Goal: Information Seeking & Learning: Learn about a topic

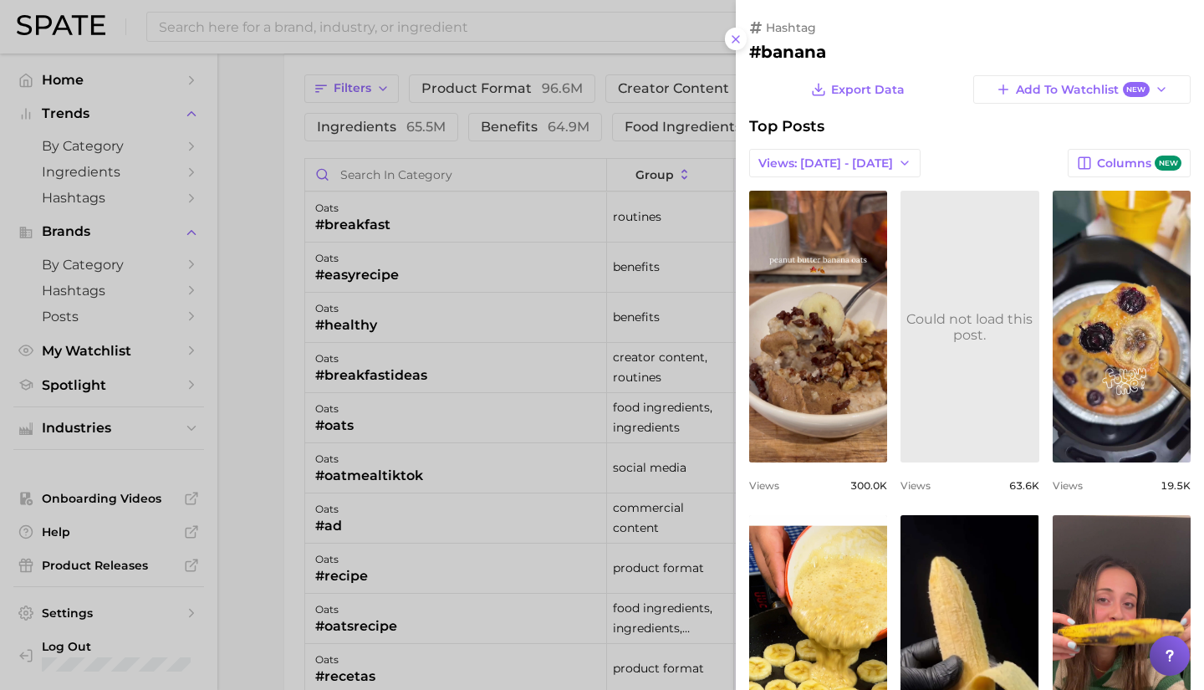
scroll to position [50, 0]
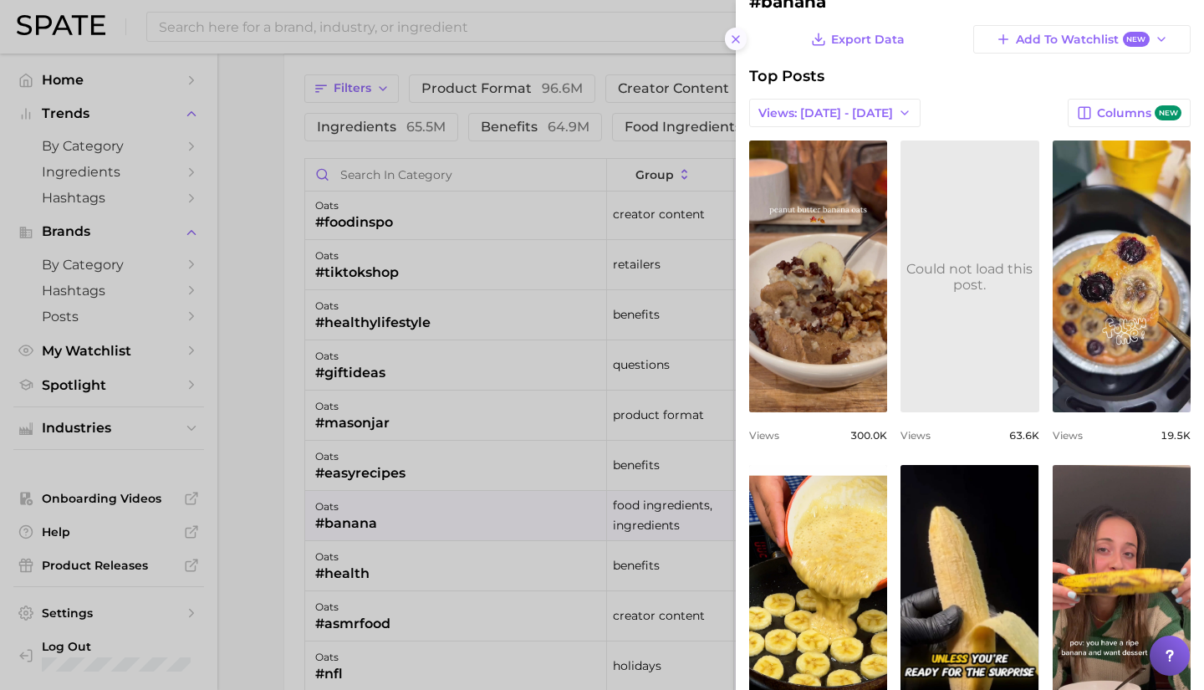
click at [740, 38] on icon at bounding box center [735, 39] width 13 height 13
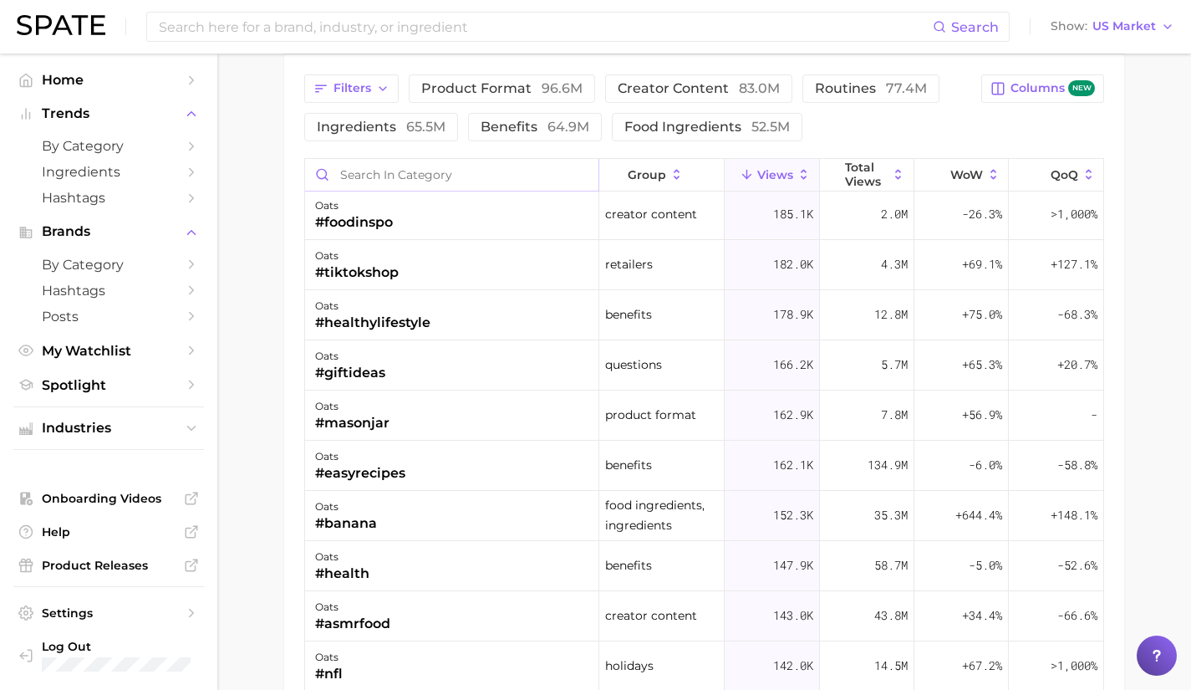
click at [442, 180] on input "Search in category" at bounding box center [451, 175] width 293 height 32
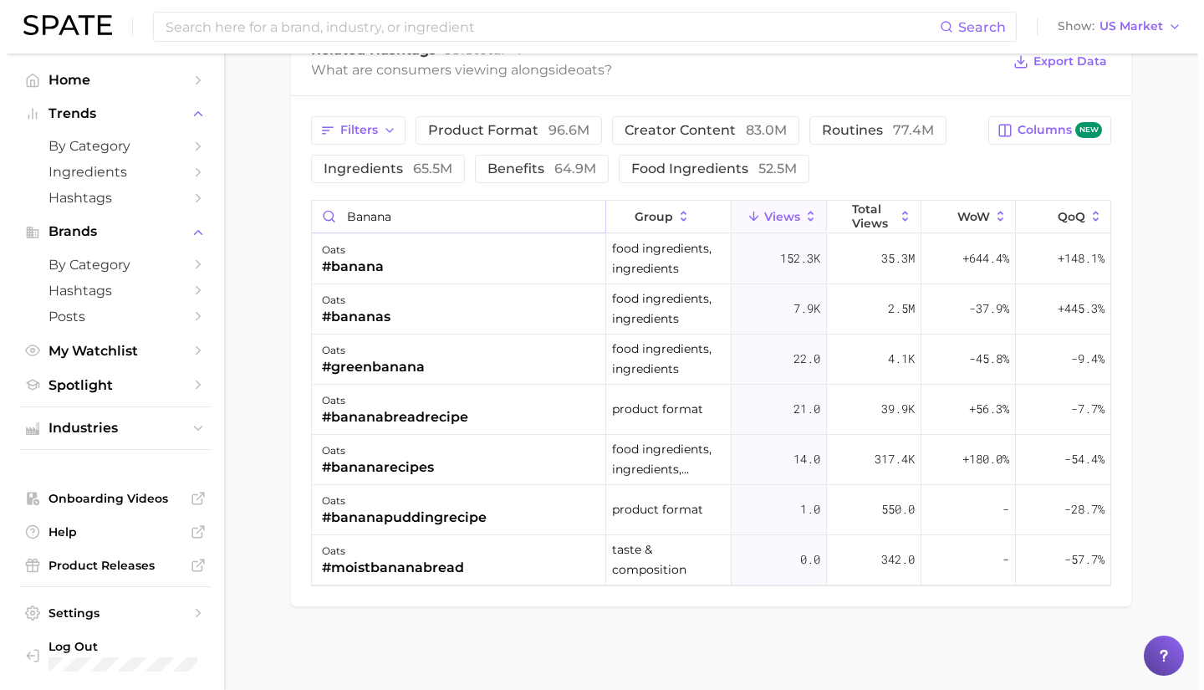
scroll to position [1751, 0]
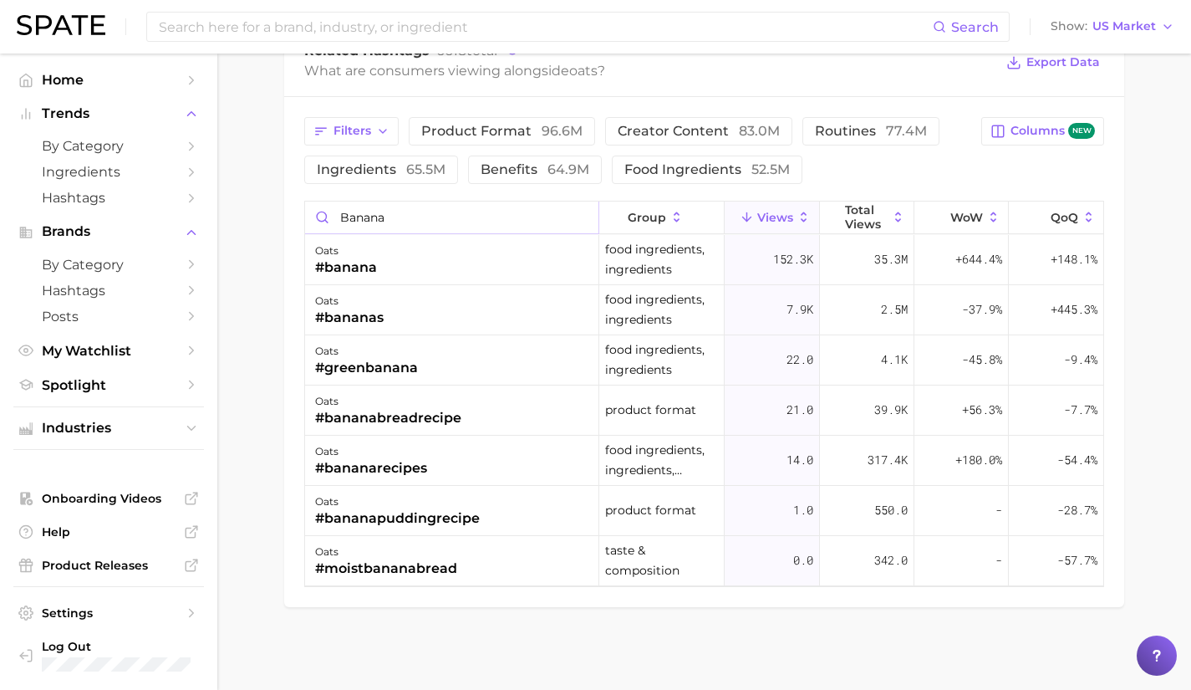
type input "banana"
click at [392, 261] on div "oats #banana" at bounding box center [452, 260] width 294 height 50
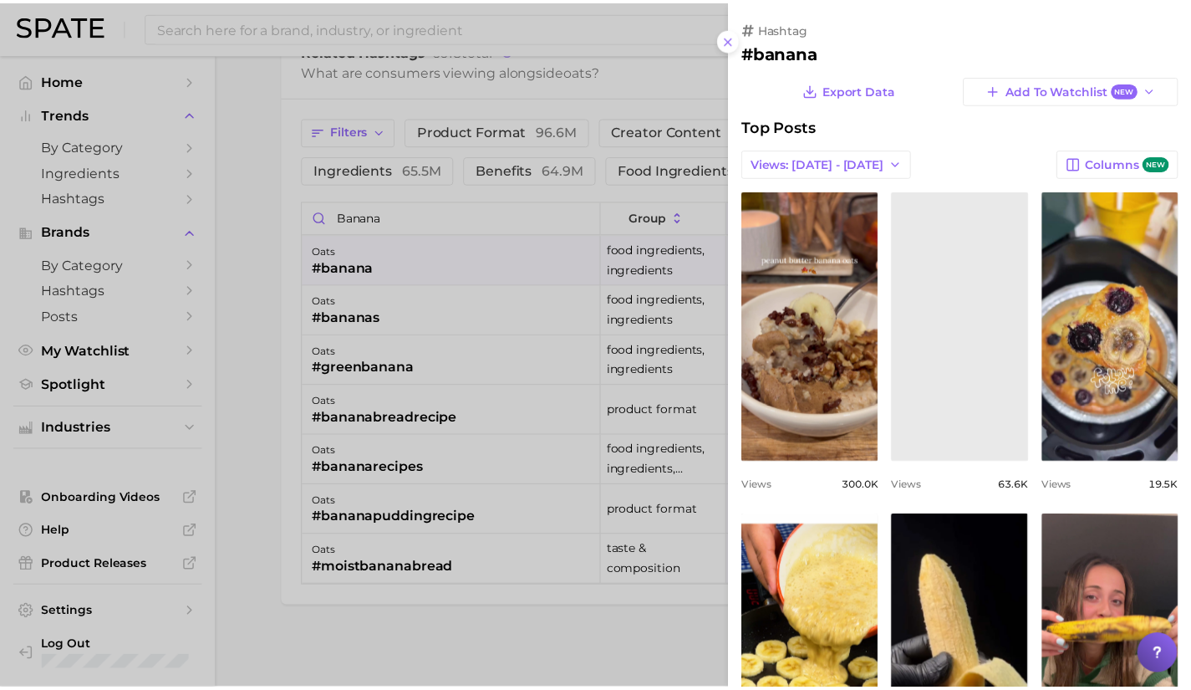
scroll to position [0, 0]
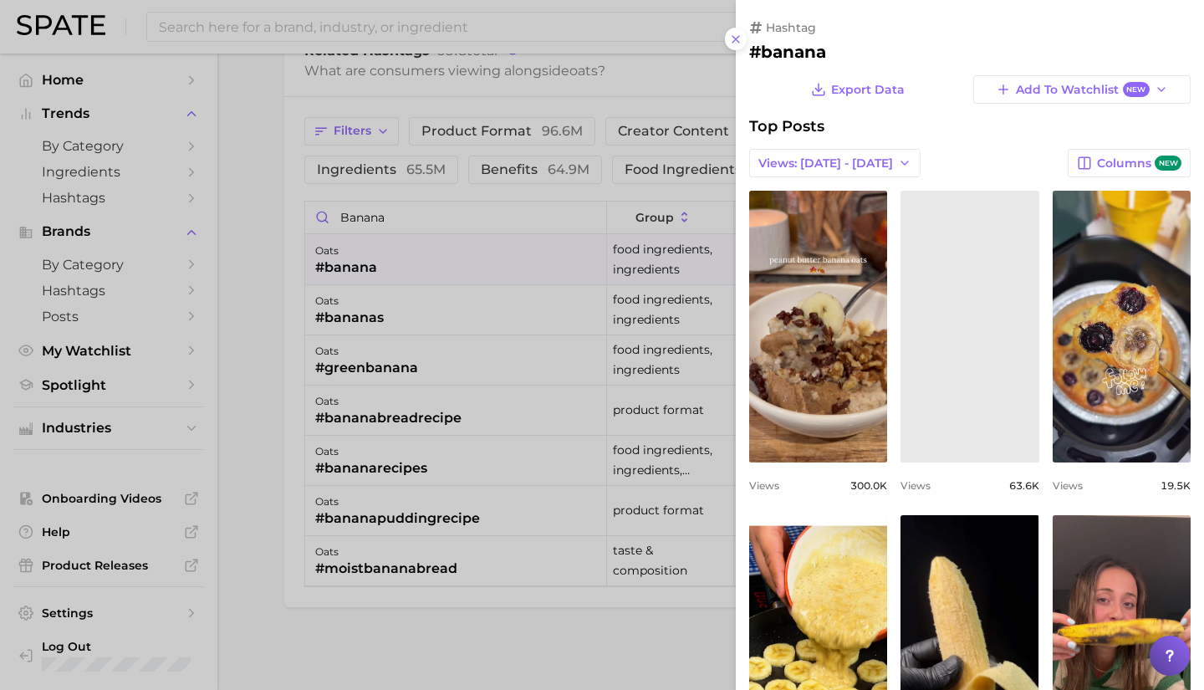
click at [660, 232] on div at bounding box center [602, 345] width 1204 height 690
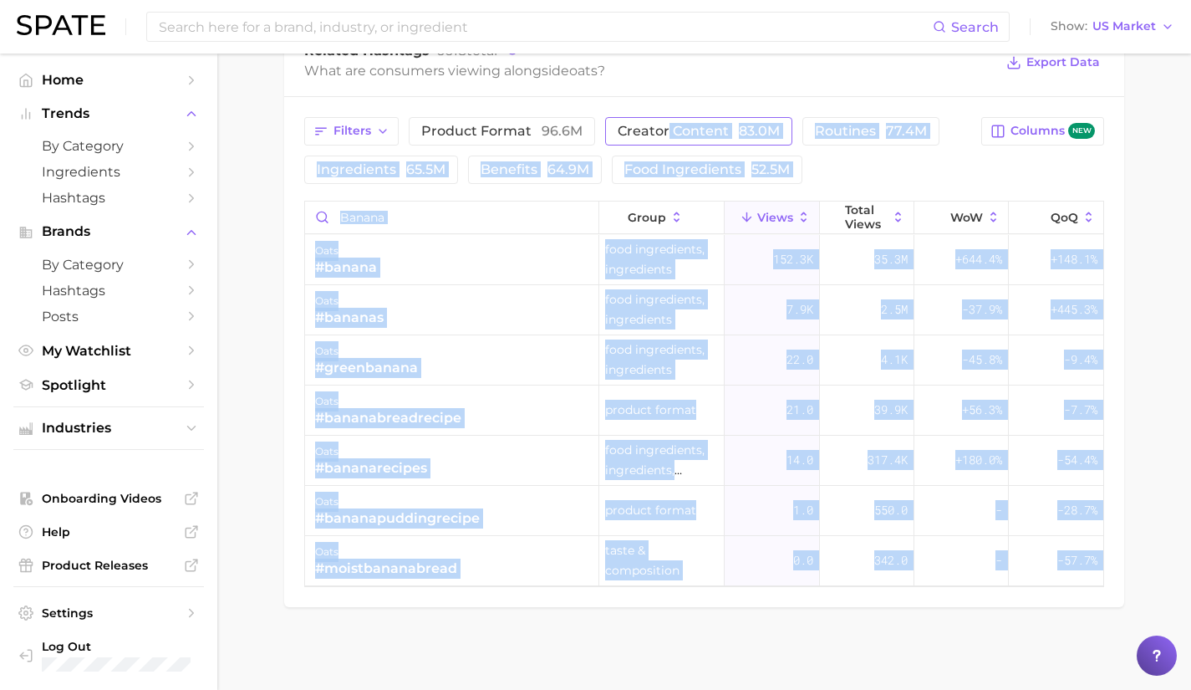
drag, startPoint x: 689, startPoint y: 175, endPoint x: 673, endPoint y: 119, distance: 58.2
click at [1005, 186] on div "Filters product format 96.6m creator content 83.0m routines 77.4m ingredients 6…" at bounding box center [704, 352] width 840 height 510
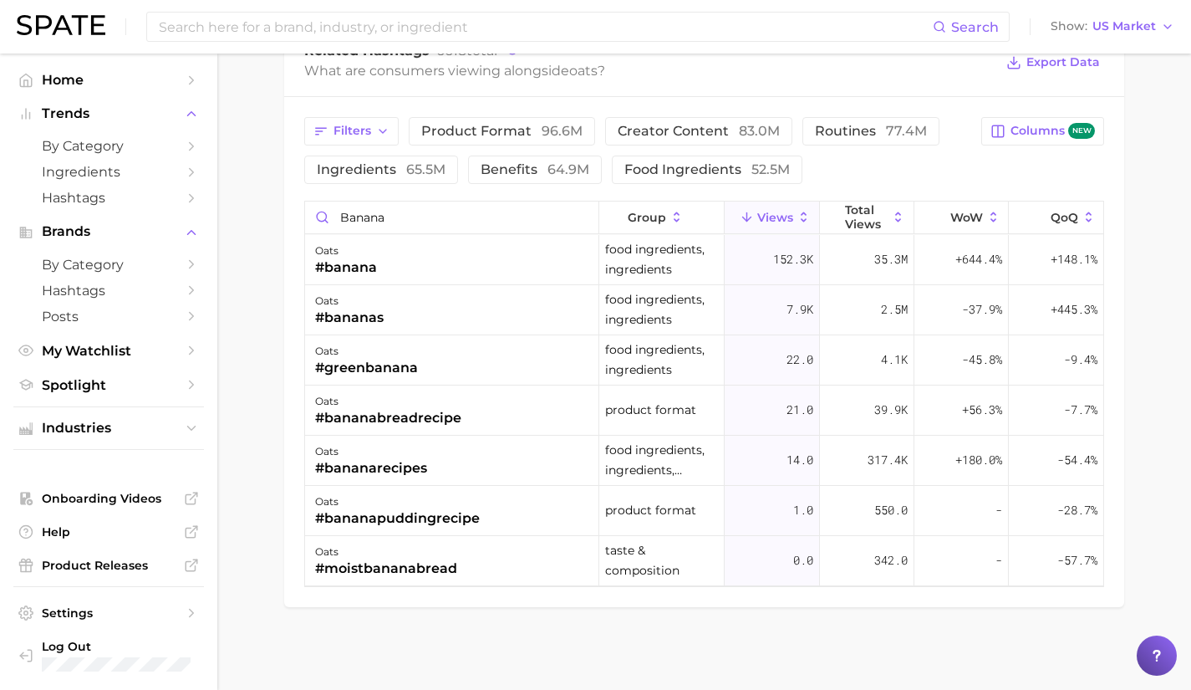
drag, startPoint x: 742, startPoint y: 181, endPoint x: 636, endPoint y: 105, distance: 130.1
click at [950, 169] on div "Filters product format 96.6m creator content 83.0m routines 77.4m ingredients 6…" at bounding box center [637, 150] width 667 height 67
click at [583, 216] on input "banana" at bounding box center [451, 217] width 293 height 32
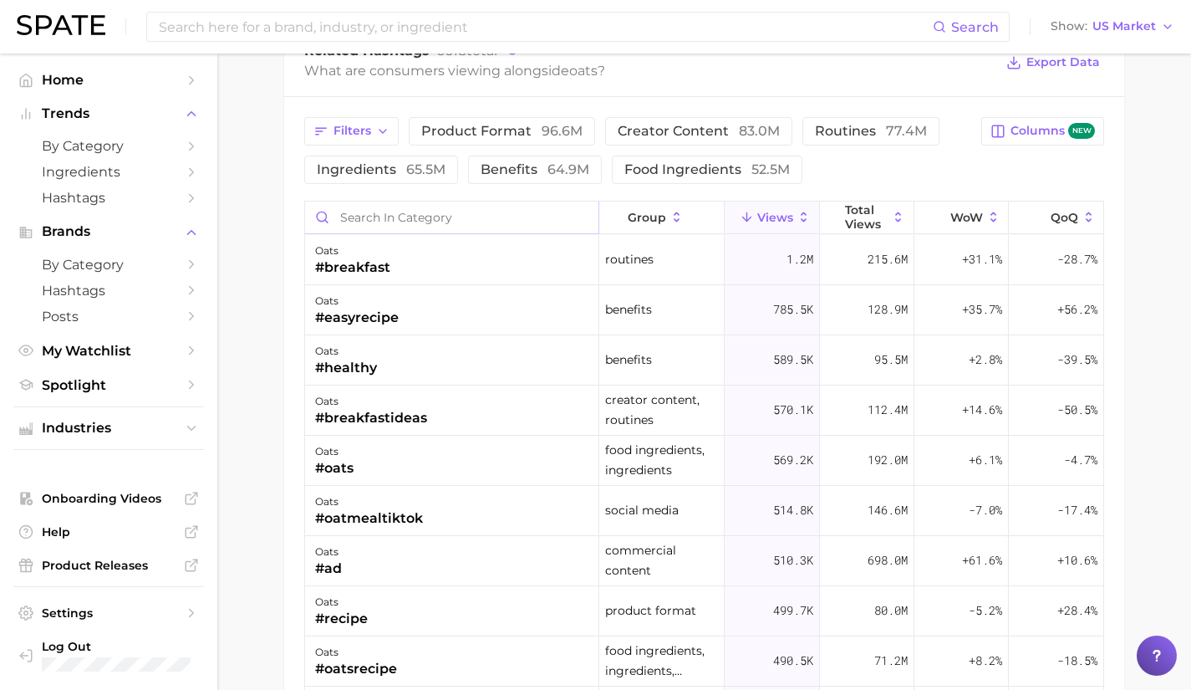
type input "p"
type input "r"
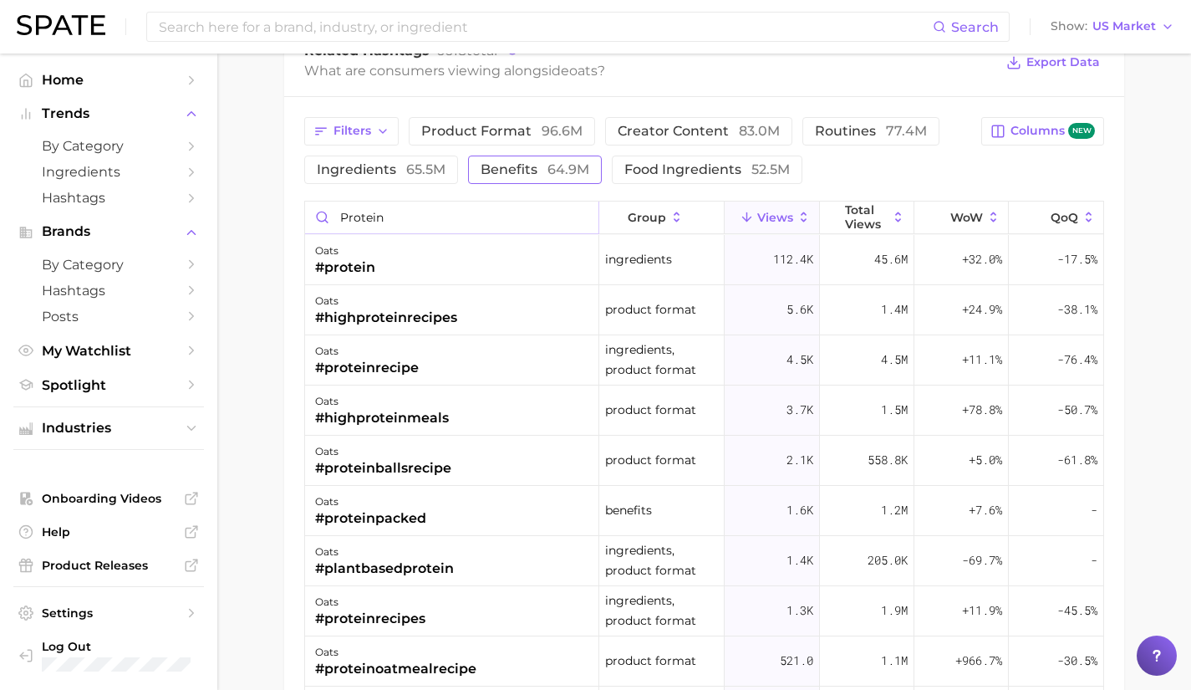
type input "protein"
click at [518, 164] on span "benefits 64.9m" at bounding box center [535, 169] width 109 height 13
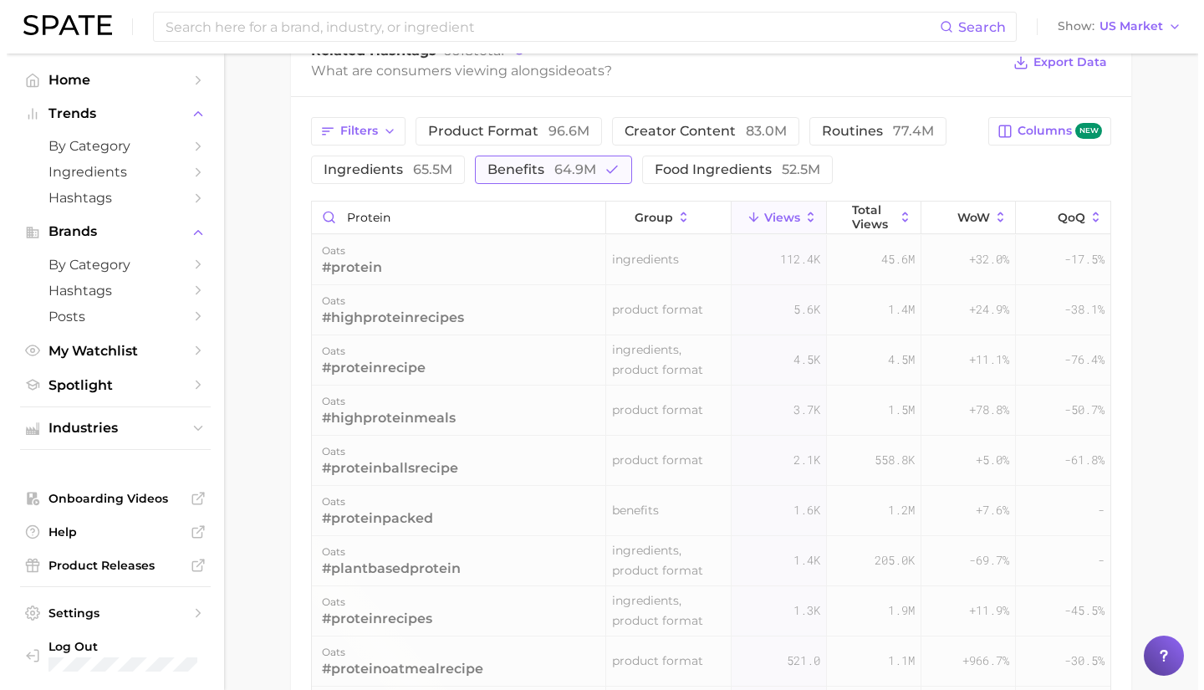
scroll to position [1712, 0]
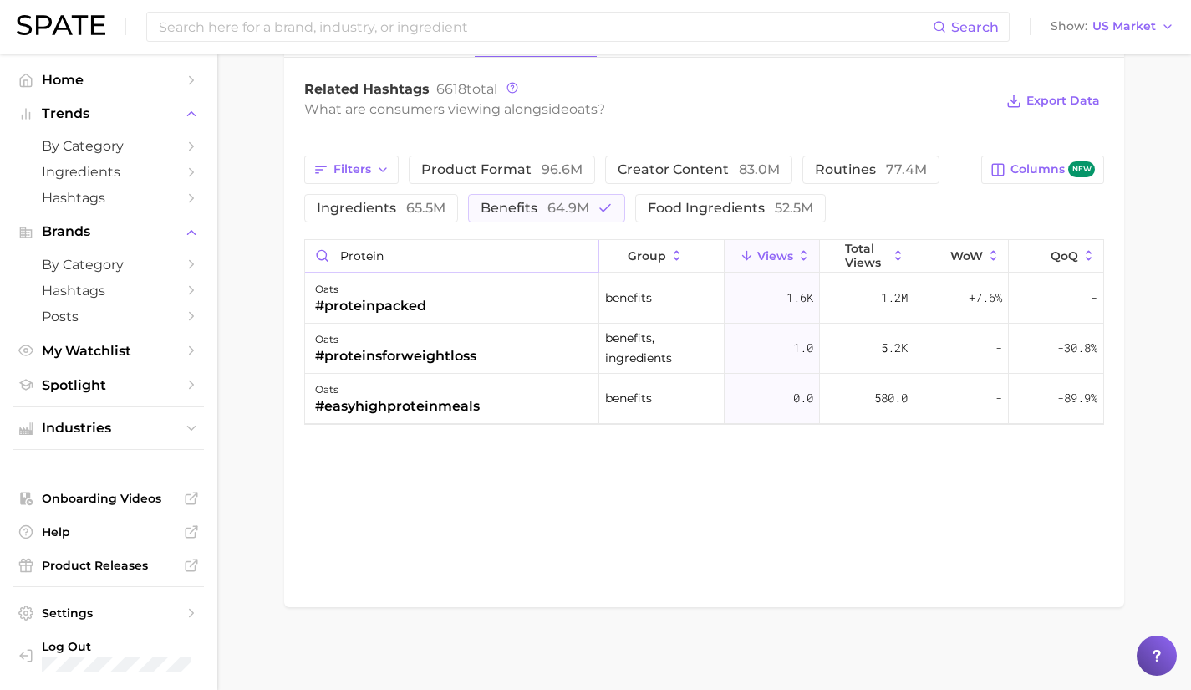
click at [578, 258] on input "protein" at bounding box center [451, 256] width 293 height 32
click at [579, 255] on input "protein" at bounding box center [451, 256] width 293 height 32
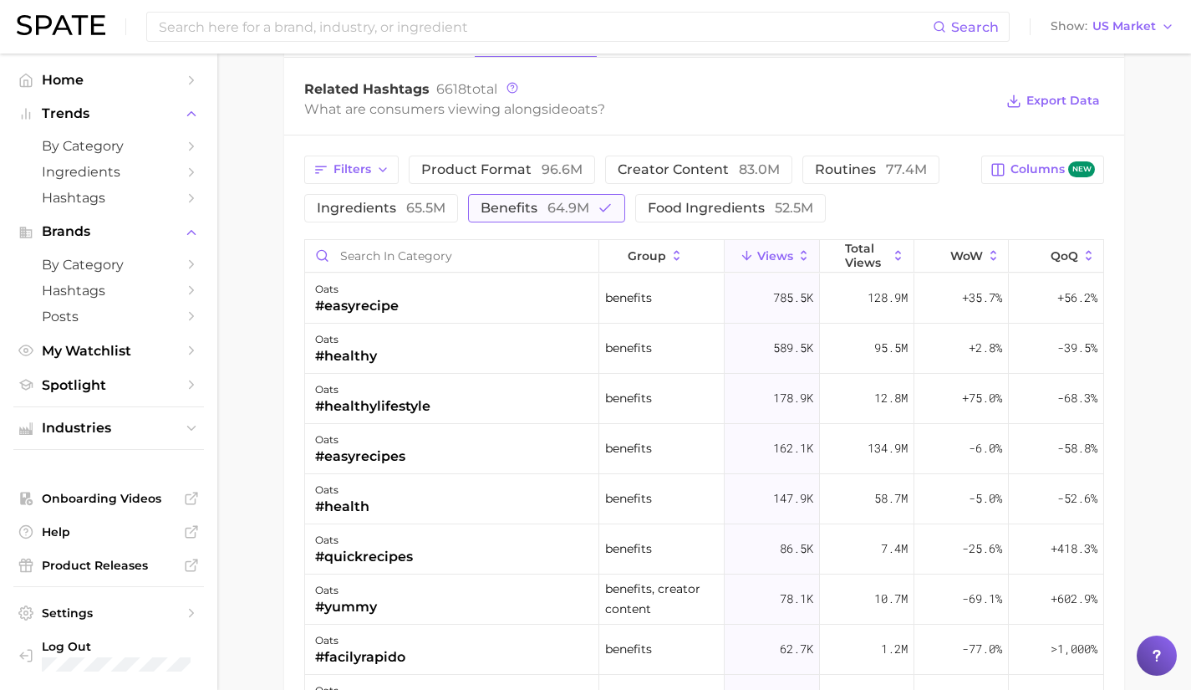
click at [574, 201] on span "64.9m" at bounding box center [569, 208] width 42 height 16
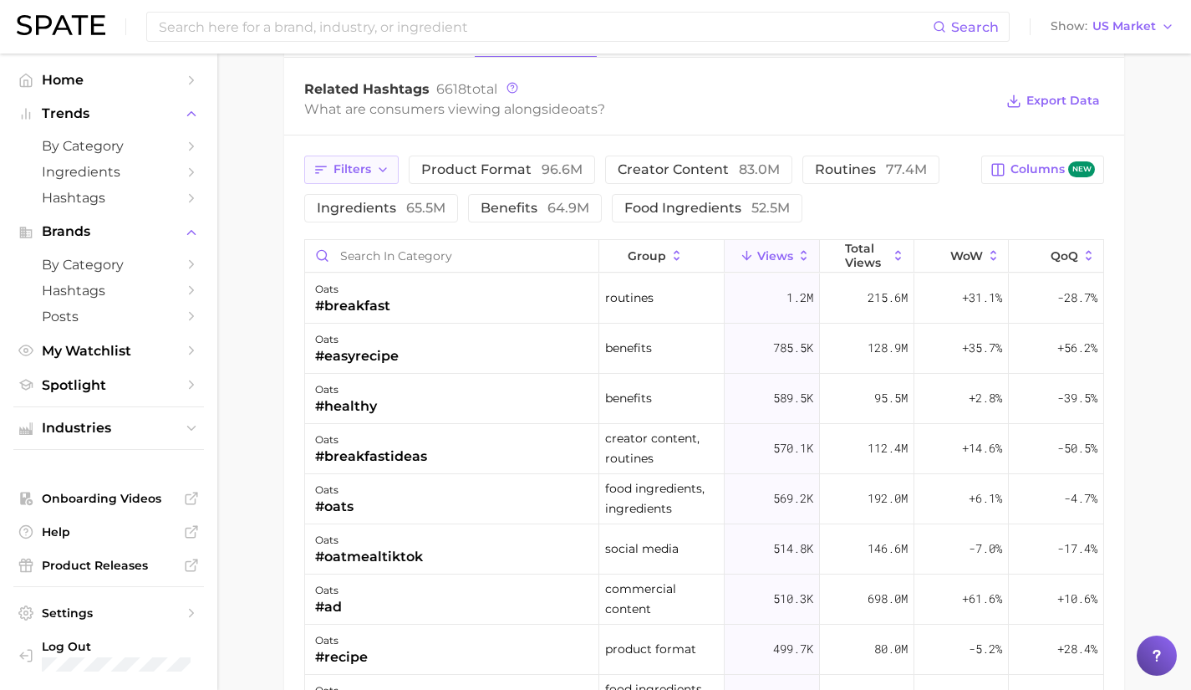
click at [359, 168] on span "Filters" at bounding box center [353, 169] width 38 height 14
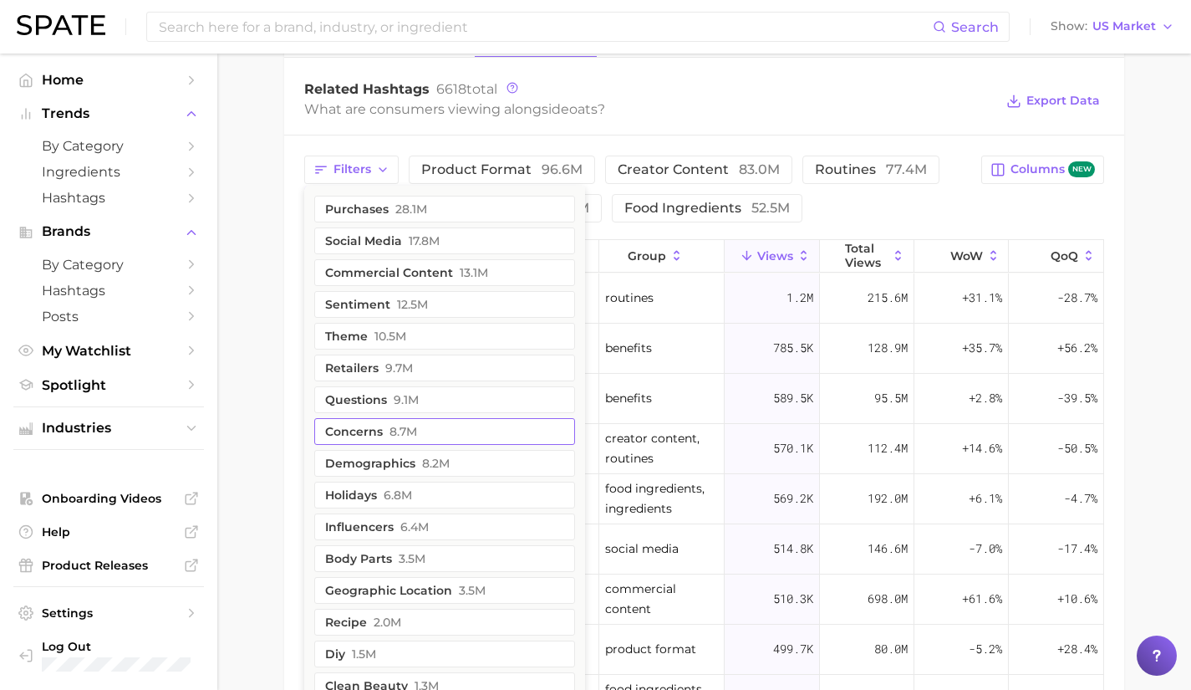
click at [415, 431] on span "8.7m" at bounding box center [404, 431] width 28 height 13
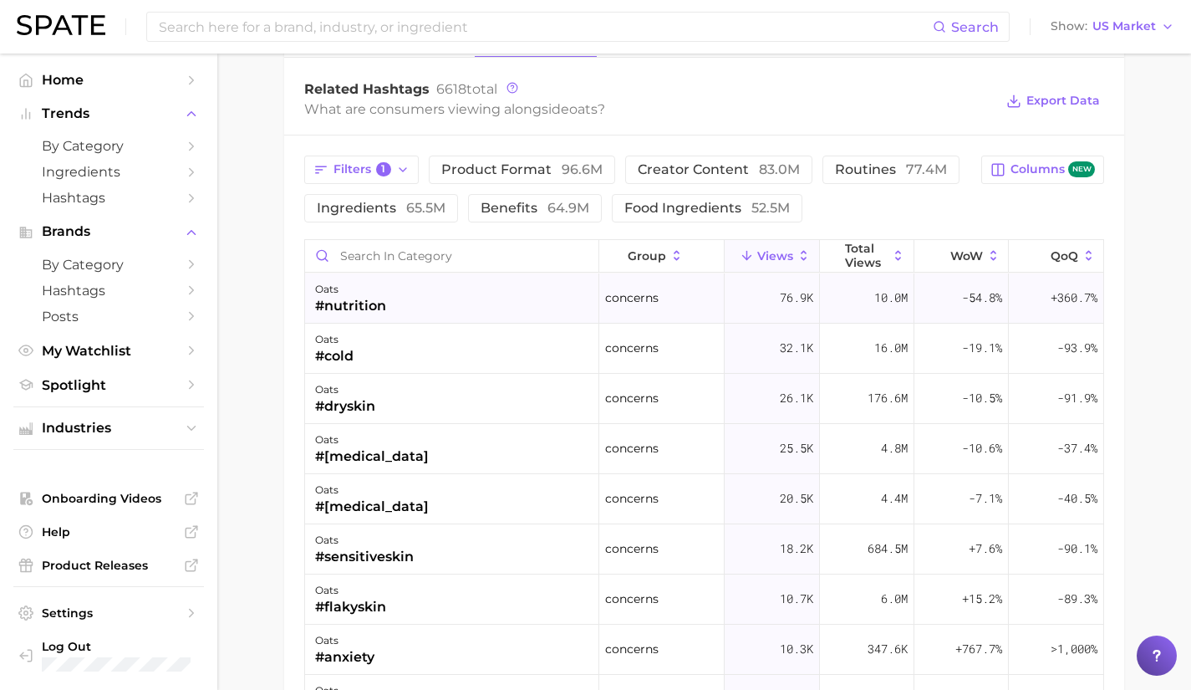
click at [466, 302] on div "oats #nutrition" at bounding box center [452, 298] width 294 height 50
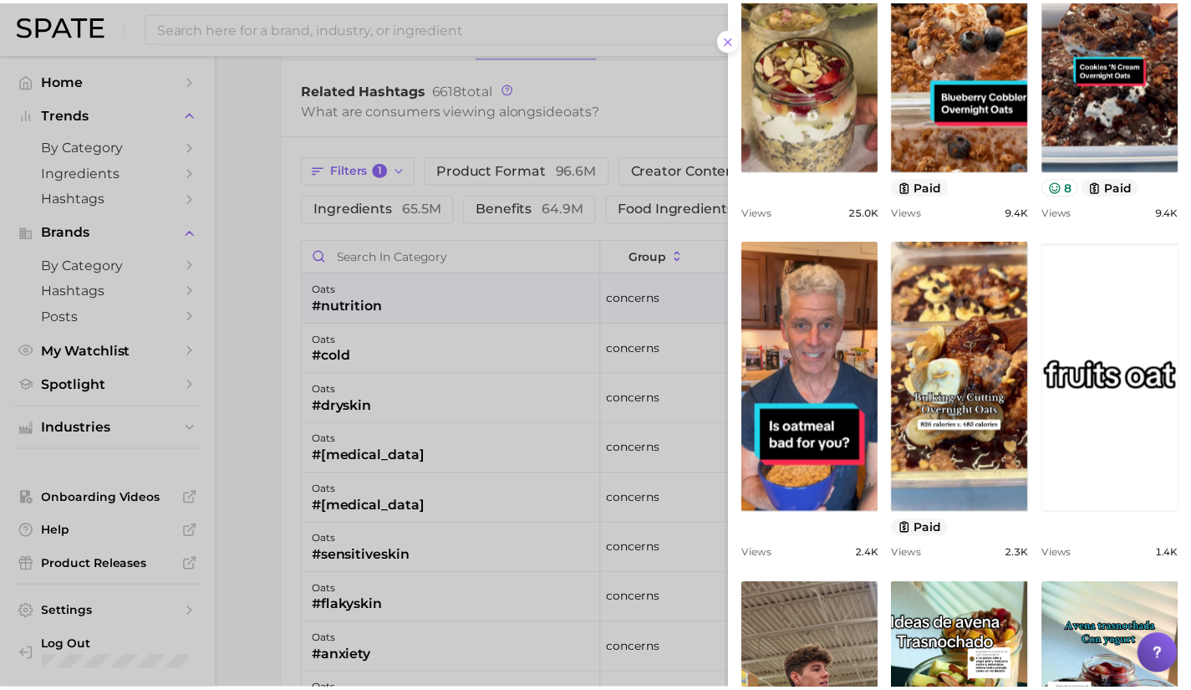
scroll to position [541, 0]
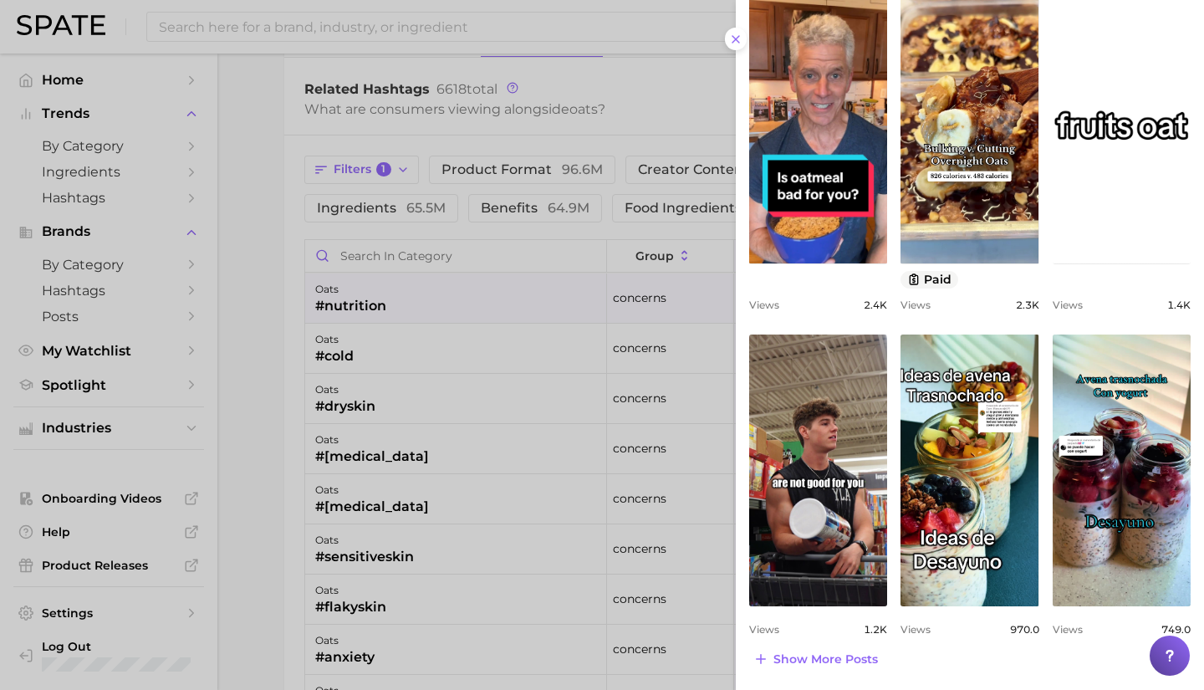
click at [445, 314] on div at bounding box center [602, 345] width 1204 height 690
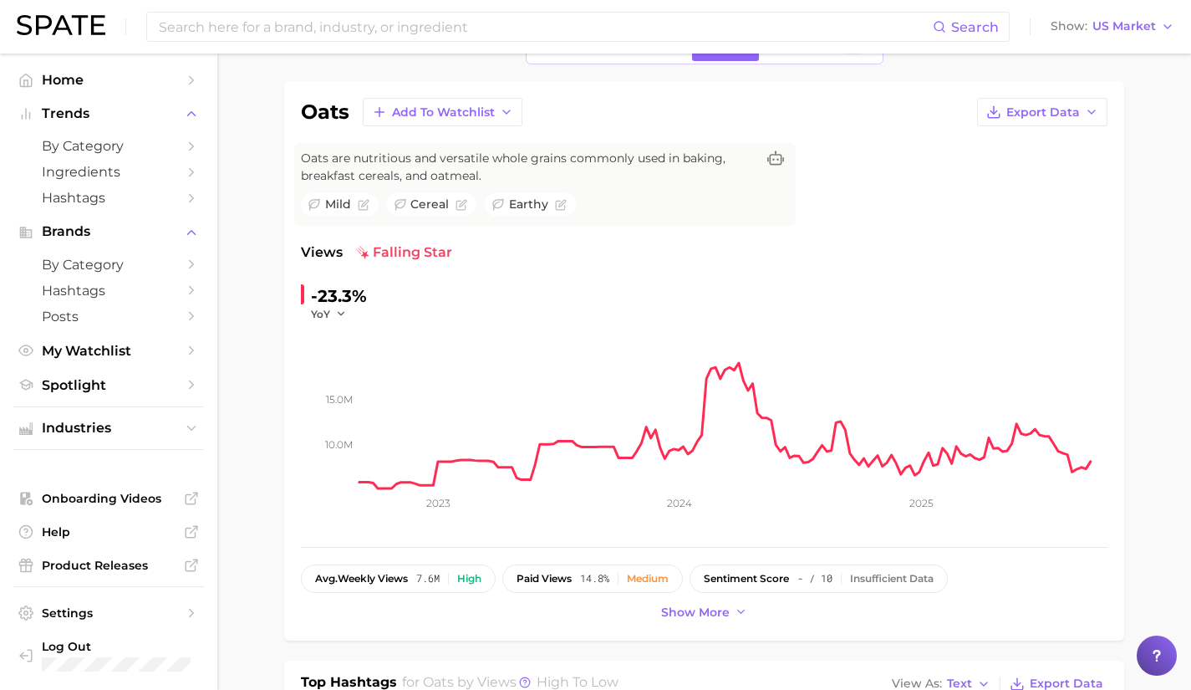
scroll to position [0, 0]
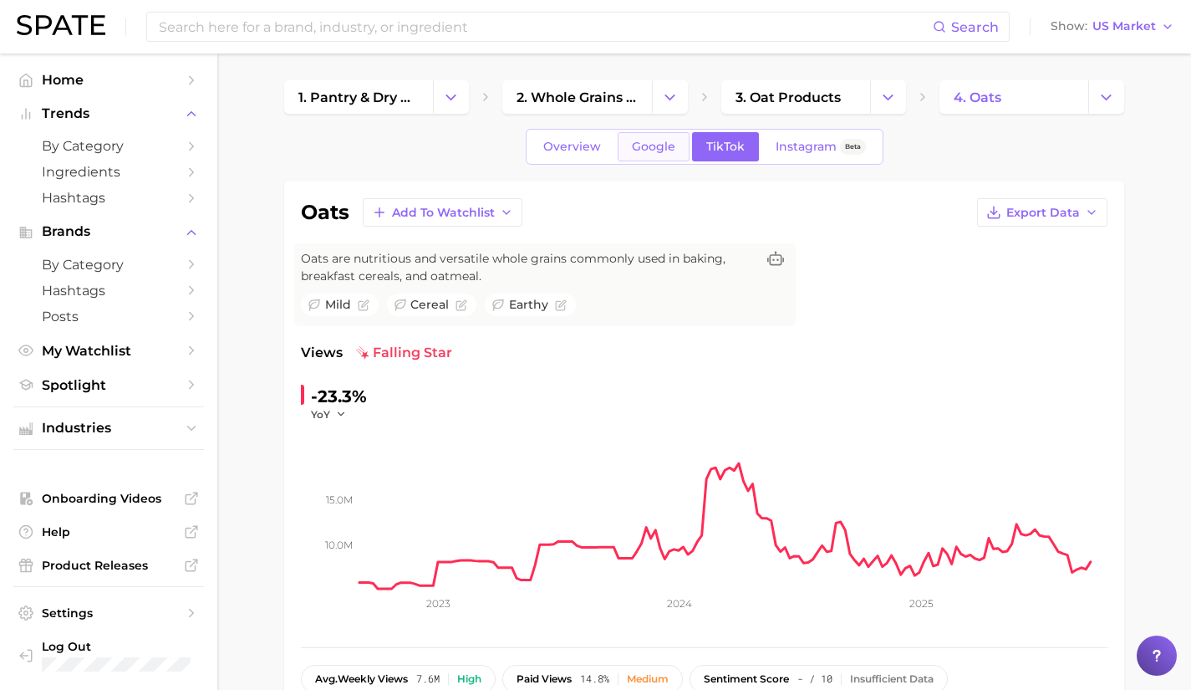
click at [666, 159] on link "Google" at bounding box center [654, 146] width 72 height 29
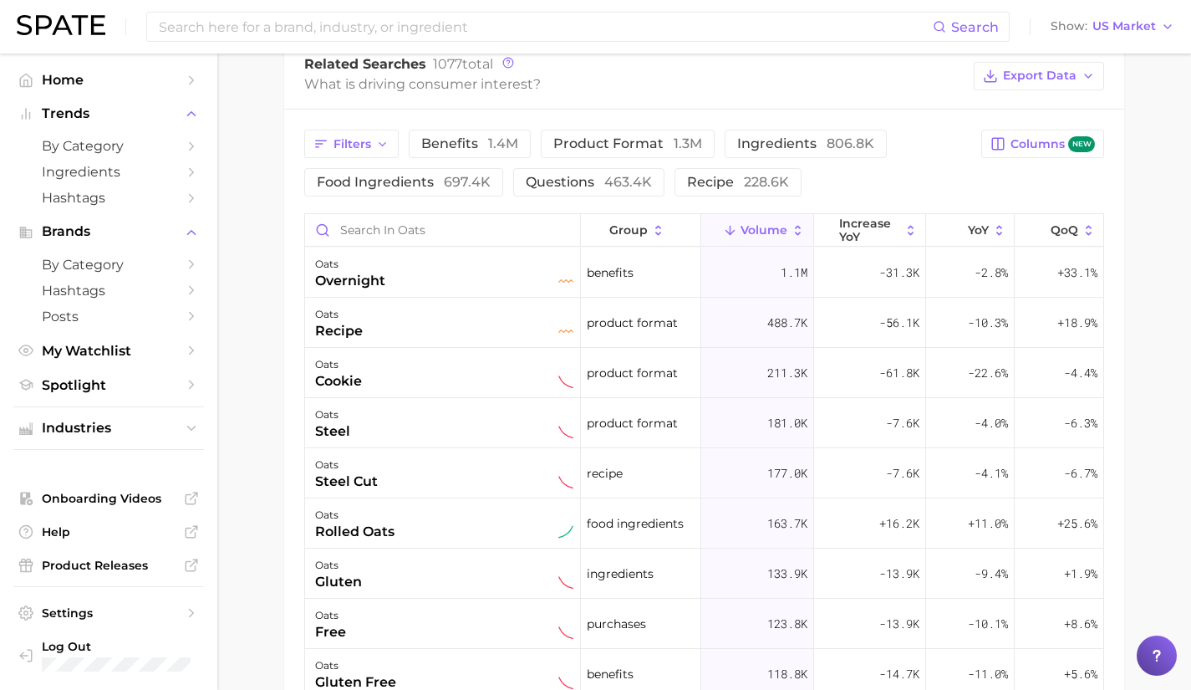
scroll to position [875, 0]
click at [471, 135] on span "benefits 1.4m" at bounding box center [469, 143] width 97 height 16
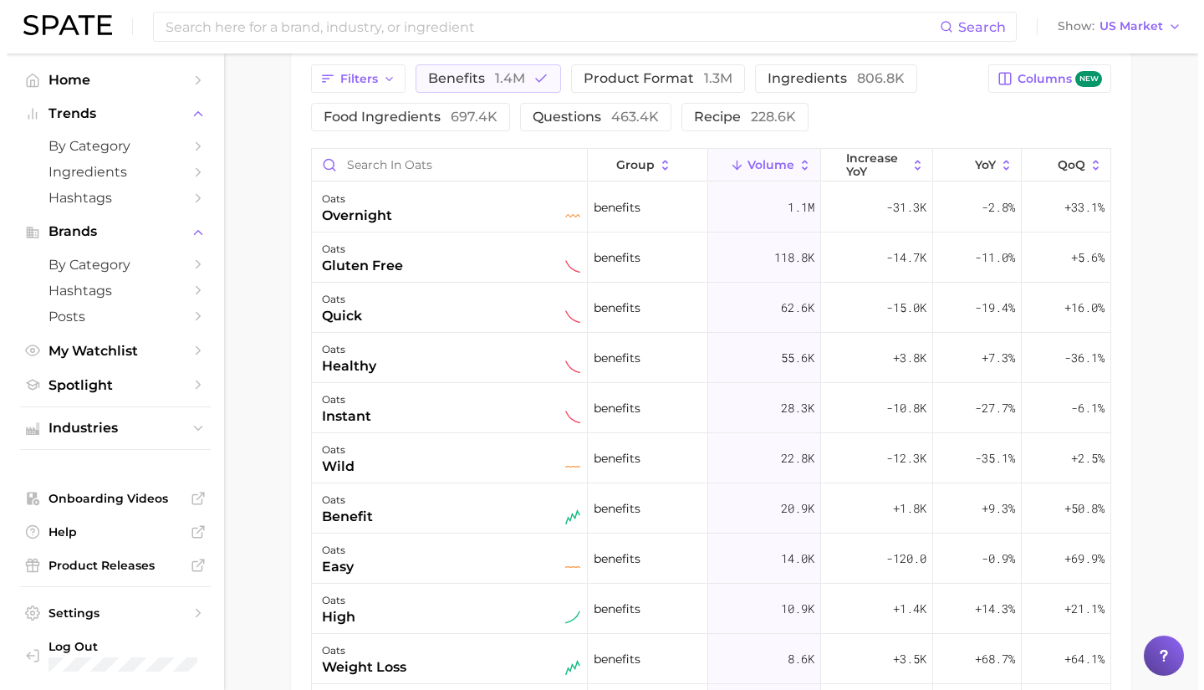
scroll to position [941, 0]
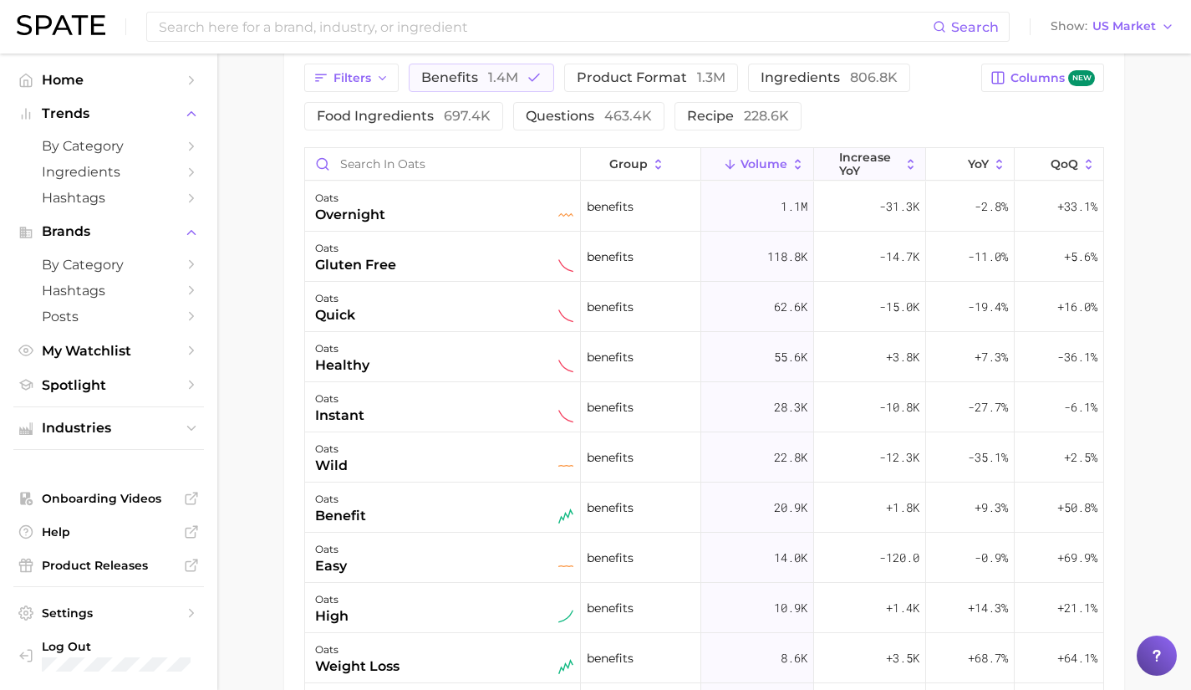
click at [881, 163] on span "increase YoY" at bounding box center [869, 163] width 61 height 27
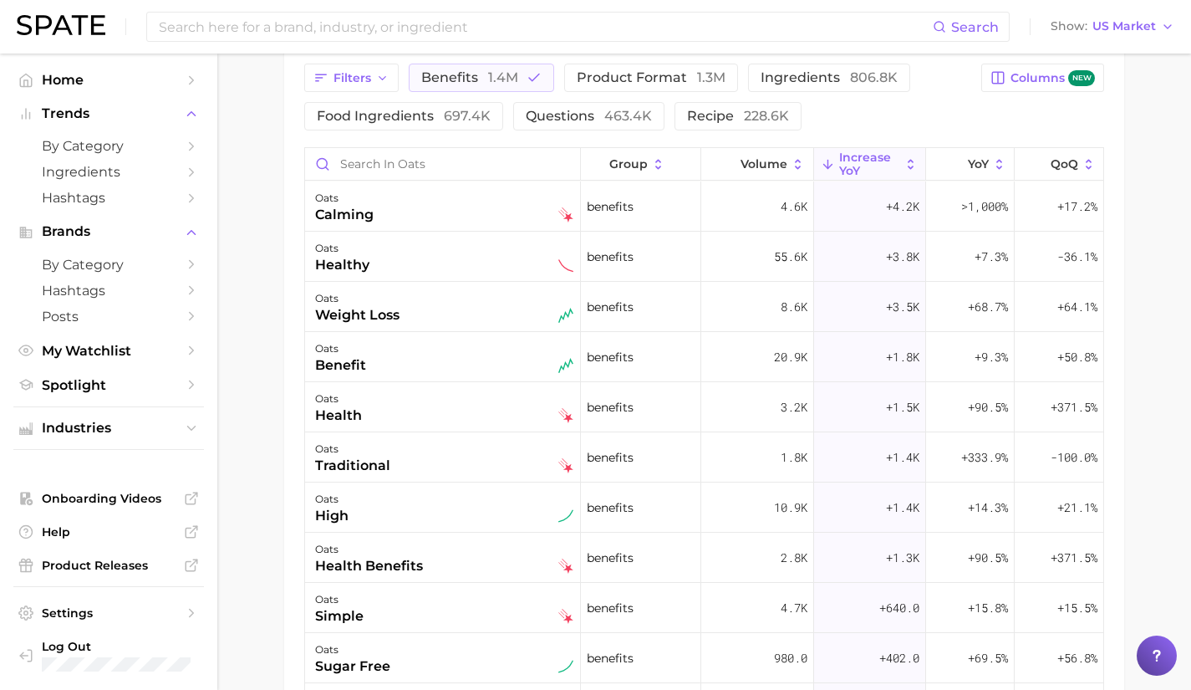
click at [273, 272] on main "1. pantry & dry goods 2. whole grains & grain products 3. oat products 4. oats …" at bounding box center [704, 27] width 974 height 1828
click at [968, 161] on span "YoY" at bounding box center [978, 163] width 21 height 13
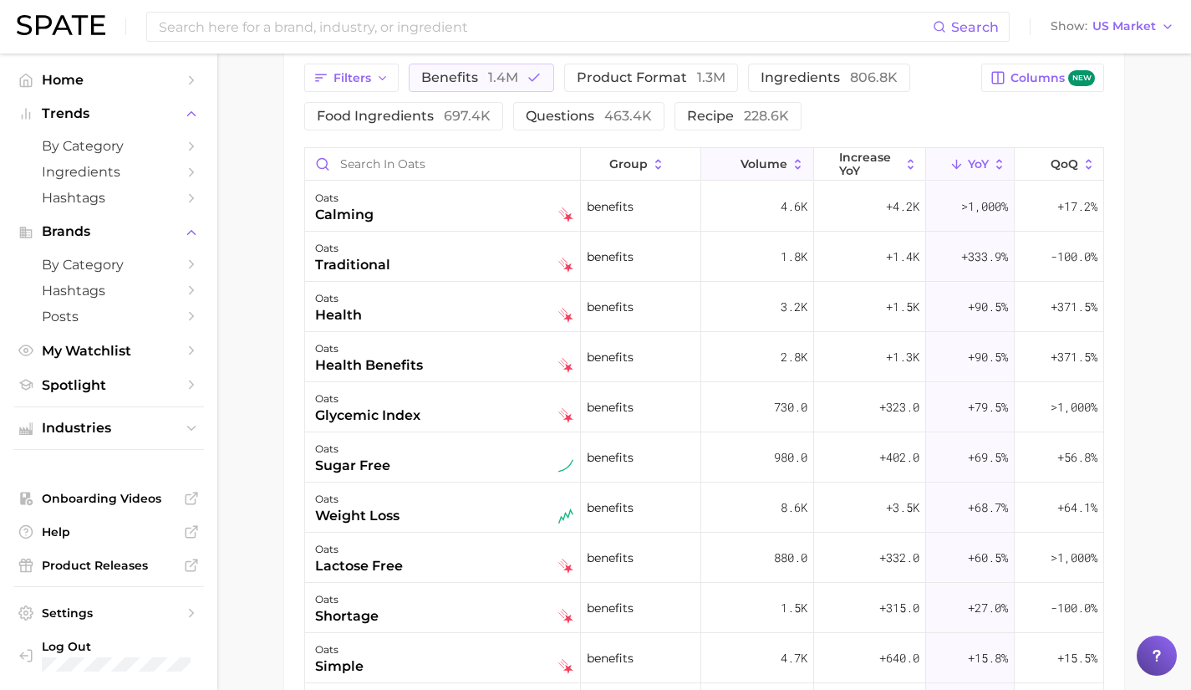
click at [767, 170] on span "Volume" at bounding box center [764, 163] width 47 height 13
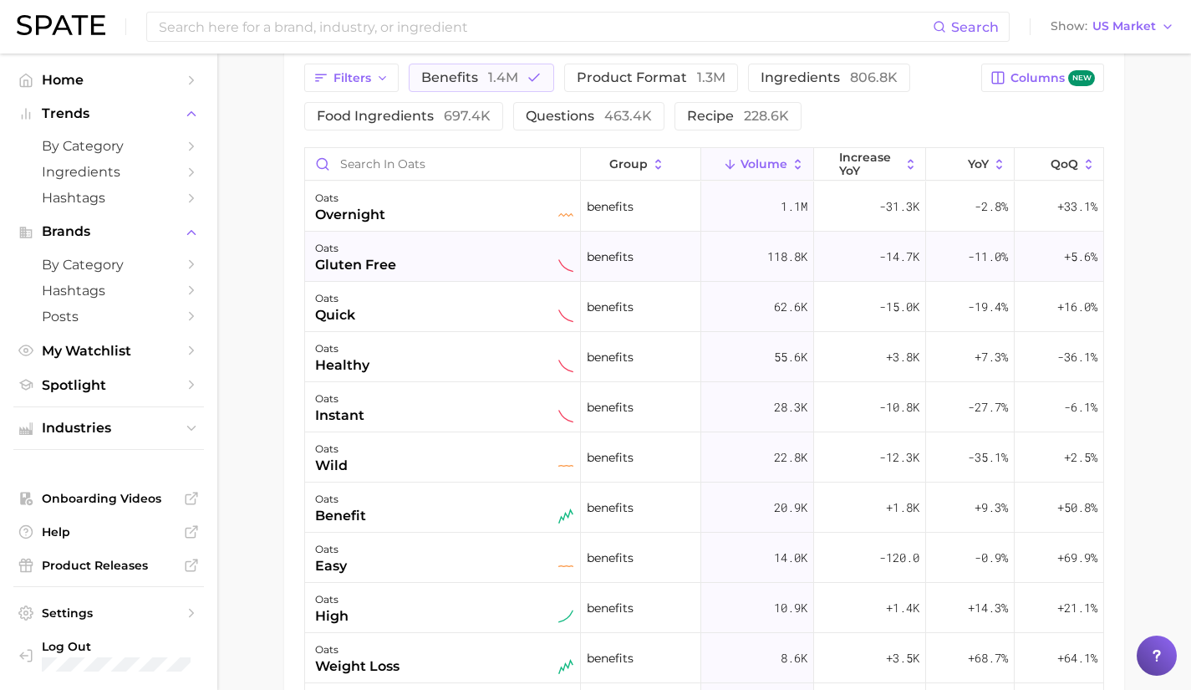
click at [418, 262] on div "oats gluten free" at bounding box center [444, 256] width 258 height 37
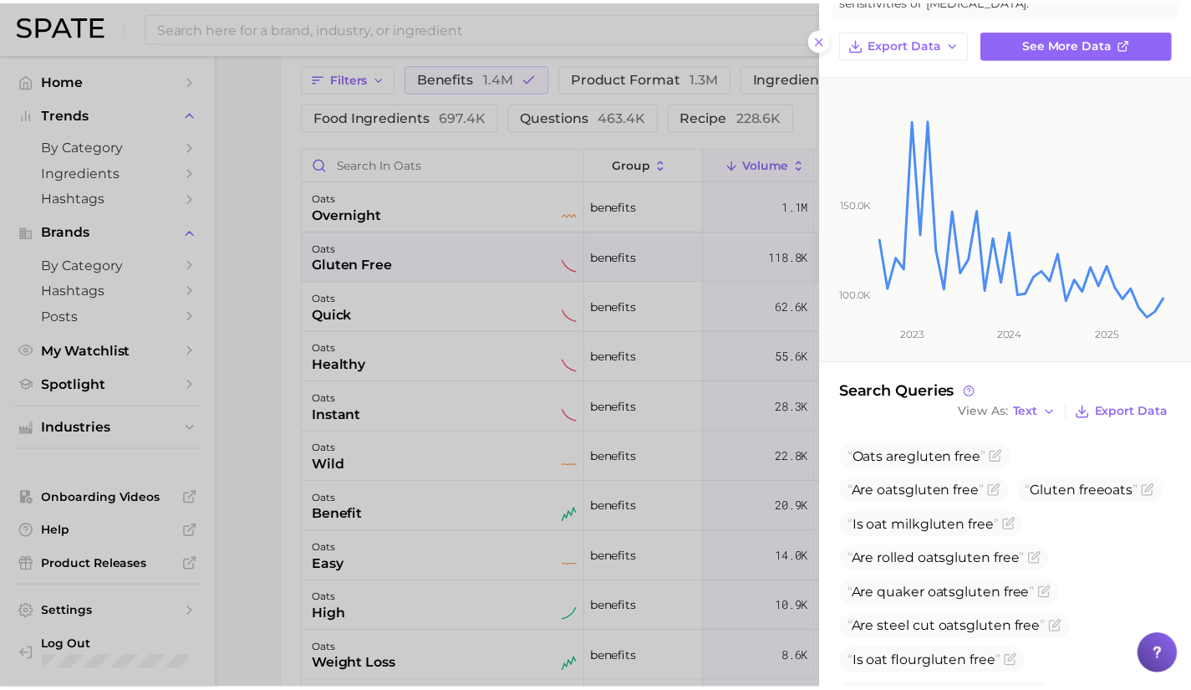
scroll to position [136, 0]
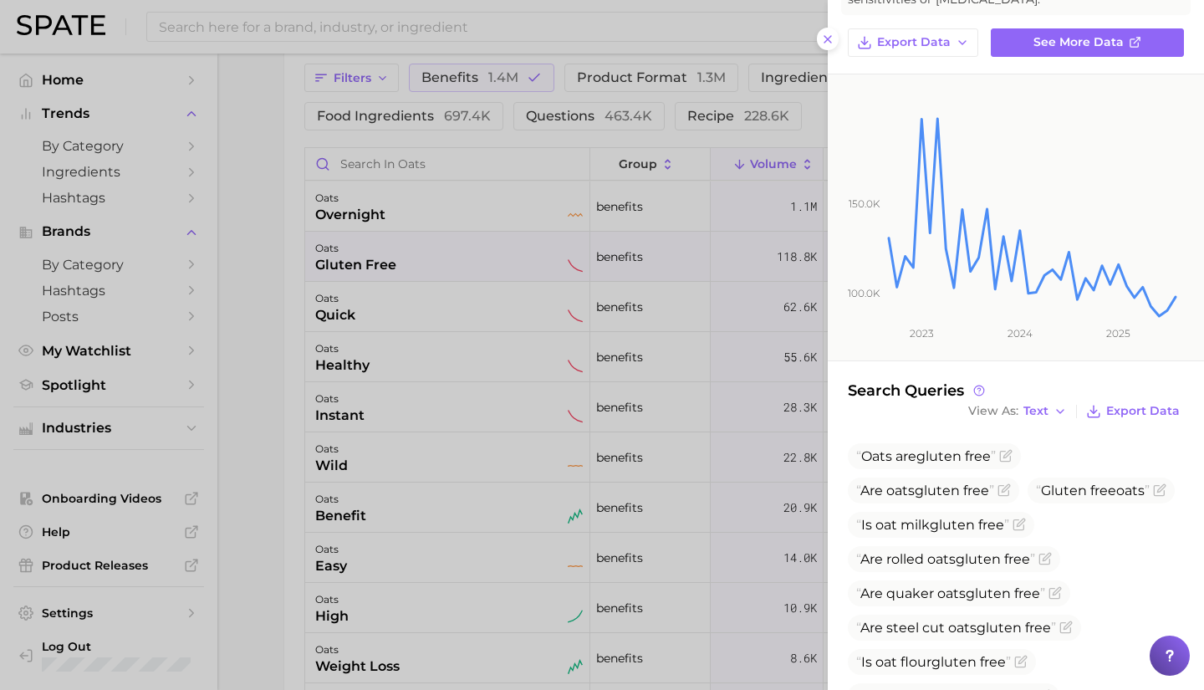
click at [456, 222] on div at bounding box center [602, 345] width 1204 height 690
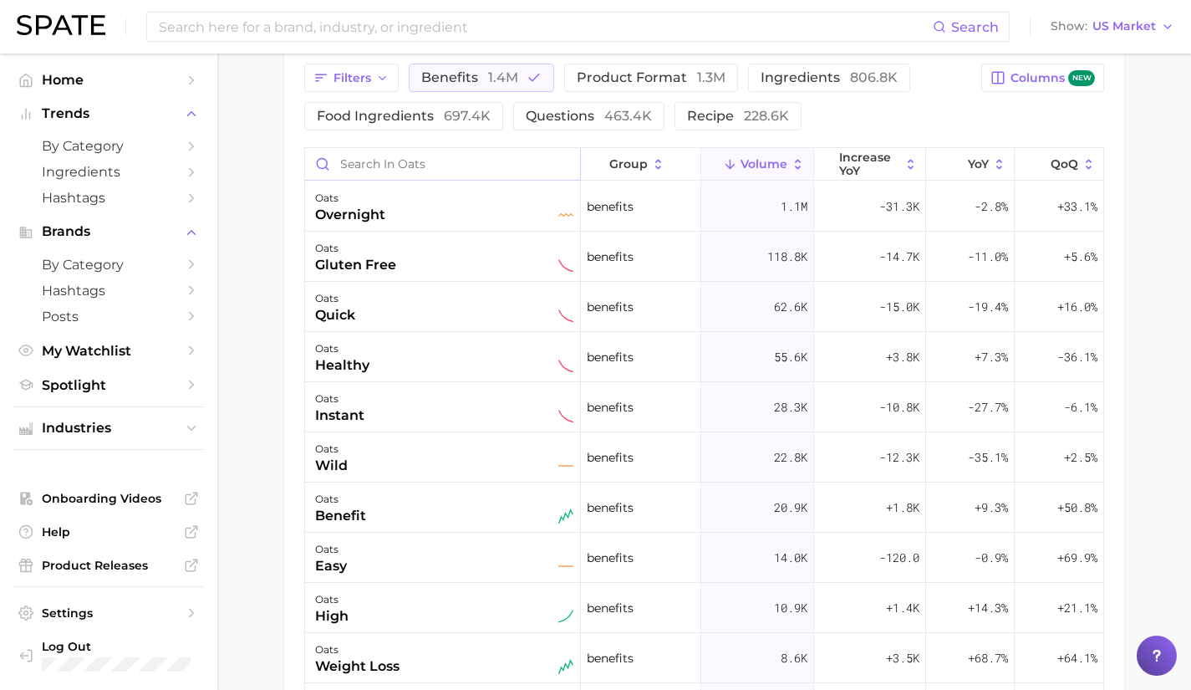
click at [526, 165] on input "Search in oats" at bounding box center [442, 164] width 275 height 32
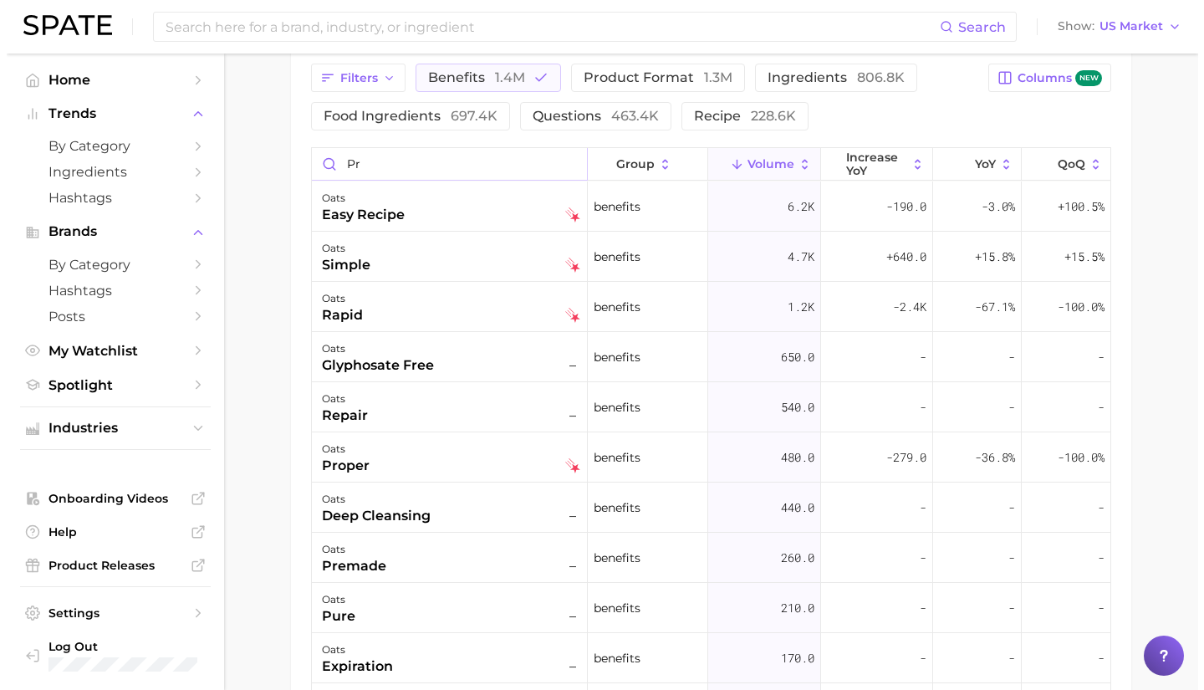
scroll to position [850, 0]
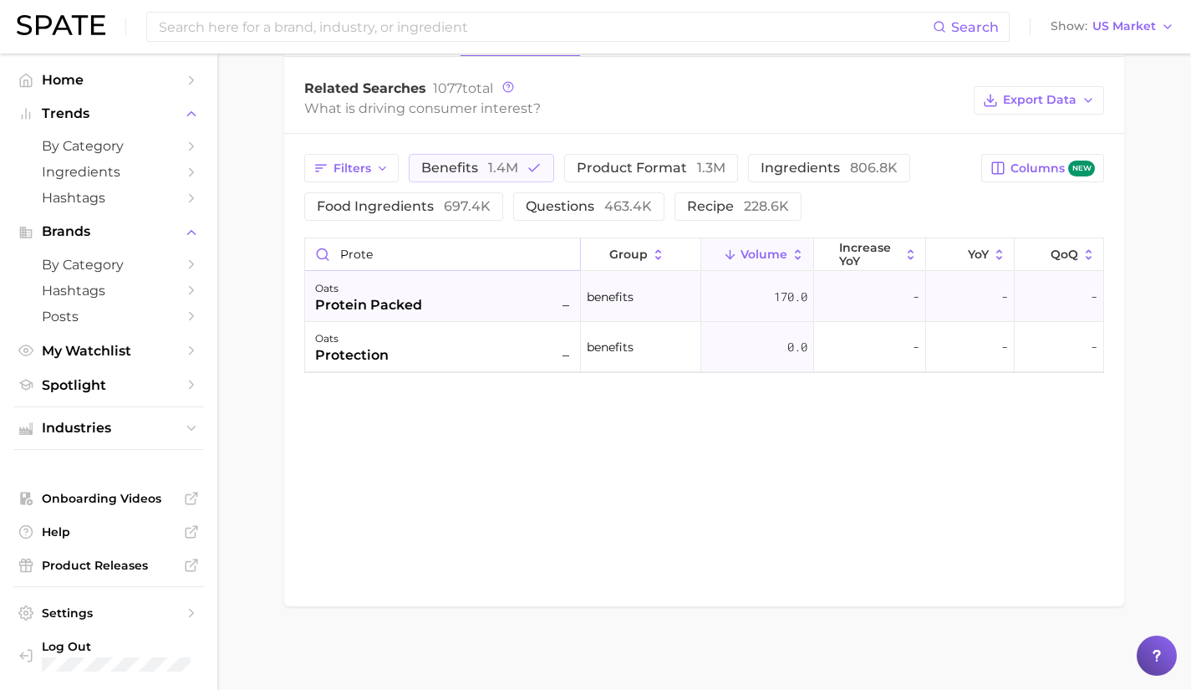
type input "prote"
click at [456, 291] on div "oats protein packed –" at bounding box center [444, 296] width 258 height 37
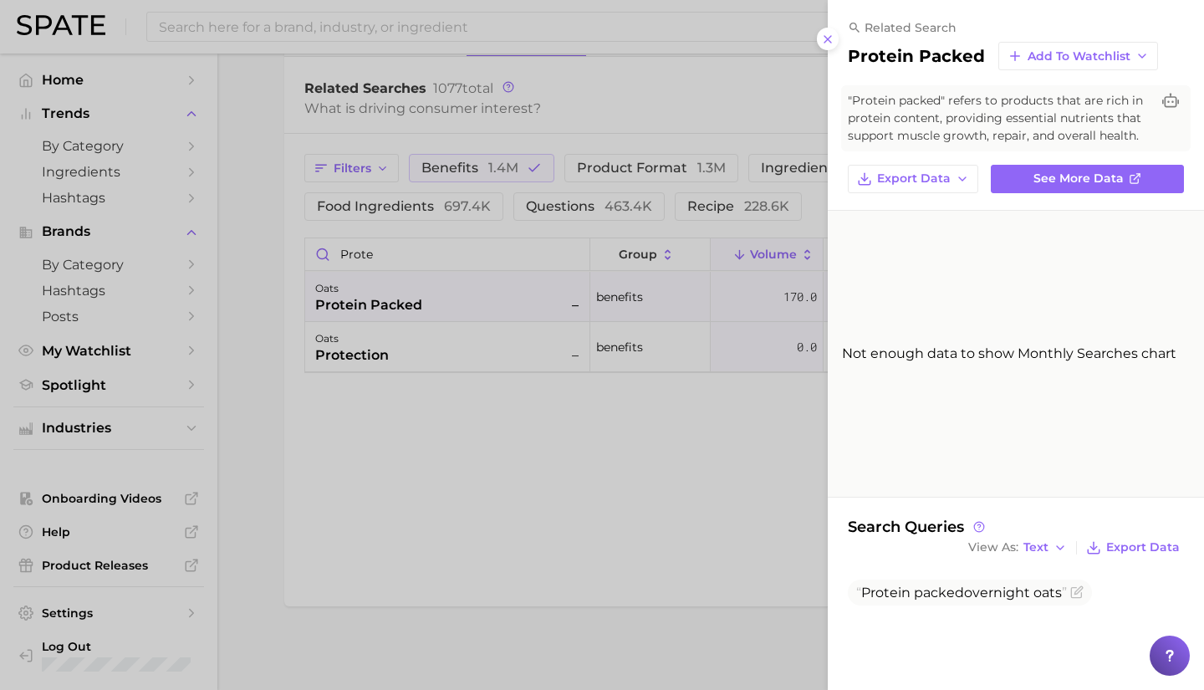
click at [416, 356] on div at bounding box center [602, 345] width 1204 height 690
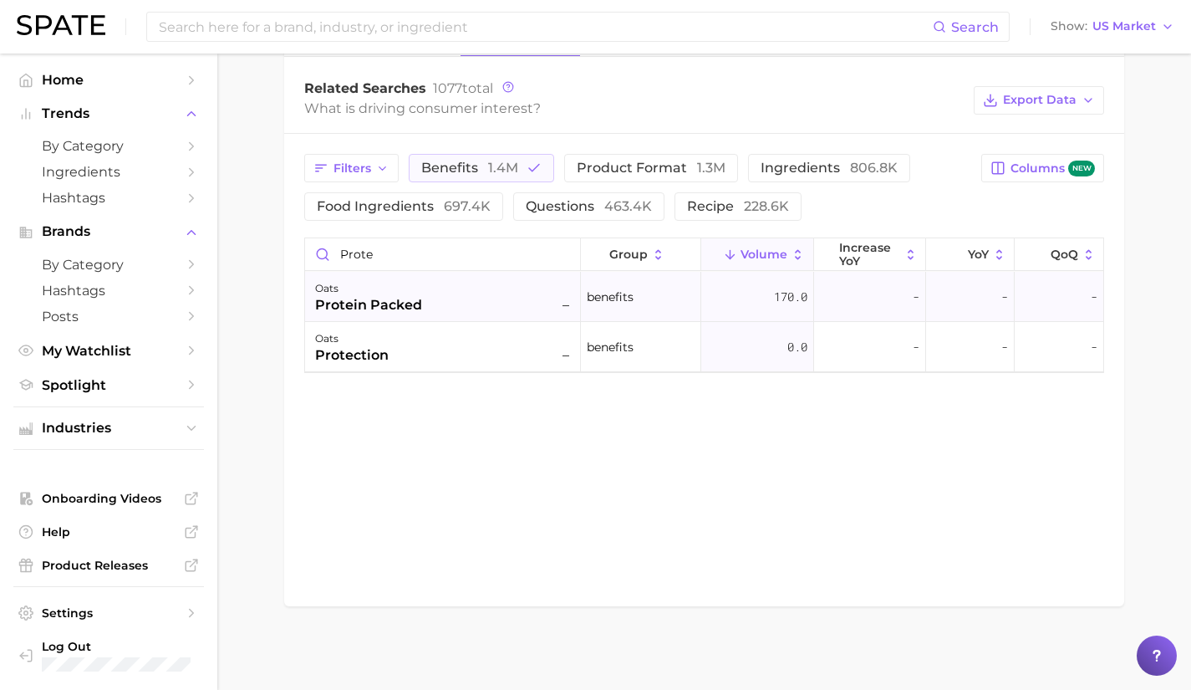
click at [411, 300] on div "protein packed" at bounding box center [368, 305] width 107 height 20
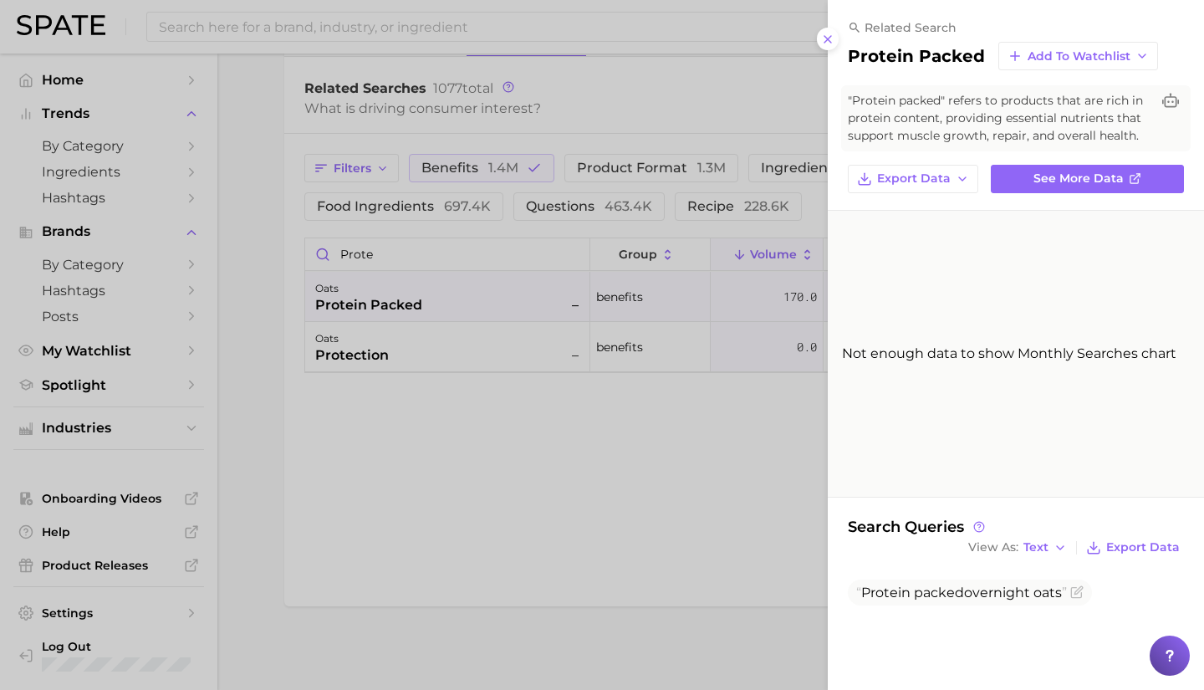
click at [558, 262] on div at bounding box center [602, 345] width 1204 height 690
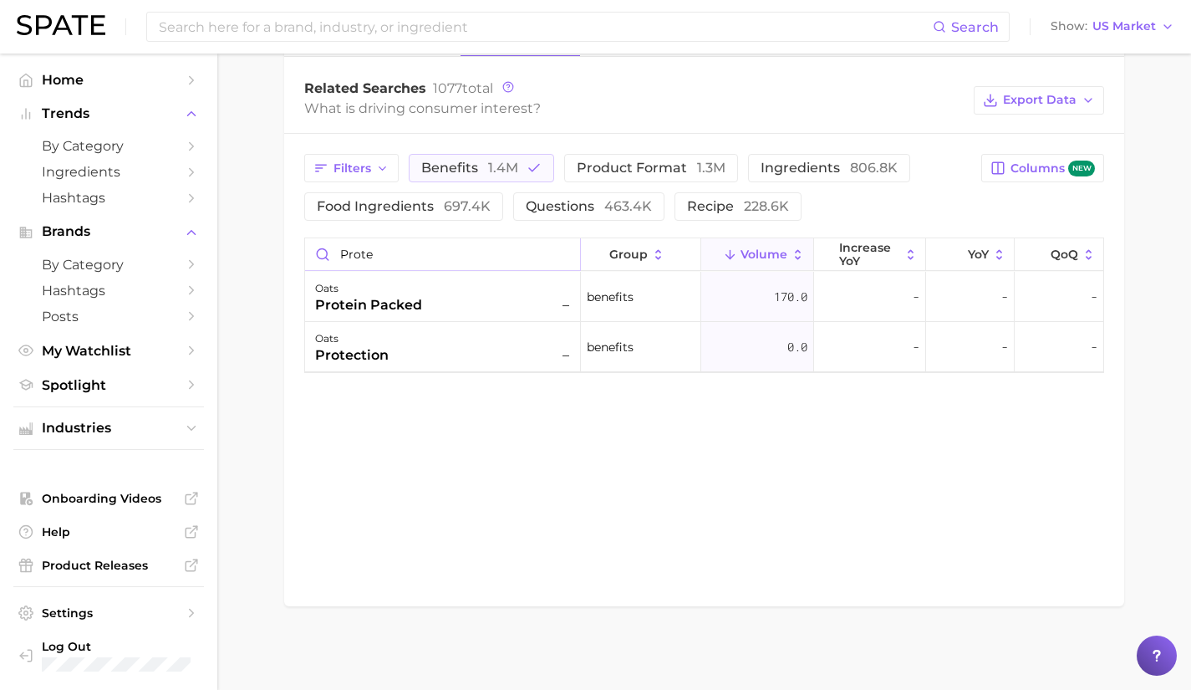
click at [561, 255] on input "prote" at bounding box center [442, 254] width 275 height 32
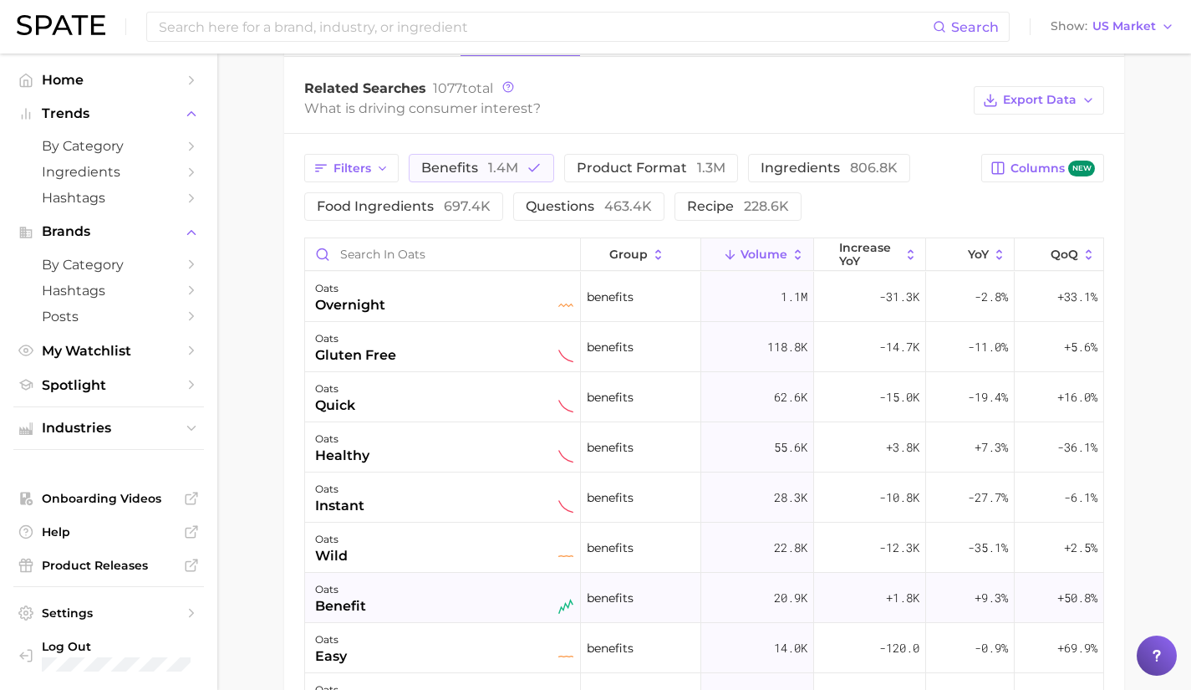
click at [434, 609] on div "oats benefit" at bounding box center [444, 597] width 258 height 37
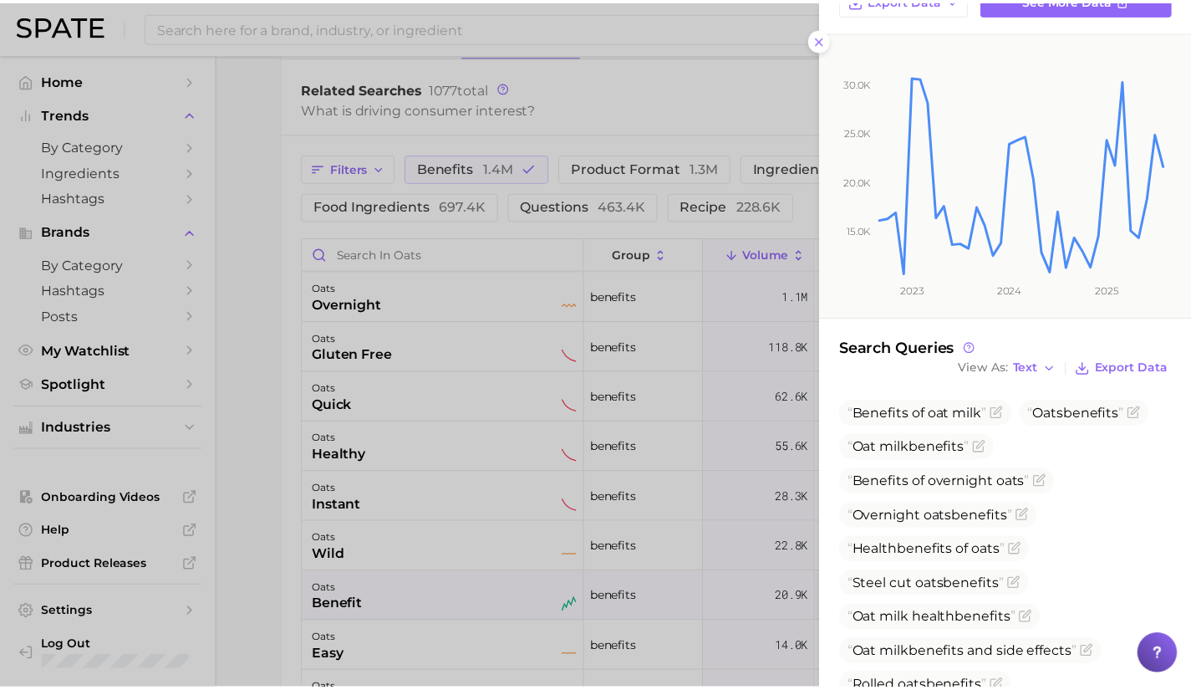
scroll to position [171, 0]
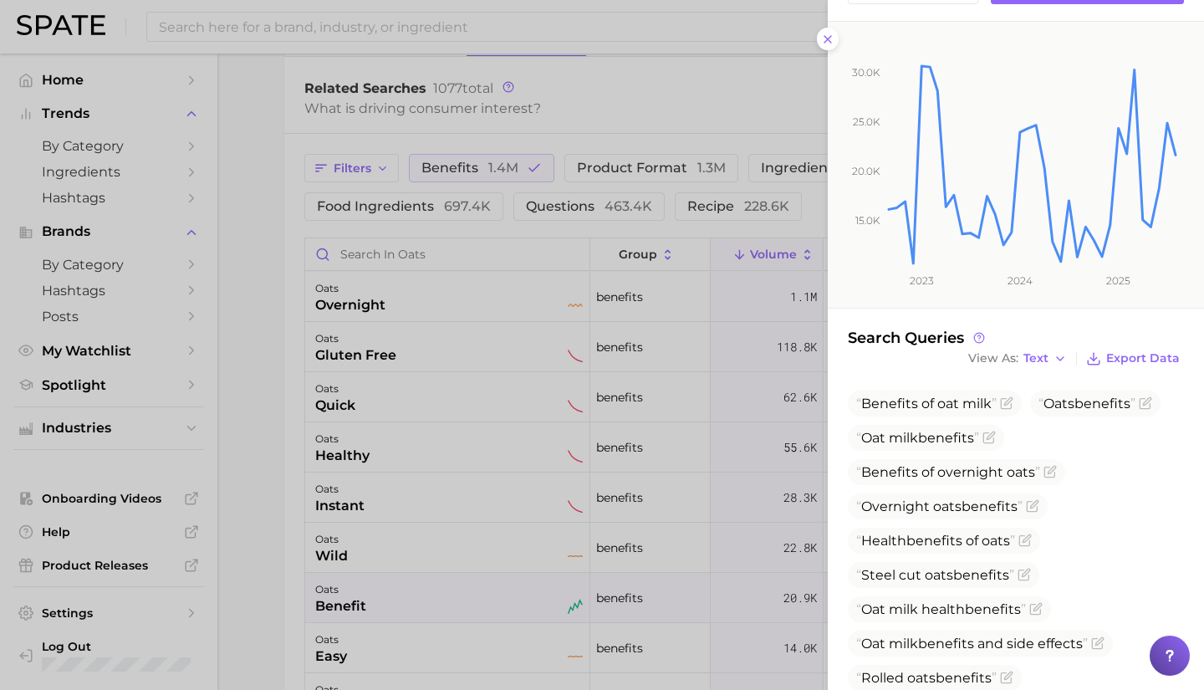
click at [484, 595] on div at bounding box center [602, 345] width 1204 height 690
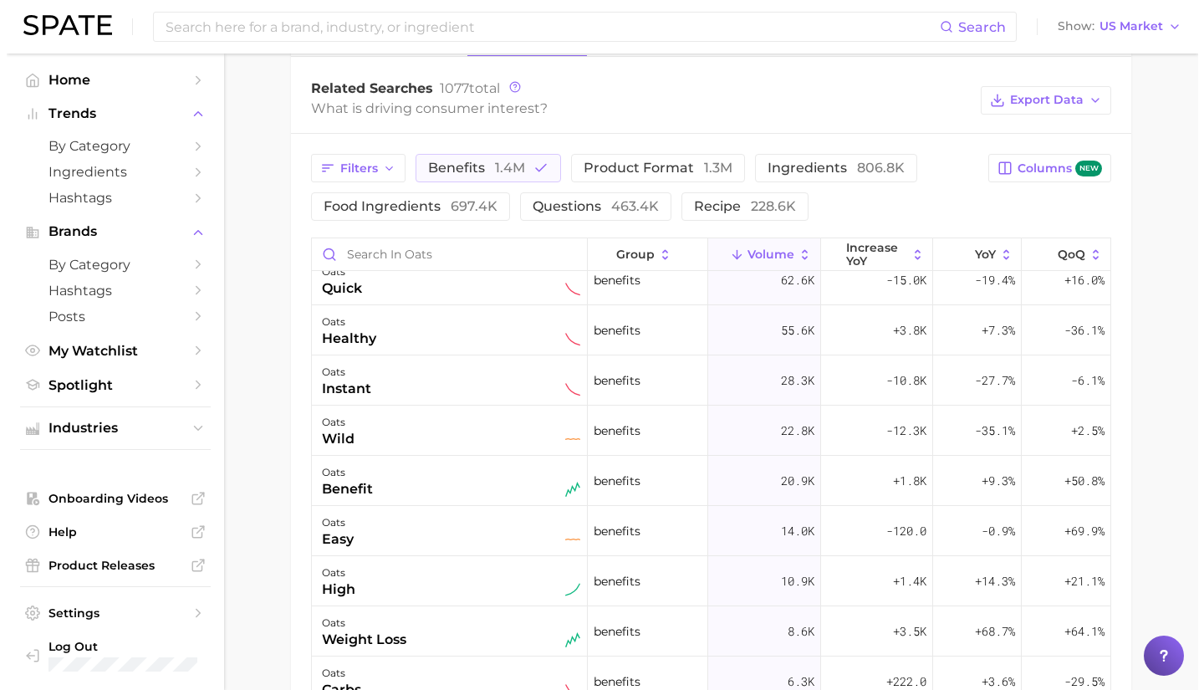
scroll to position [118, 0]
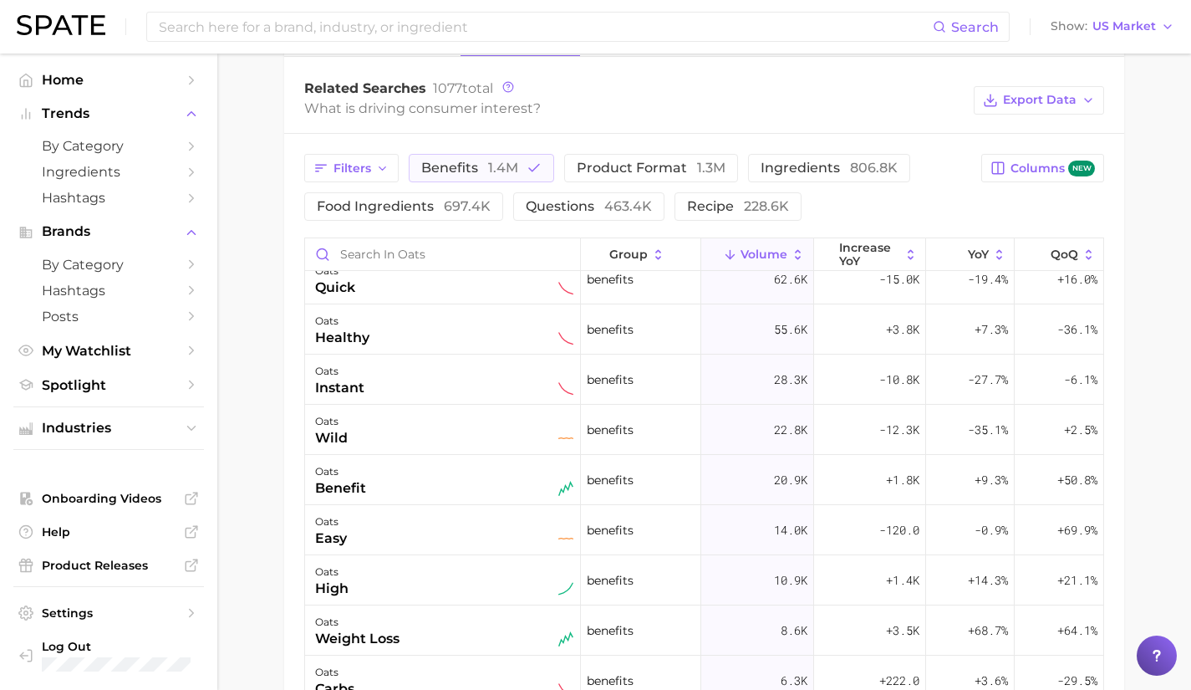
click at [484, 595] on div "oats high" at bounding box center [444, 580] width 258 height 37
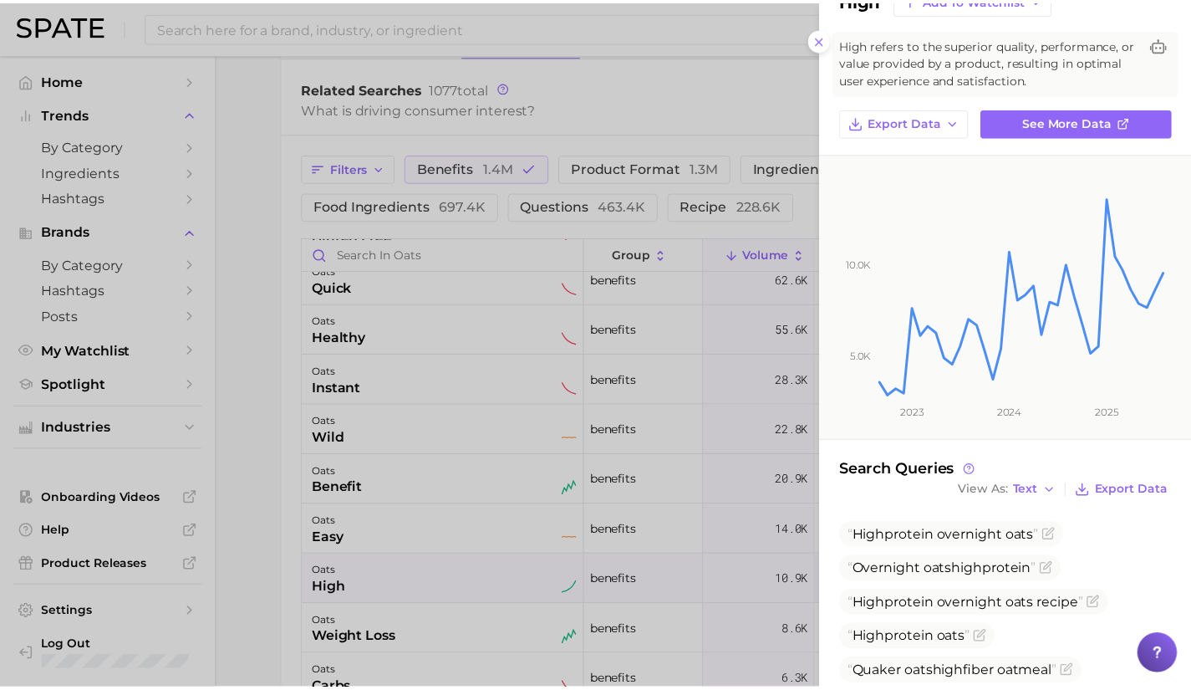
scroll to position [58, 0]
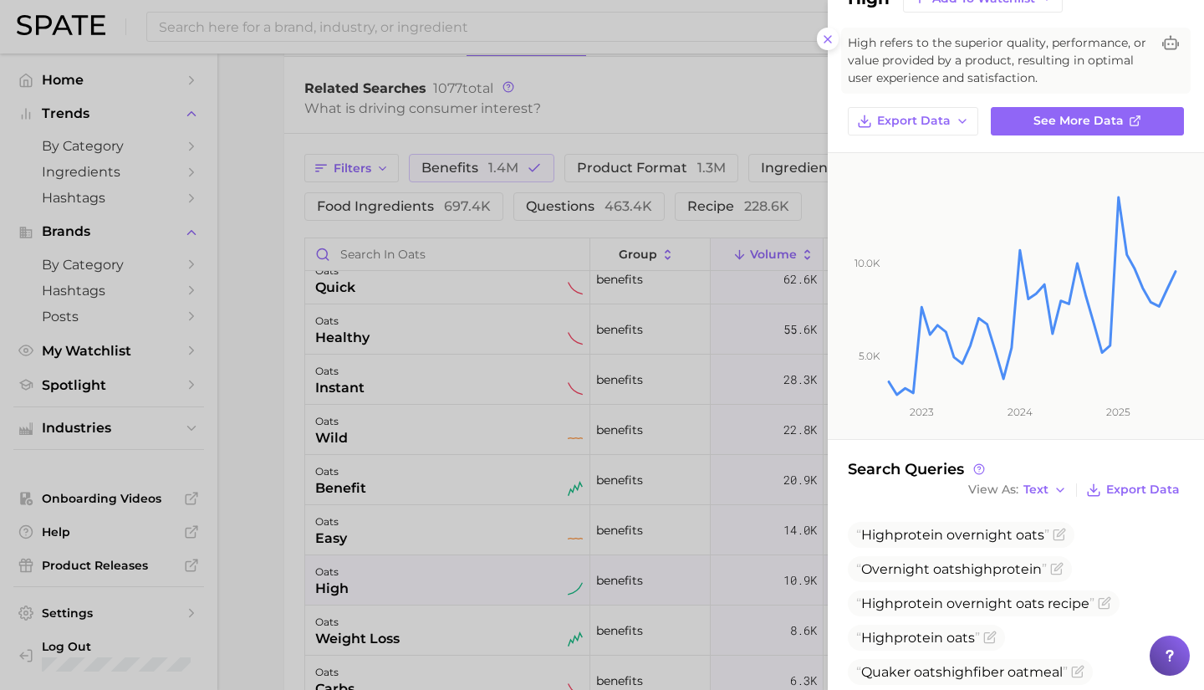
click at [459, 604] on div at bounding box center [602, 345] width 1204 height 690
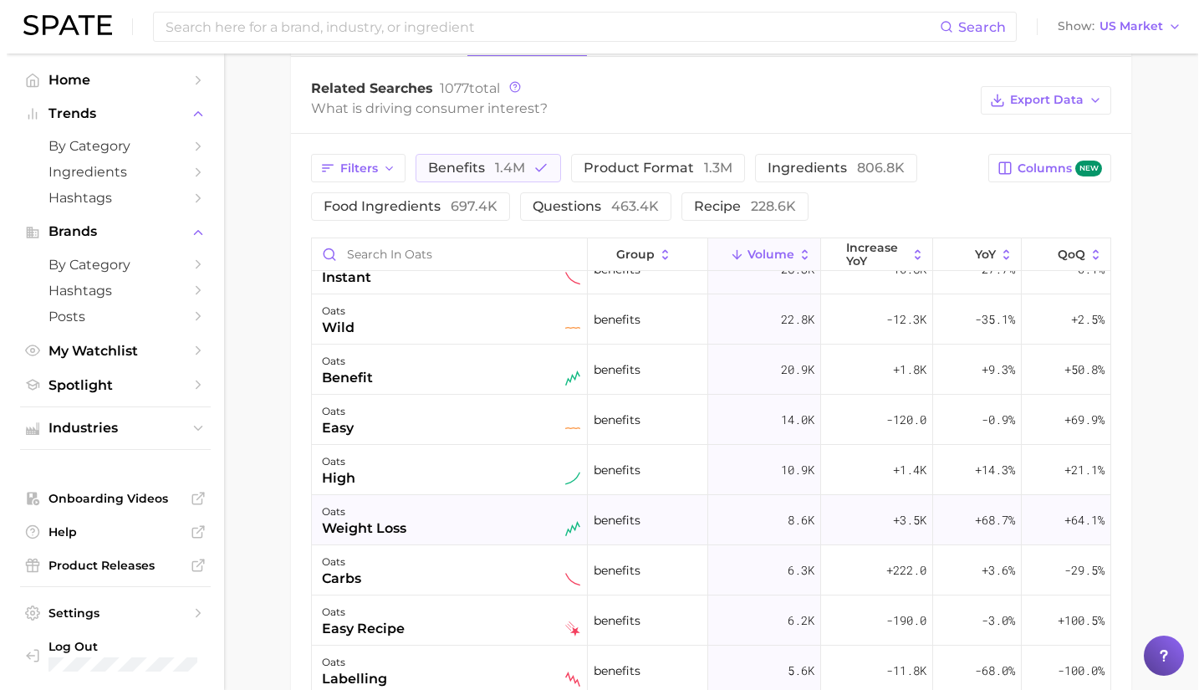
scroll to position [229, 0]
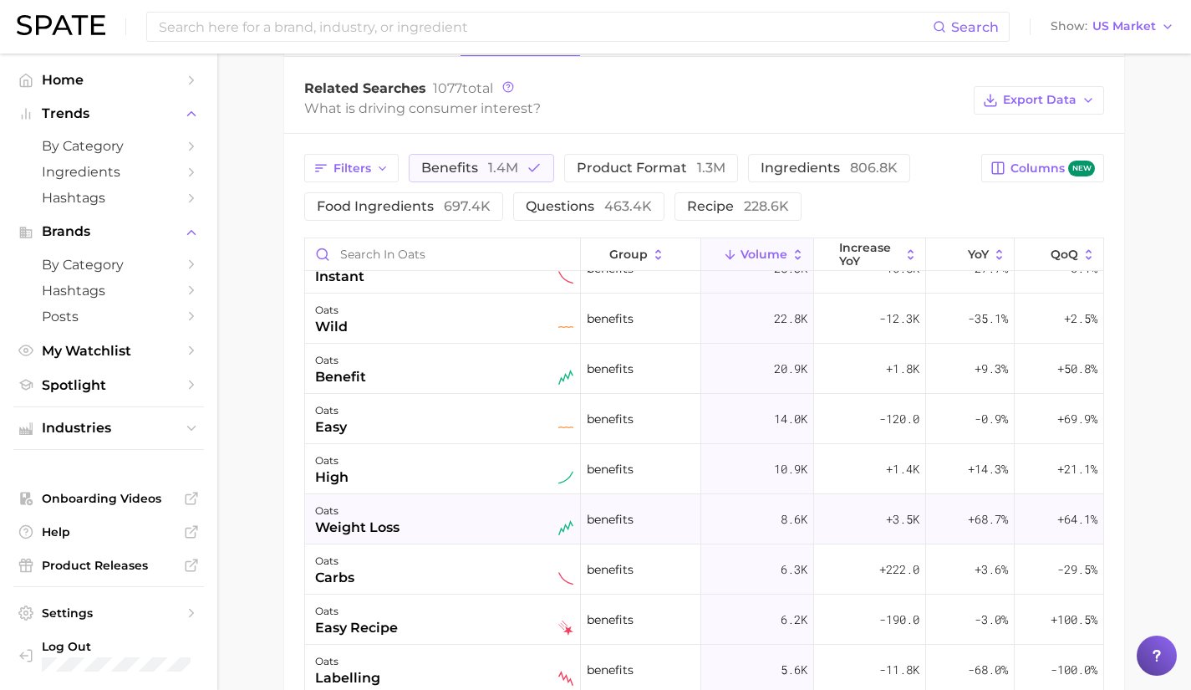
click at [441, 531] on div "oats weight loss" at bounding box center [444, 519] width 258 height 37
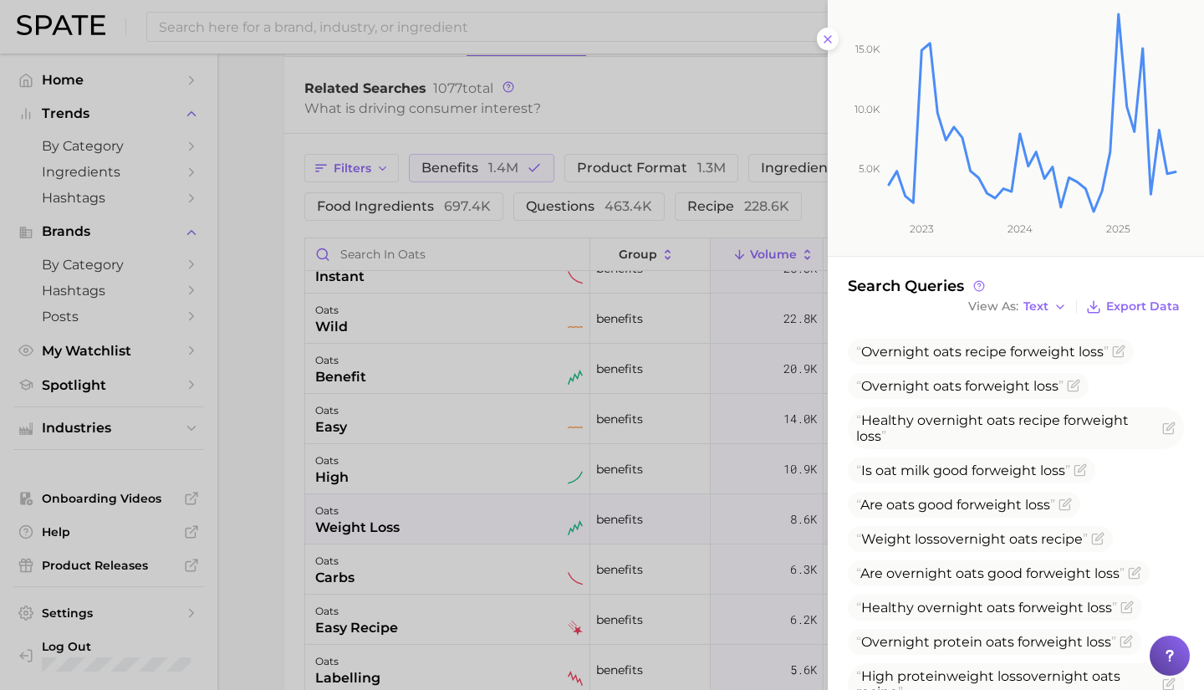
scroll to position [242, 0]
click at [504, 563] on div at bounding box center [602, 345] width 1204 height 690
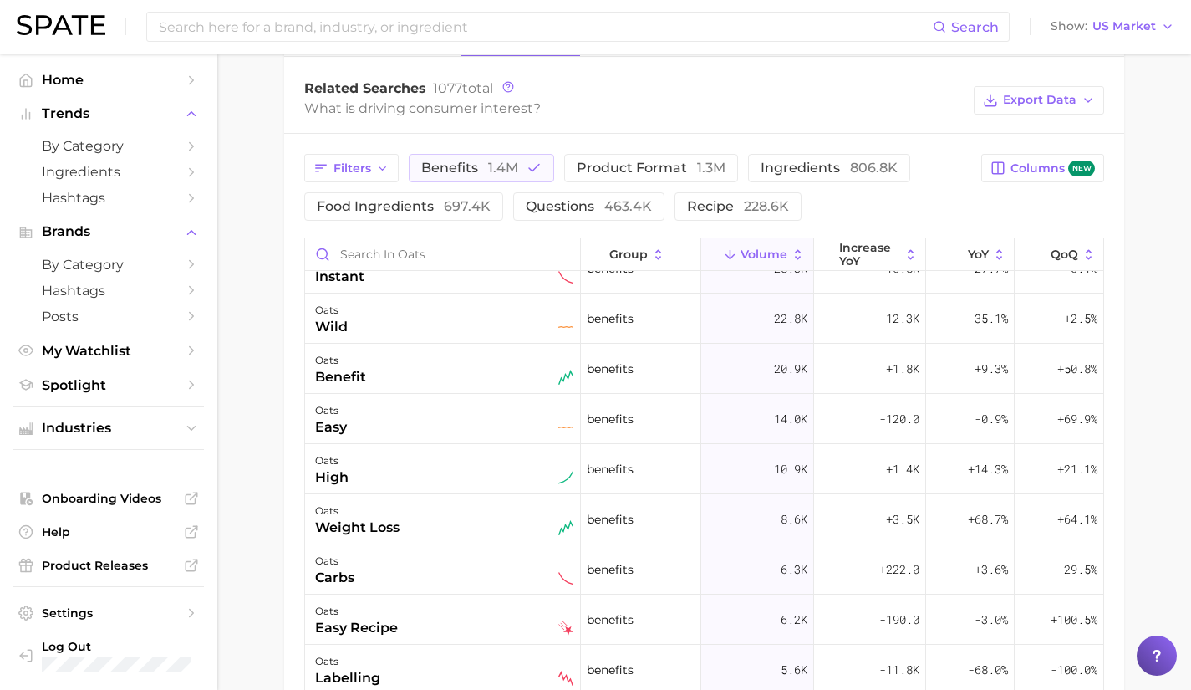
click at [504, 563] on div "oats carbs" at bounding box center [444, 569] width 258 height 37
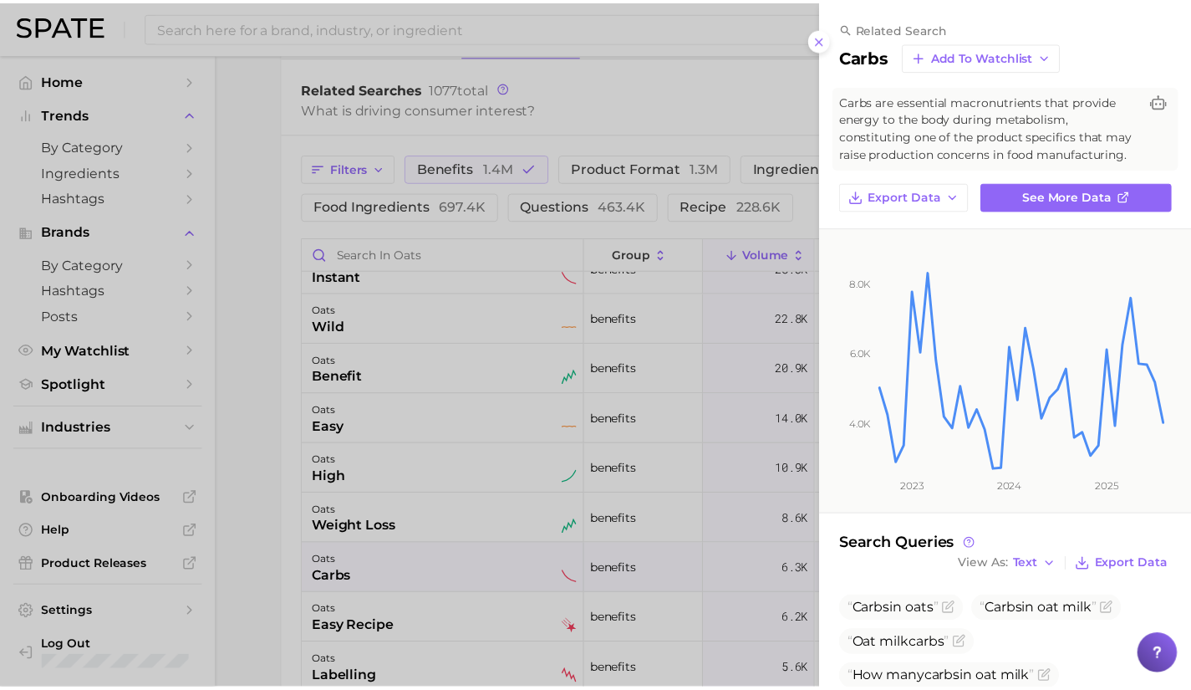
scroll to position [290, 0]
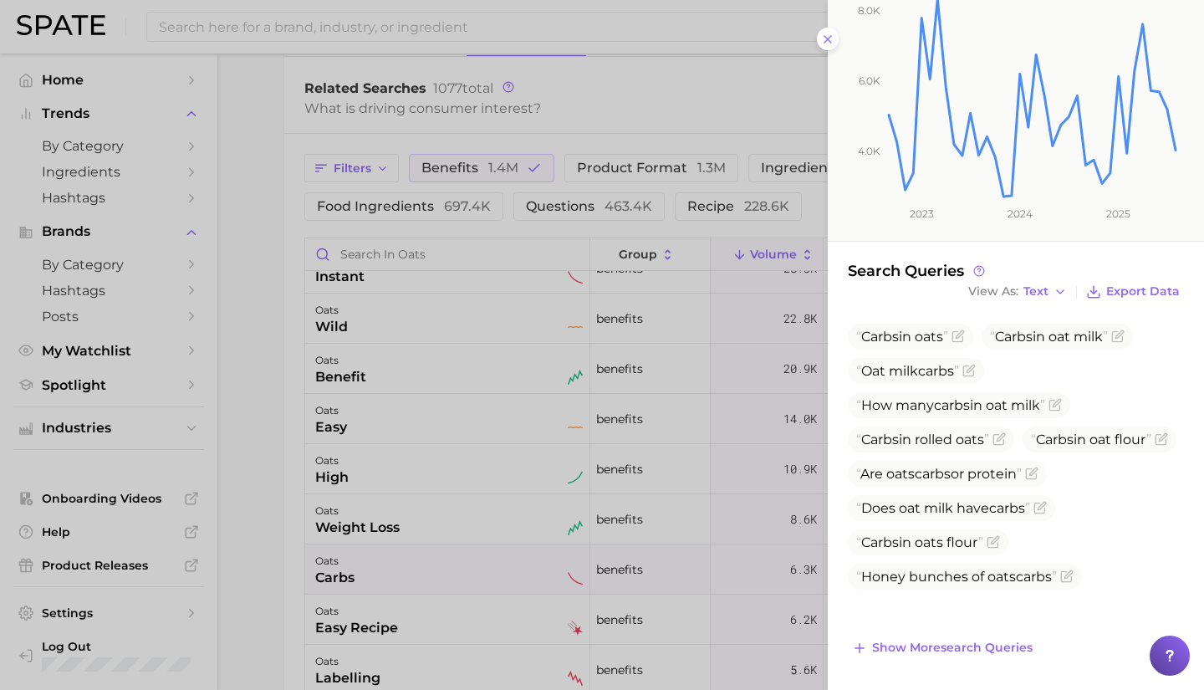
click at [479, 574] on div at bounding box center [602, 345] width 1204 height 690
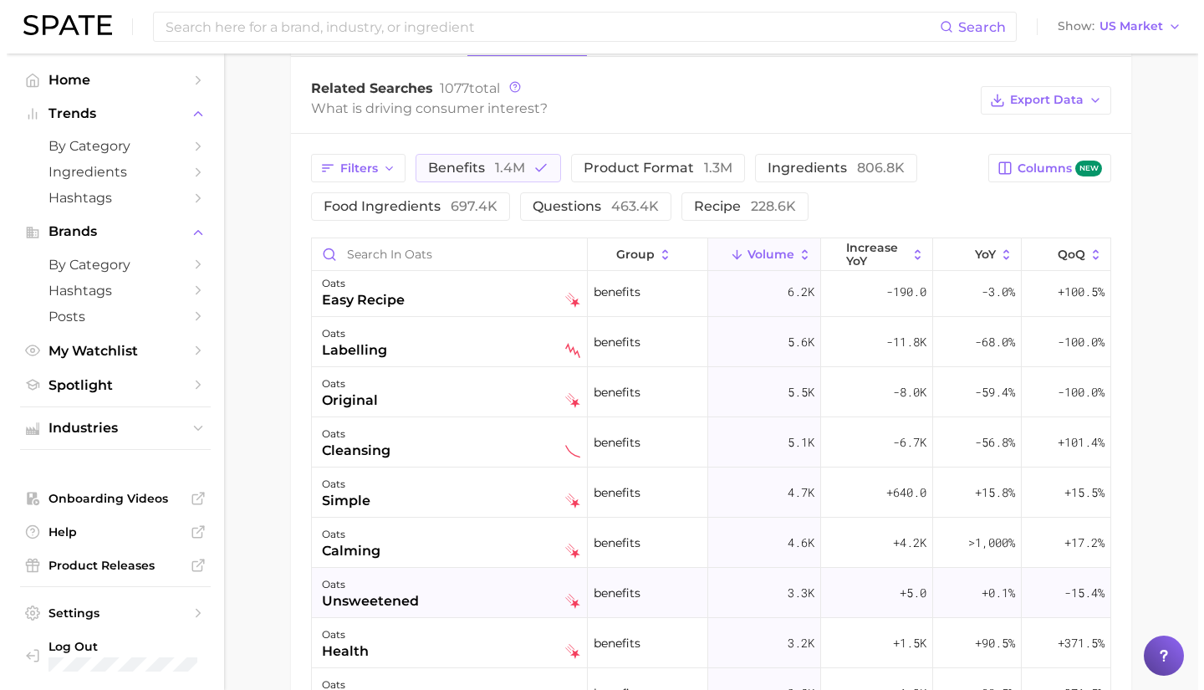
scroll to position [0, 0]
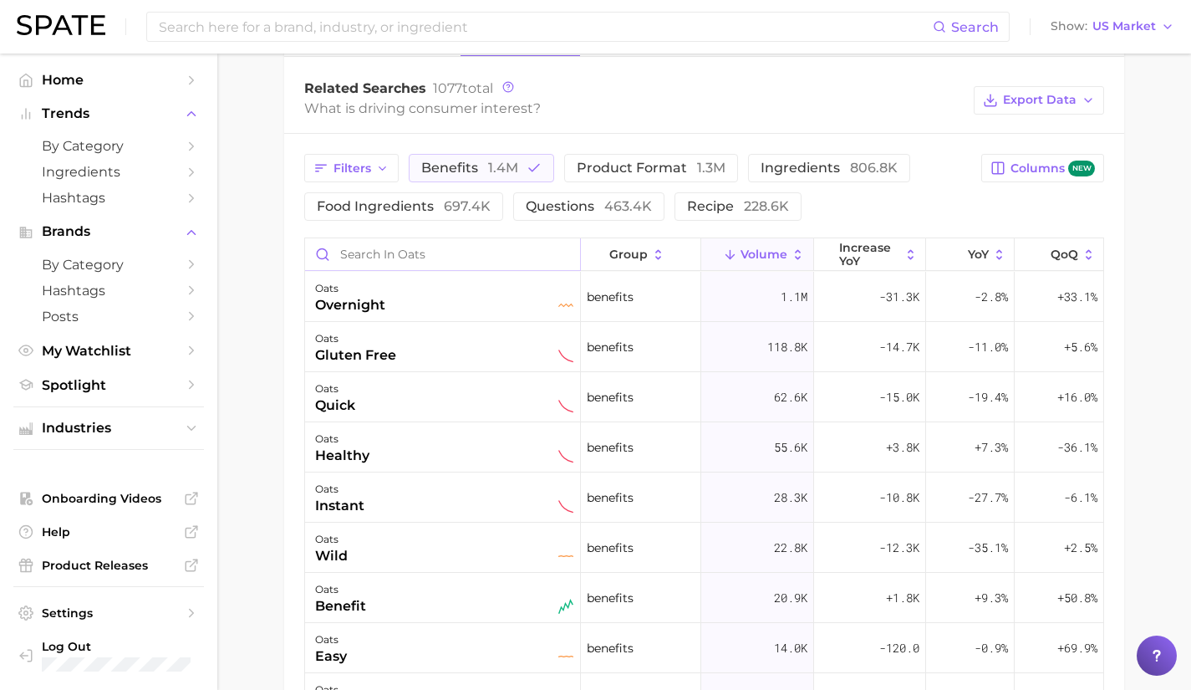
click at [408, 259] on input "Search in oats" at bounding box center [442, 254] width 275 height 32
click at [485, 179] on button "benefits 1.4m" at bounding box center [481, 168] width 145 height 28
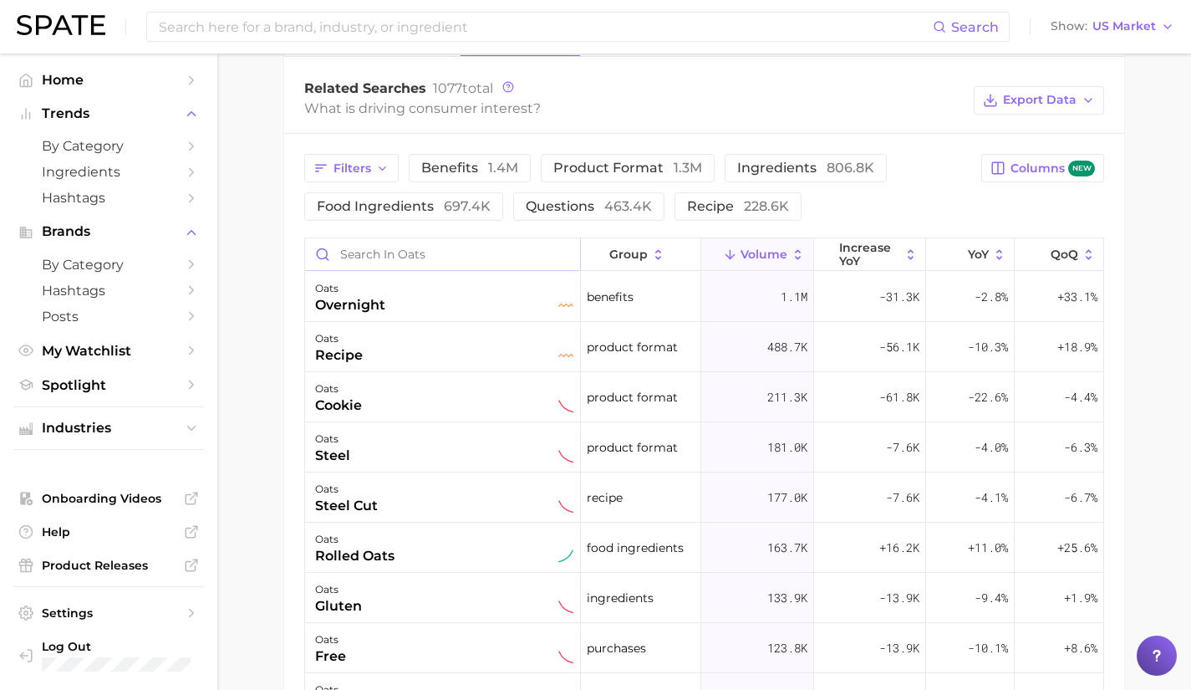
click at [425, 255] on input "Search in oats" at bounding box center [442, 254] width 275 height 32
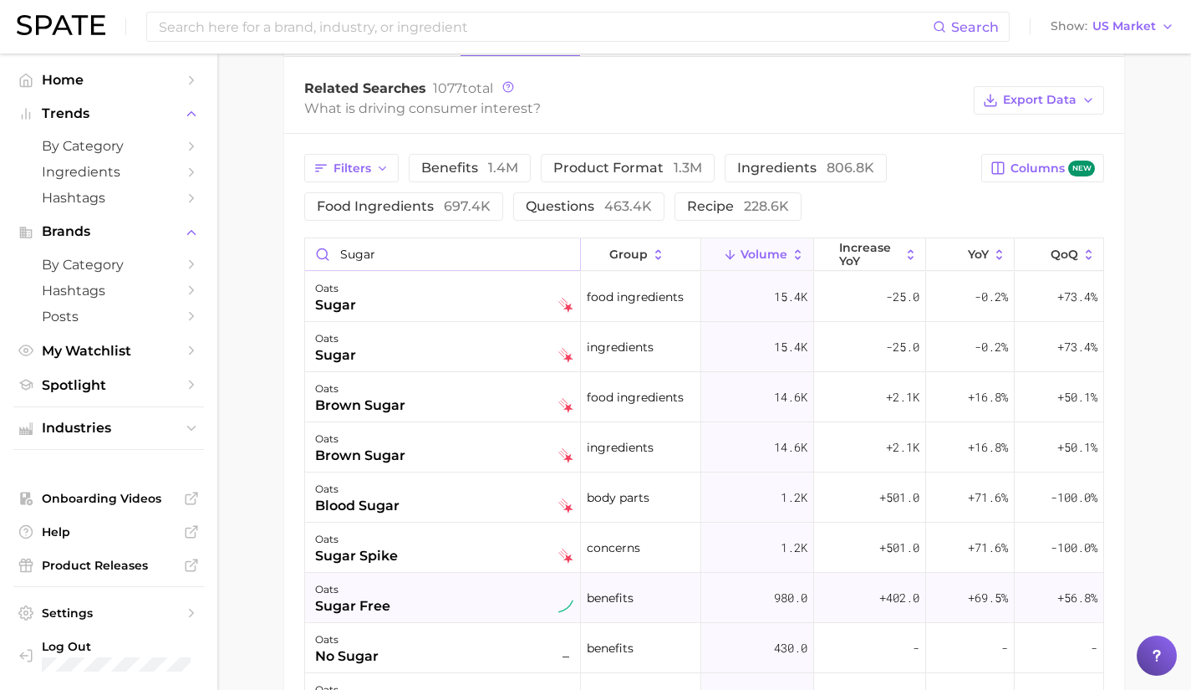
type input "sugar"
click at [445, 596] on div "oats sugar free" at bounding box center [444, 597] width 258 height 37
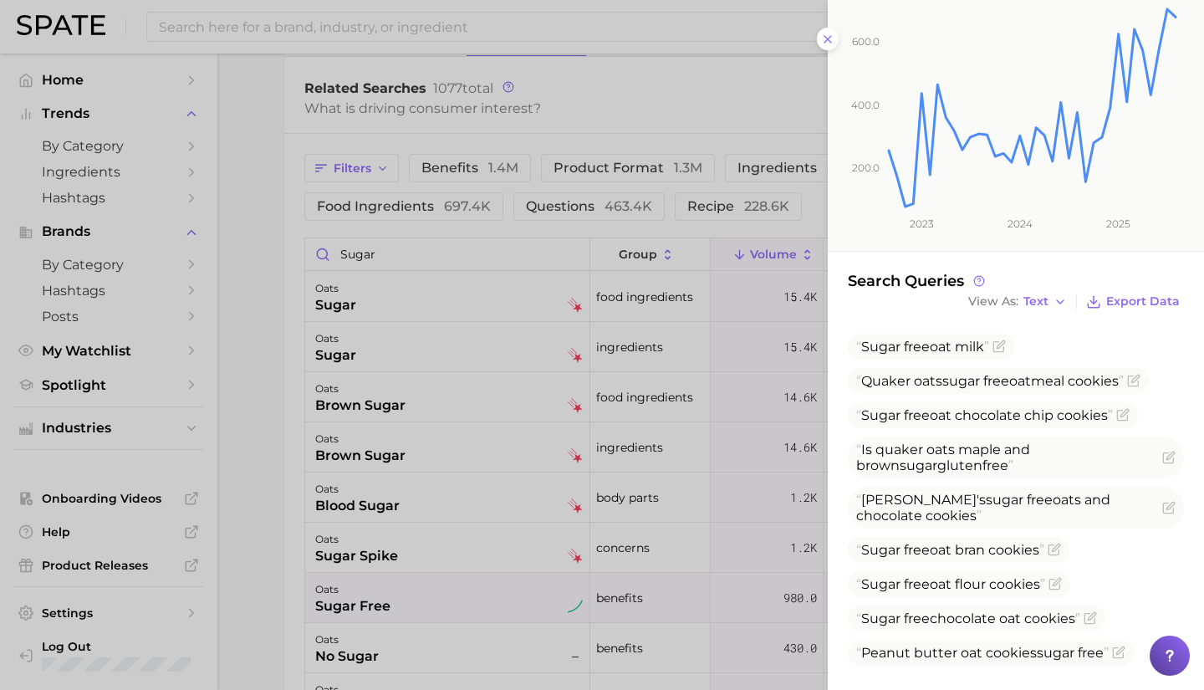
scroll to position [282, 0]
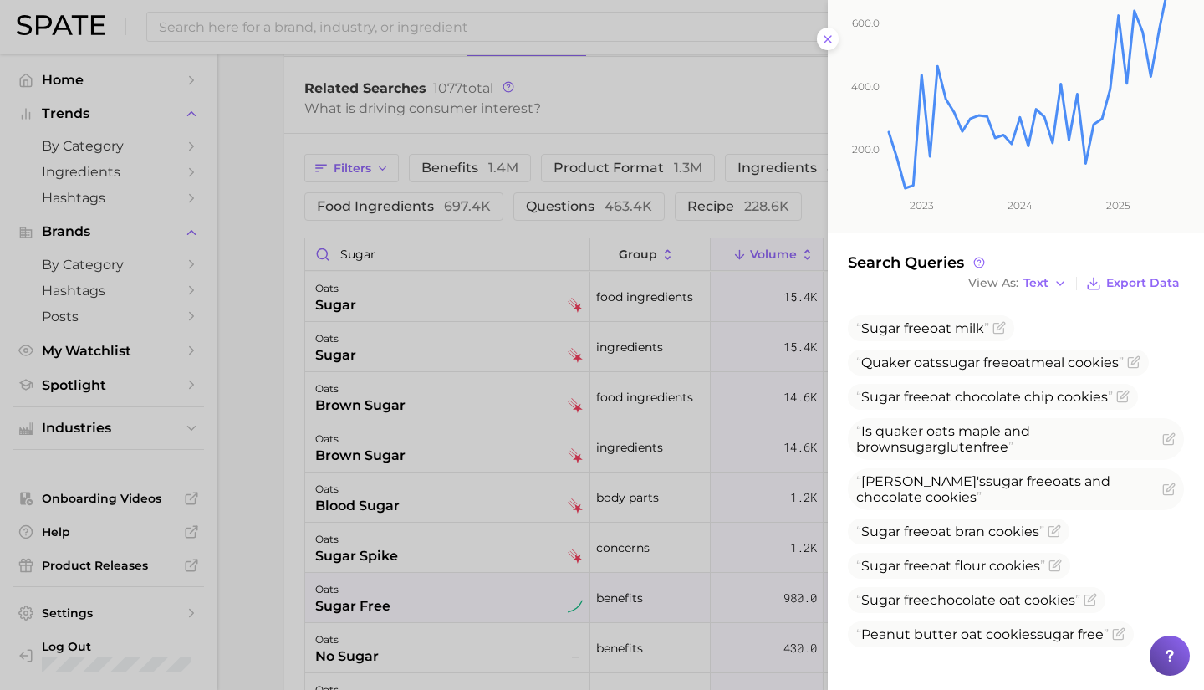
click at [435, 597] on div at bounding box center [602, 345] width 1204 height 690
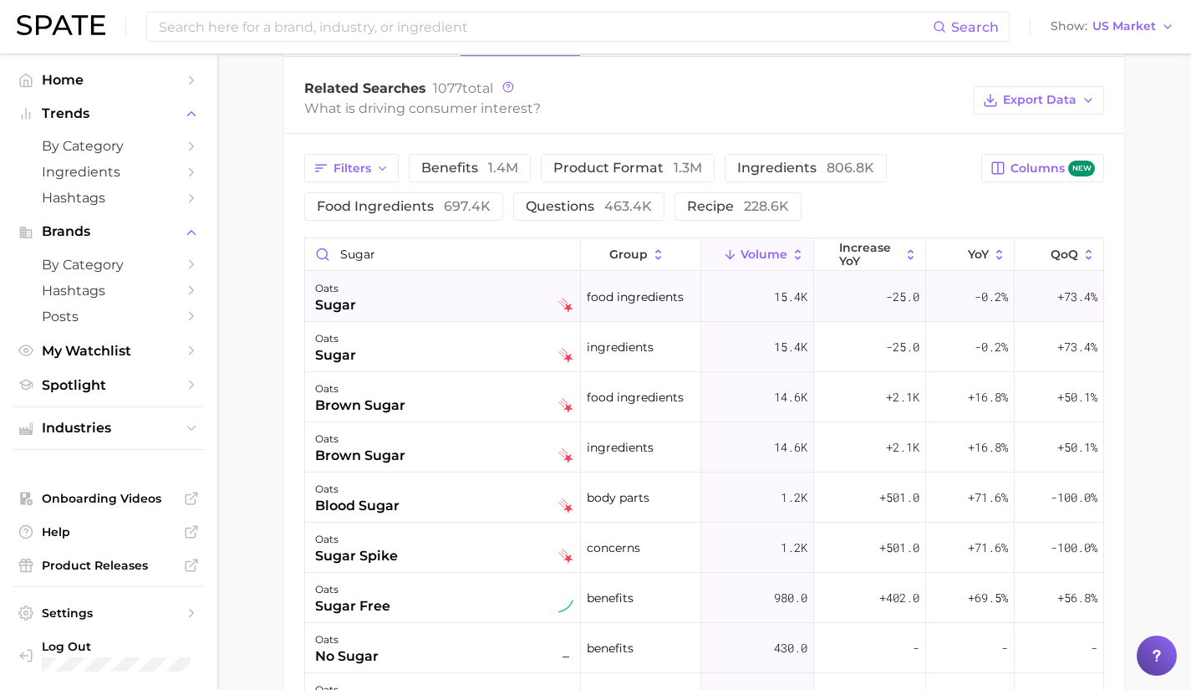
click at [485, 287] on div "oats sugar" at bounding box center [444, 296] width 258 height 37
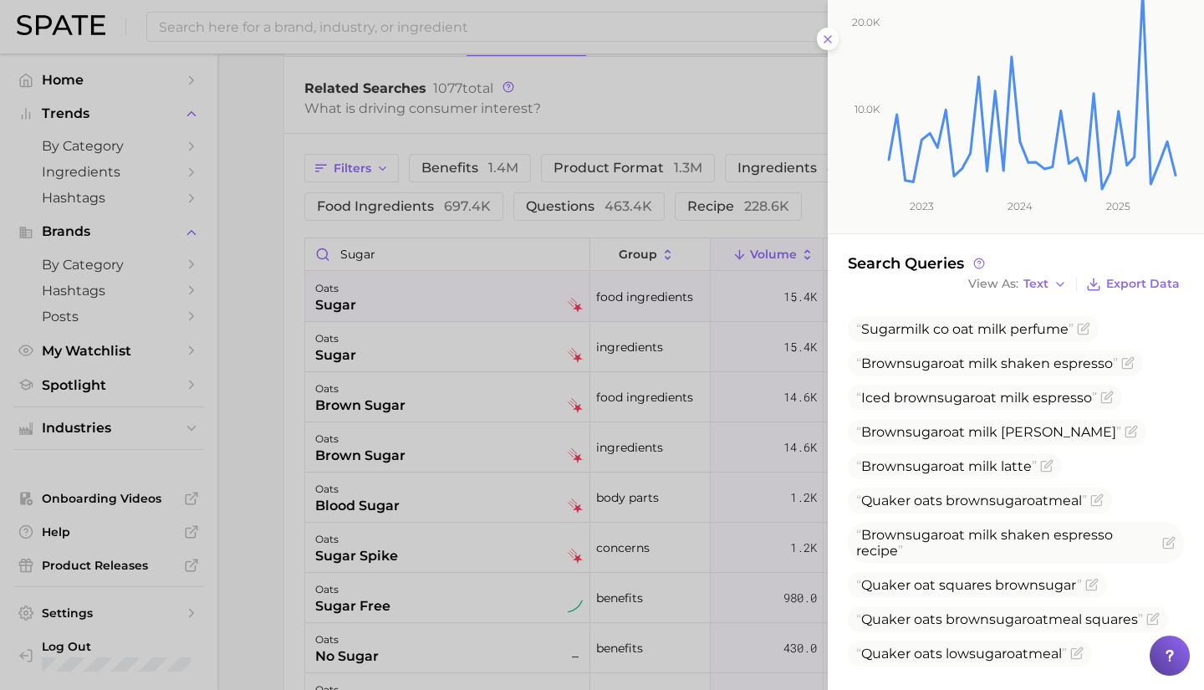
scroll to position [264, 0]
click at [482, 350] on div at bounding box center [602, 345] width 1204 height 690
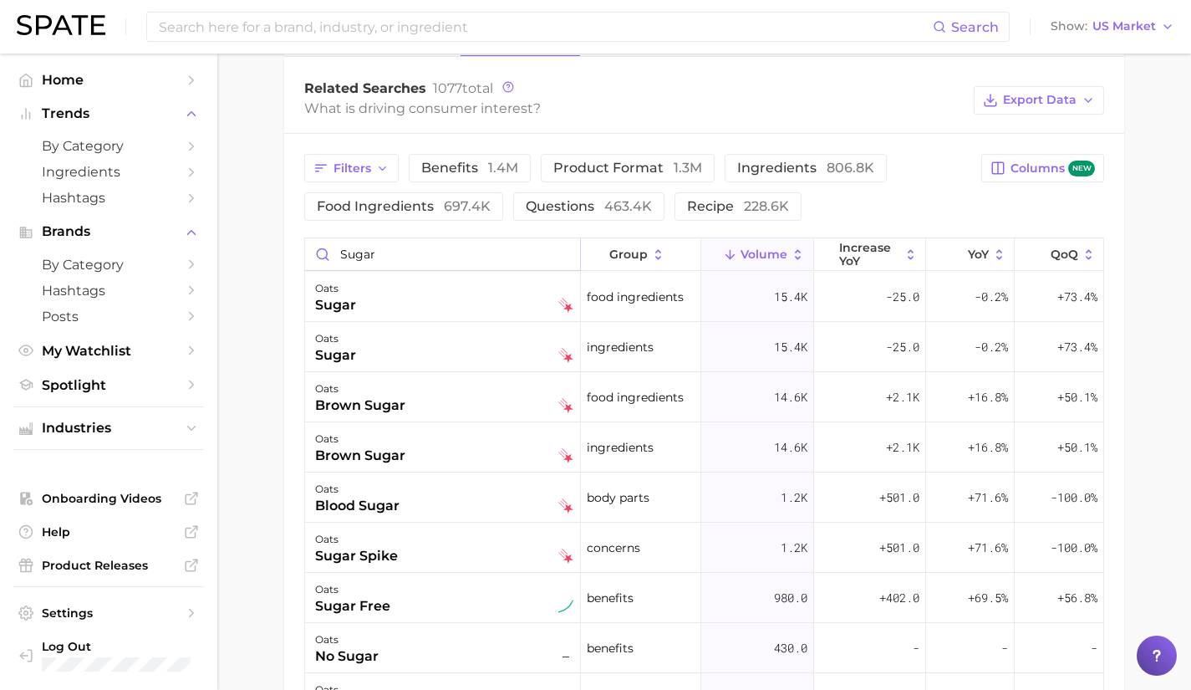
click at [562, 256] on input "sugar" at bounding box center [442, 254] width 275 height 32
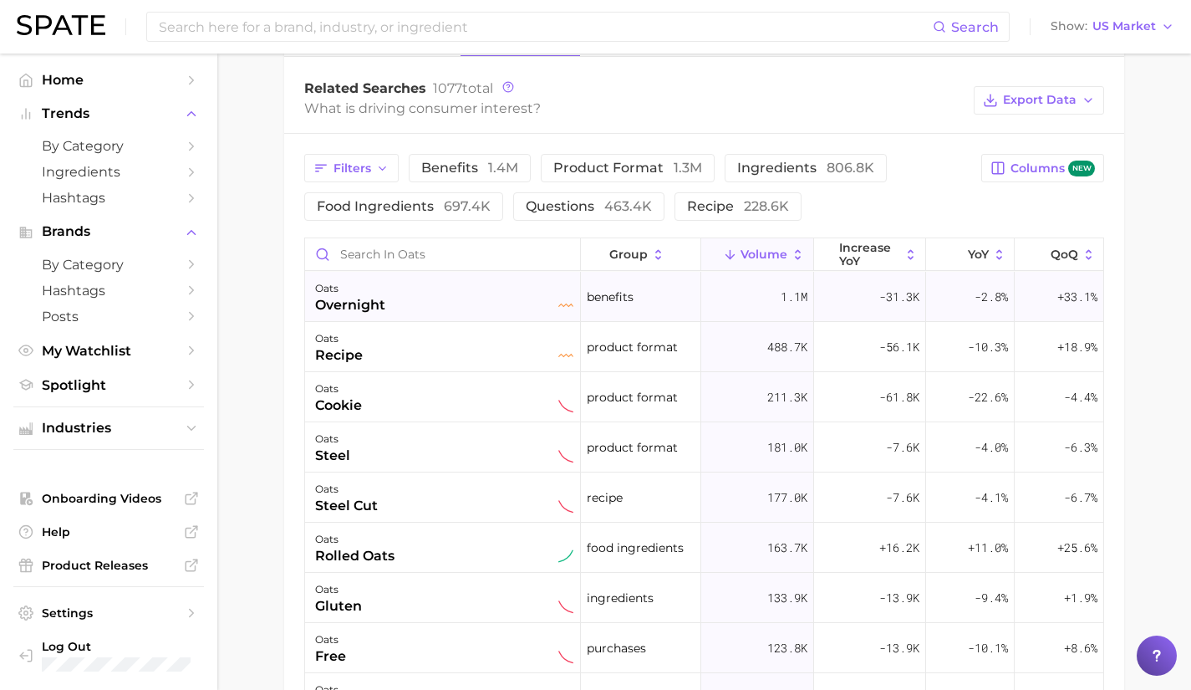
click at [447, 296] on div "oats overnight" at bounding box center [444, 296] width 258 height 37
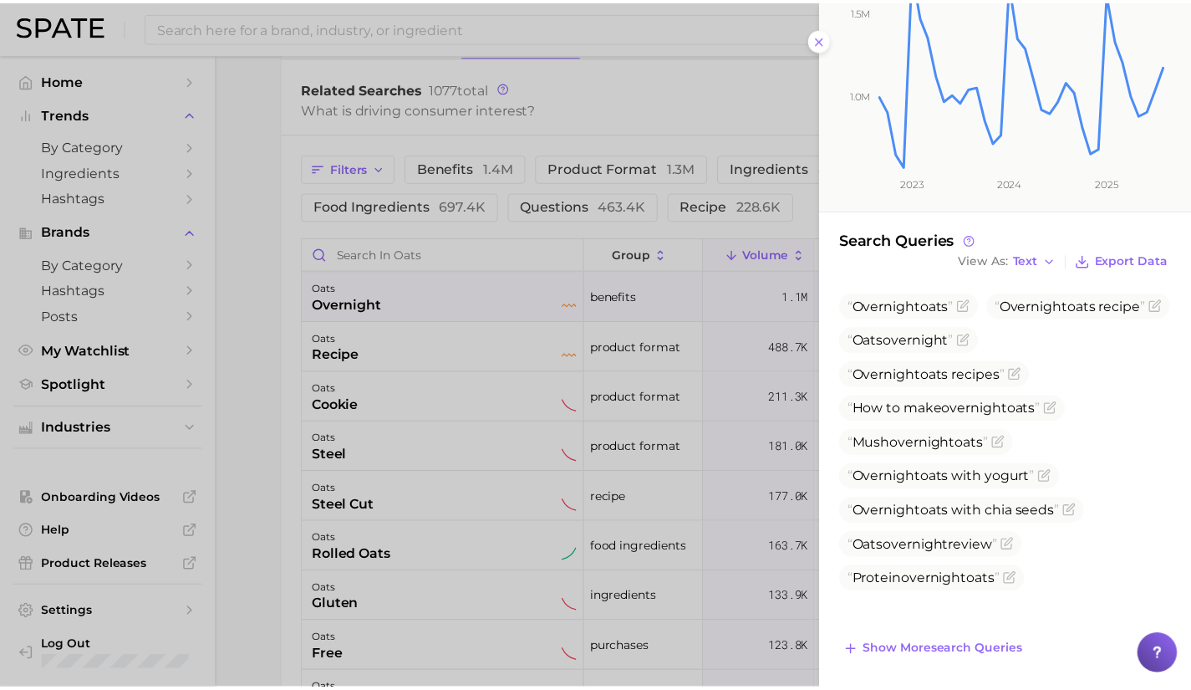
scroll to position [289, 0]
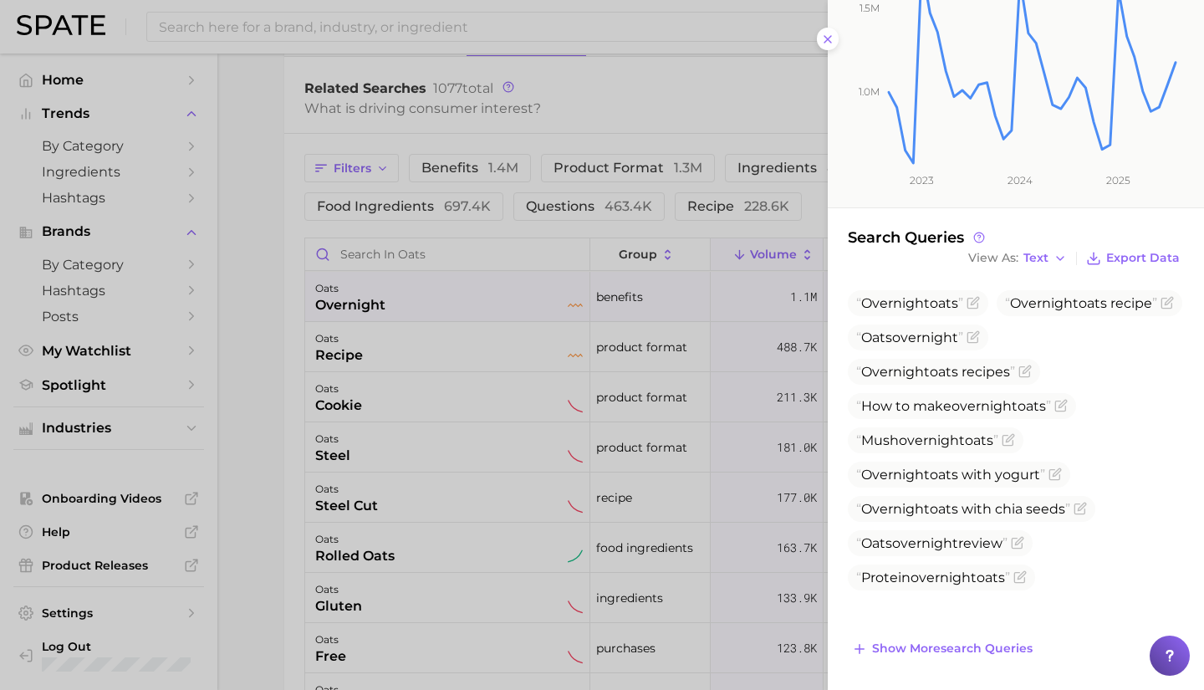
click at [401, 73] on div at bounding box center [602, 345] width 1204 height 690
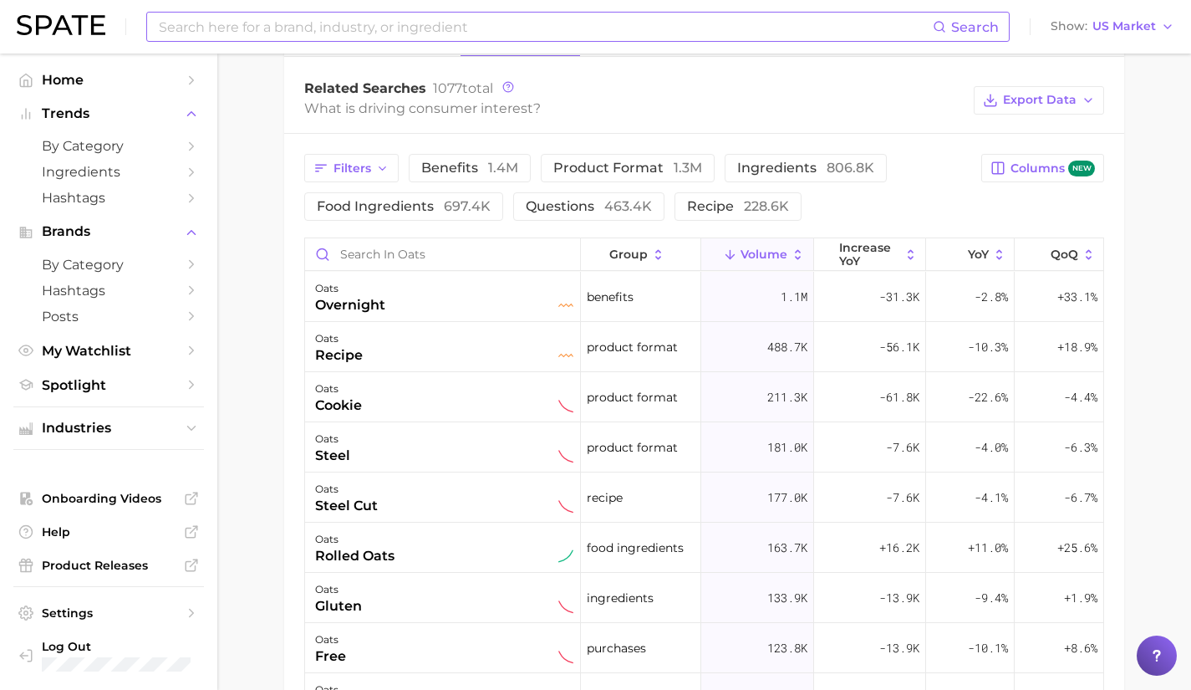
click at [400, 38] on input at bounding box center [545, 27] width 776 height 28
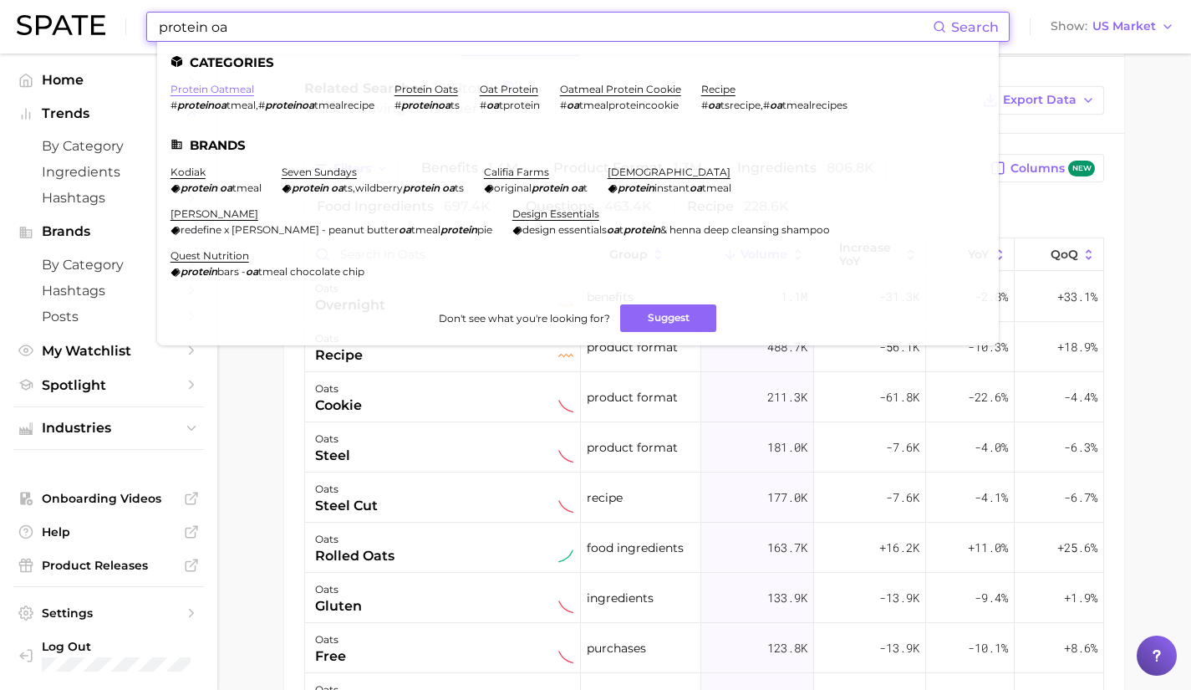
type input "protein oa"
click at [222, 91] on link "protein oatmeal" at bounding box center [213, 89] width 84 height 13
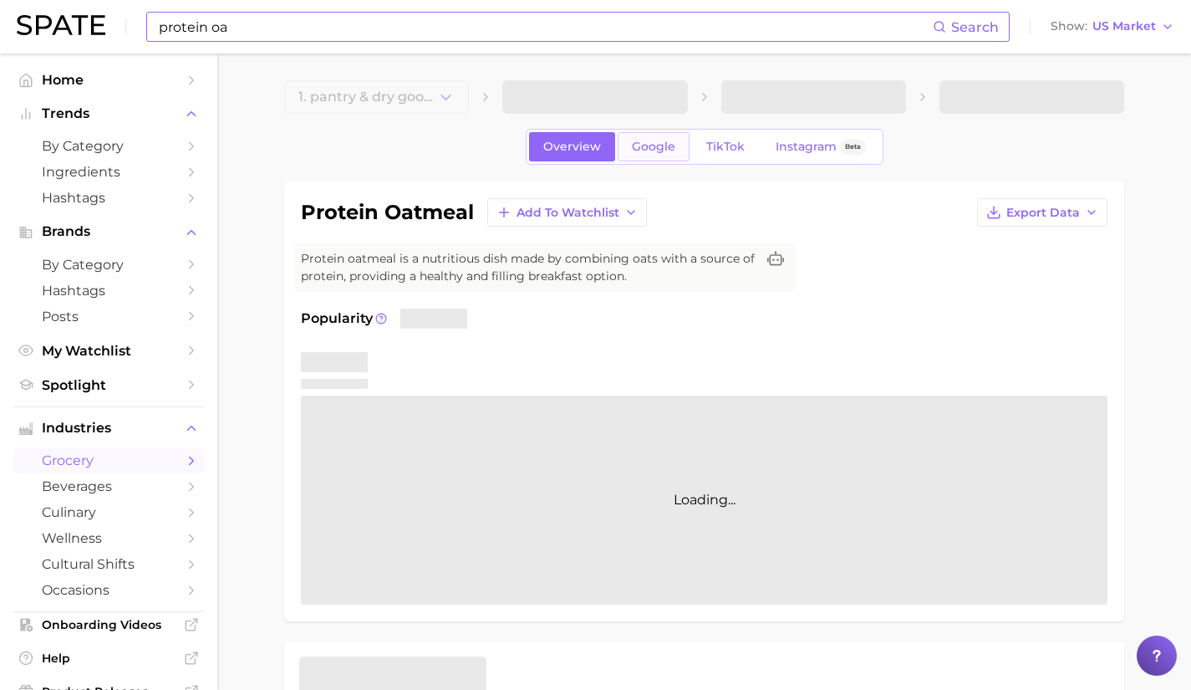
click at [650, 150] on span "Google" at bounding box center [653, 147] width 43 height 14
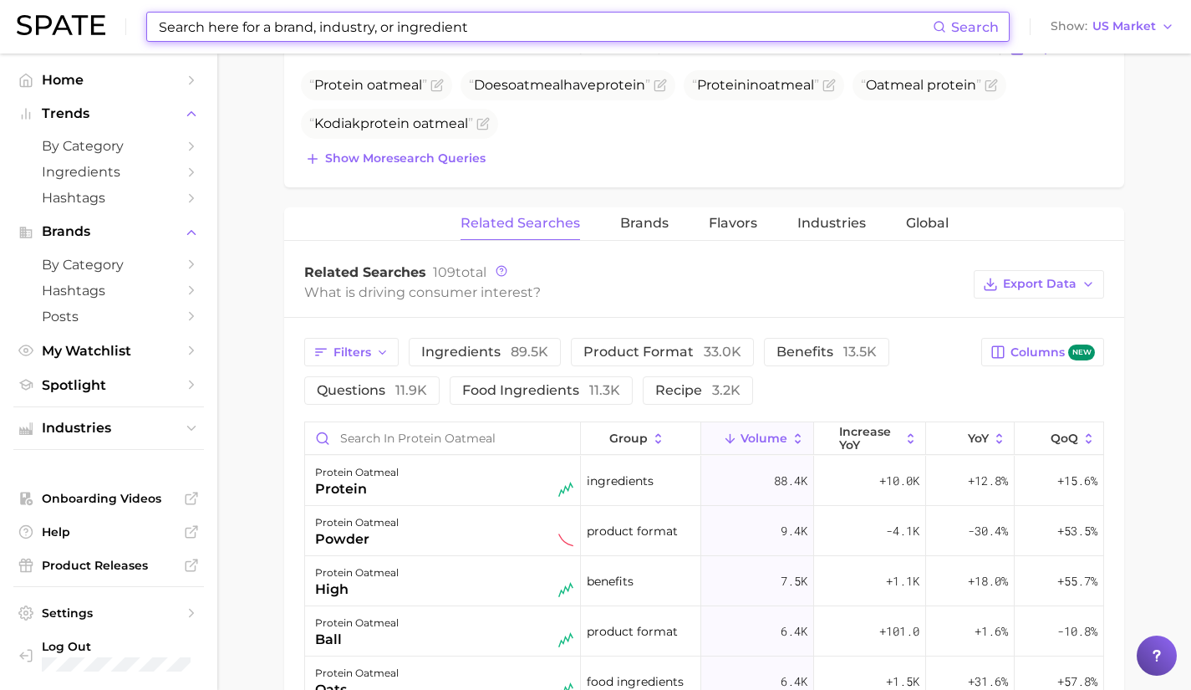
scroll to position [670, 0]
click at [499, 353] on span "ingredients 89.5k" at bounding box center [484, 352] width 127 height 16
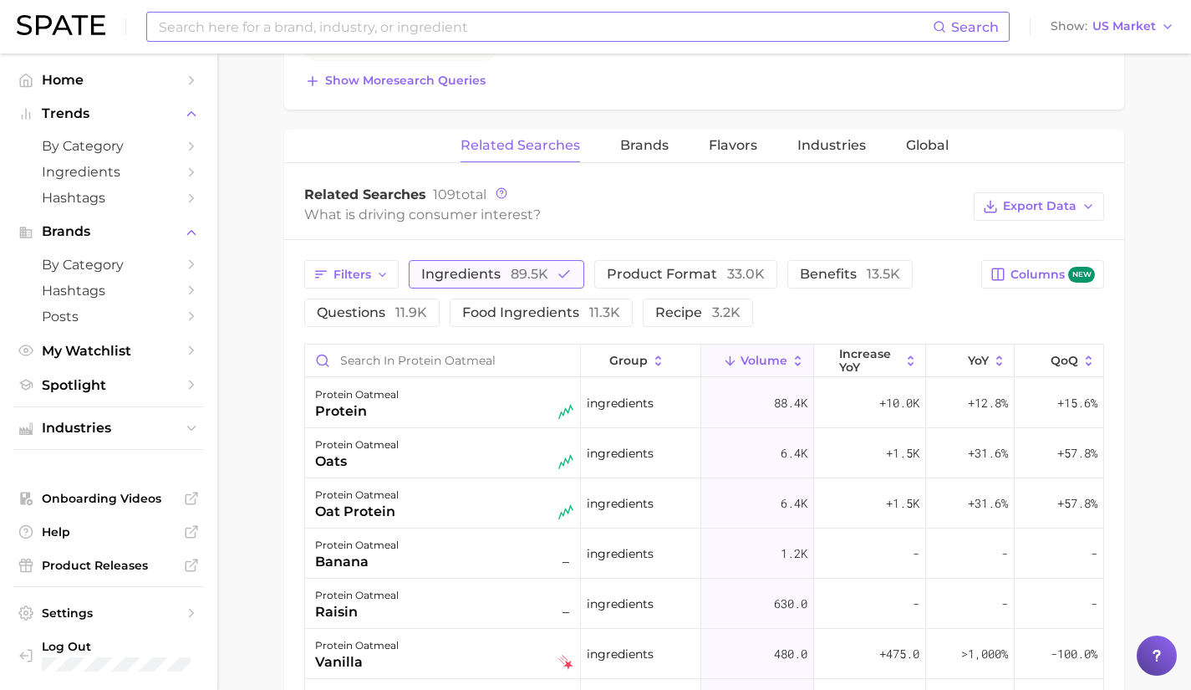
scroll to position [747, 0]
click at [496, 266] on button "ingredients 89.5k" at bounding box center [497, 275] width 176 height 28
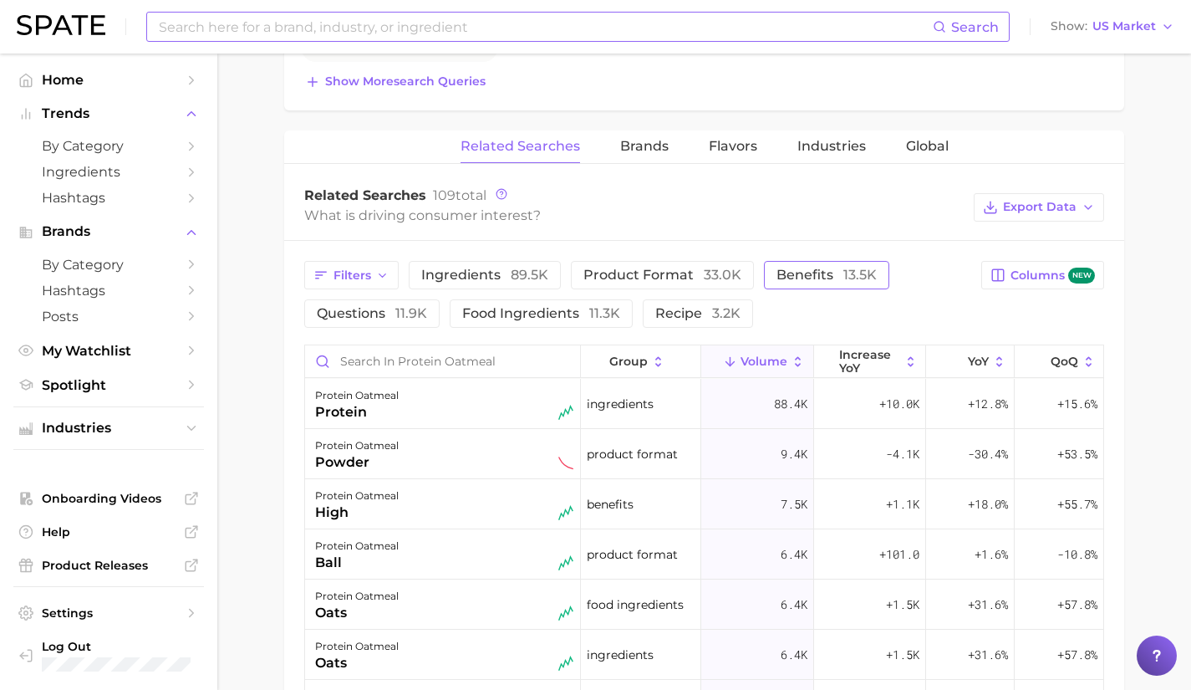
click at [782, 276] on span "benefits 13.5k" at bounding box center [827, 275] width 100 height 16
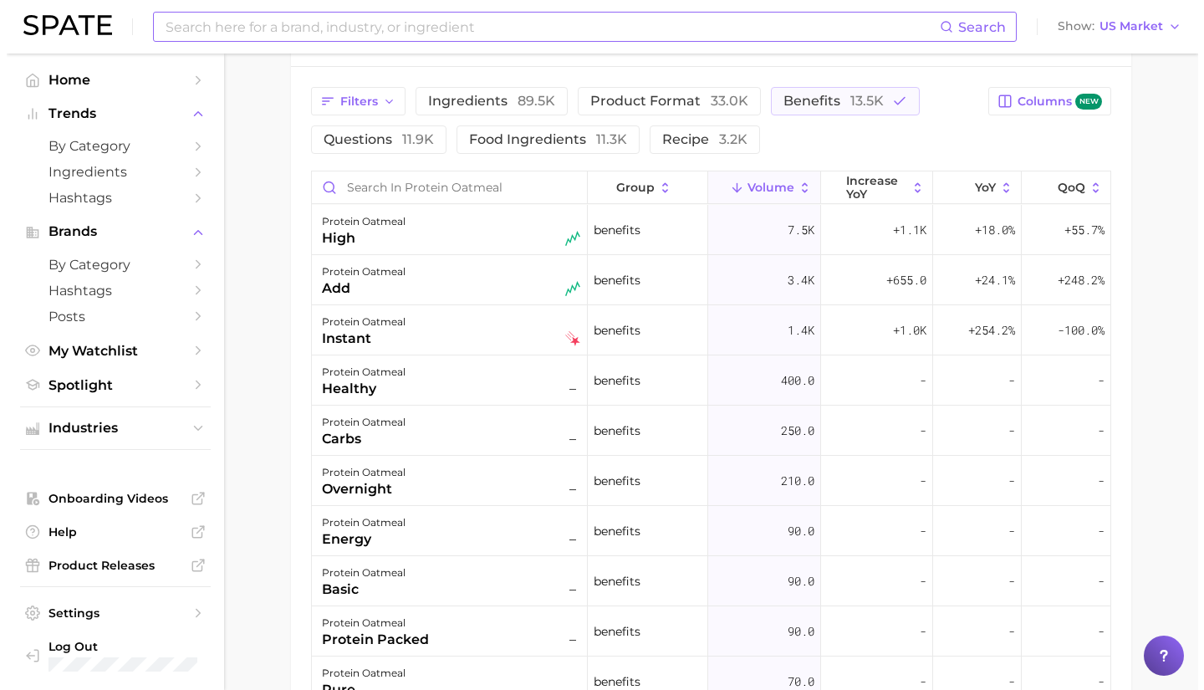
scroll to position [922, 0]
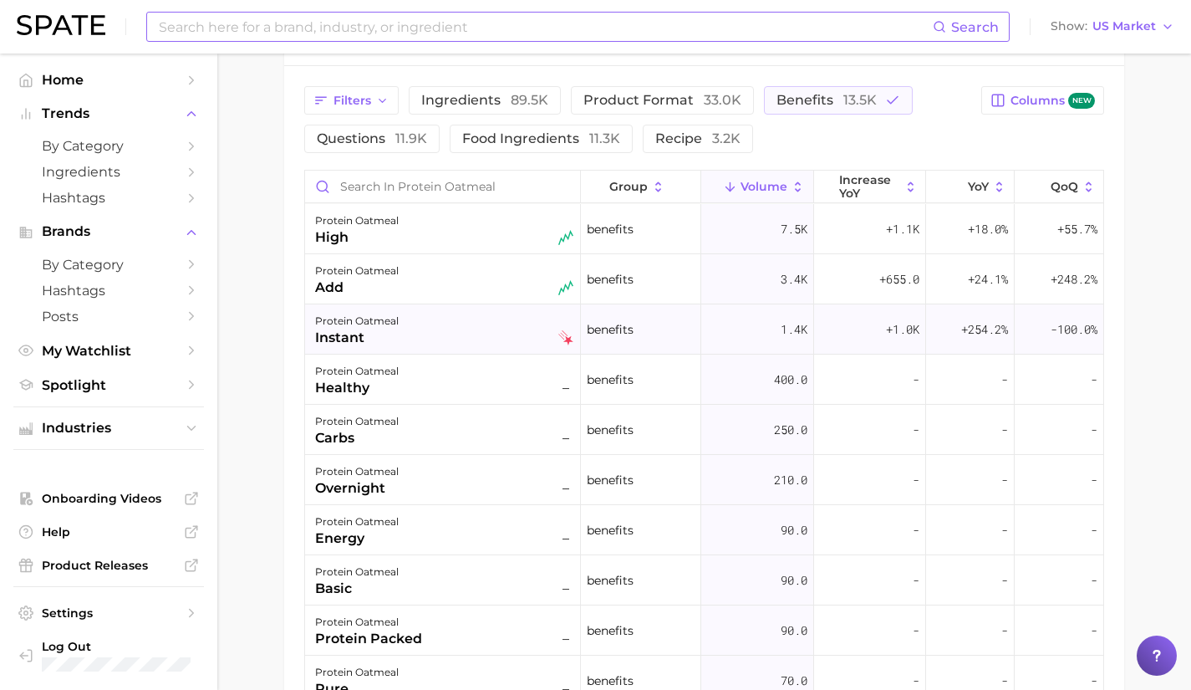
click at [463, 324] on div "protein oatmeal instant" at bounding box center [444, 329] width 258 height 37
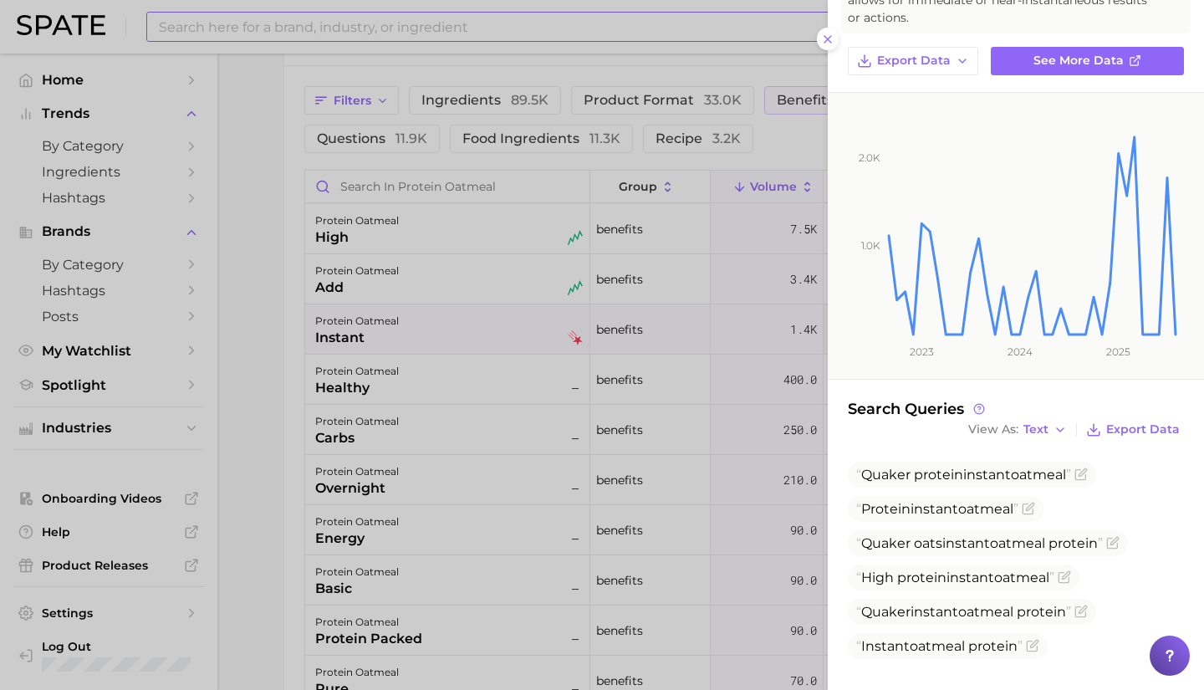
scroll to position [127, 0]
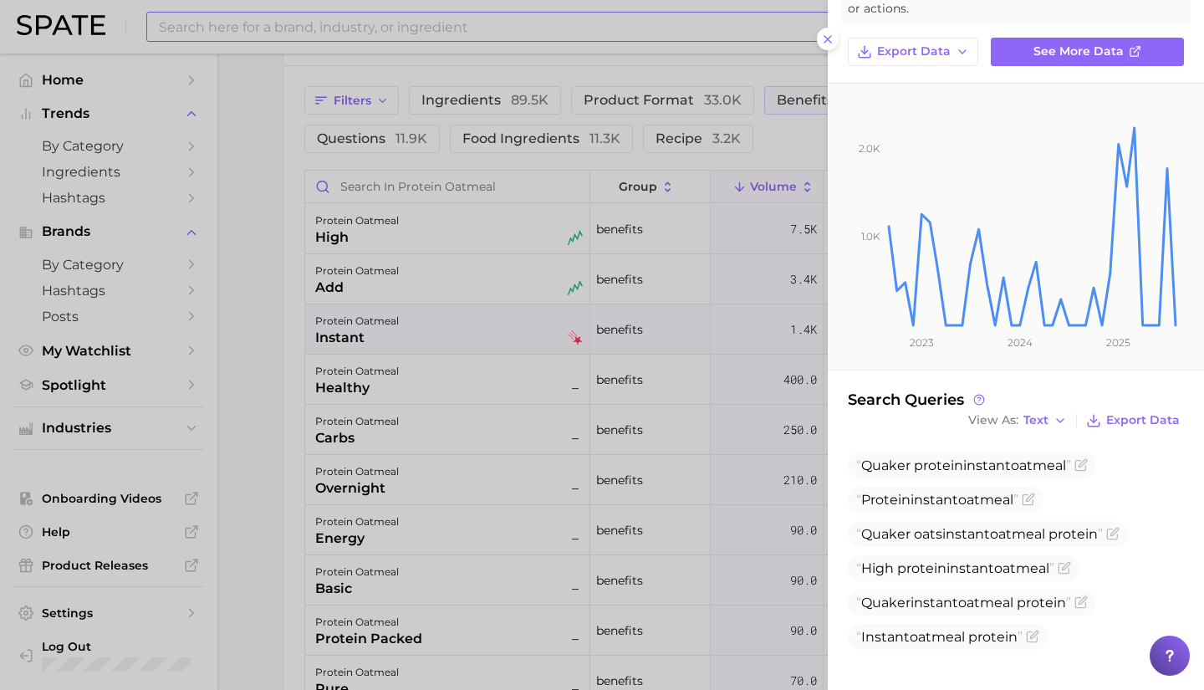
click at [443, 359] on div at bounding box center [602, 345] width 1204 height 690
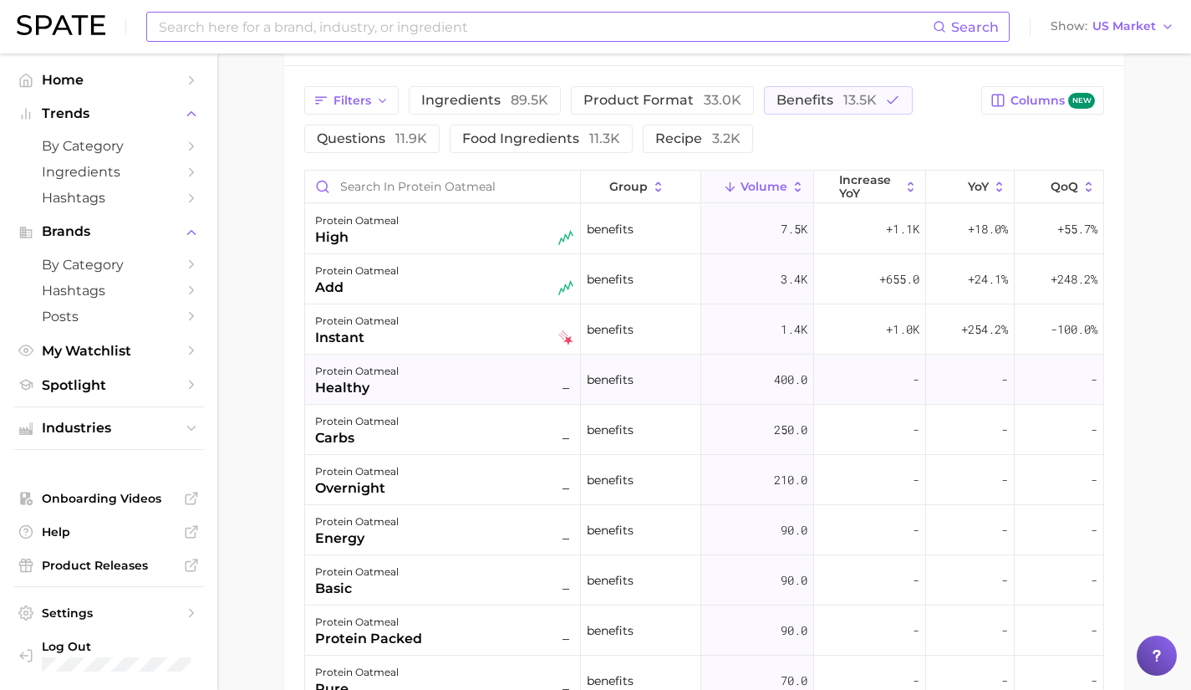
click at [431, 375] on div "protein oatmeal healthy –" at bounding box center [444, 379] width 258 height 37
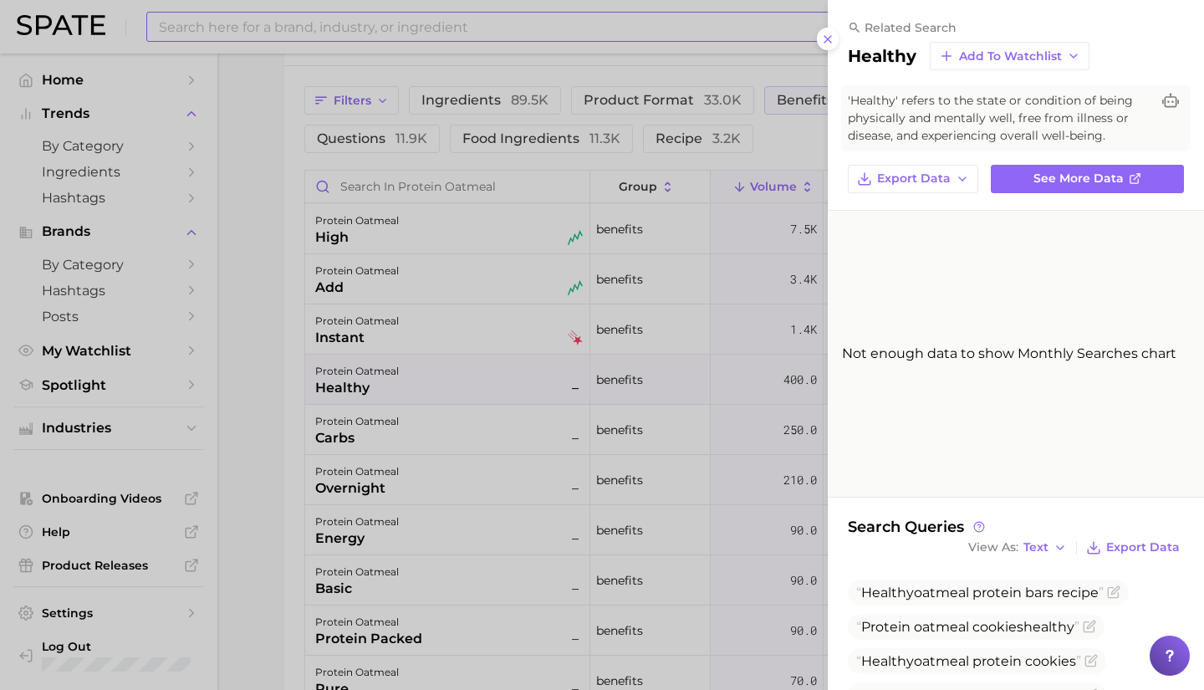
scroll to position [58, 0]
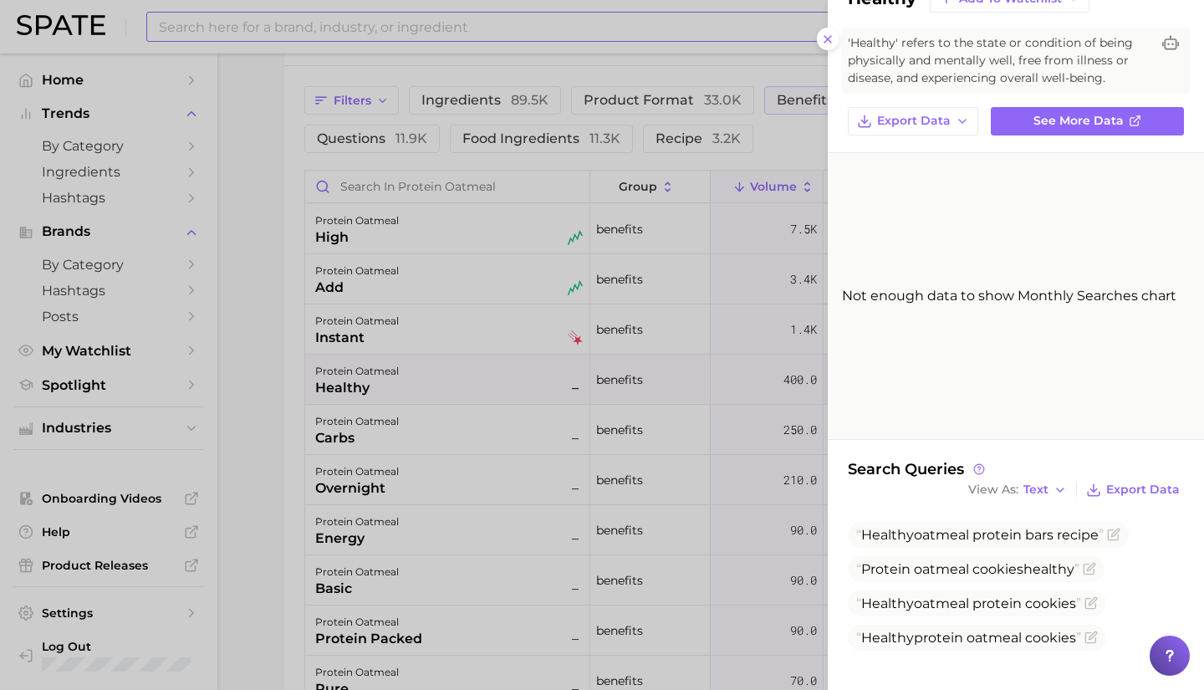
click at [497, 400] on div at bounding box center [602, 345] width 1204 height 690
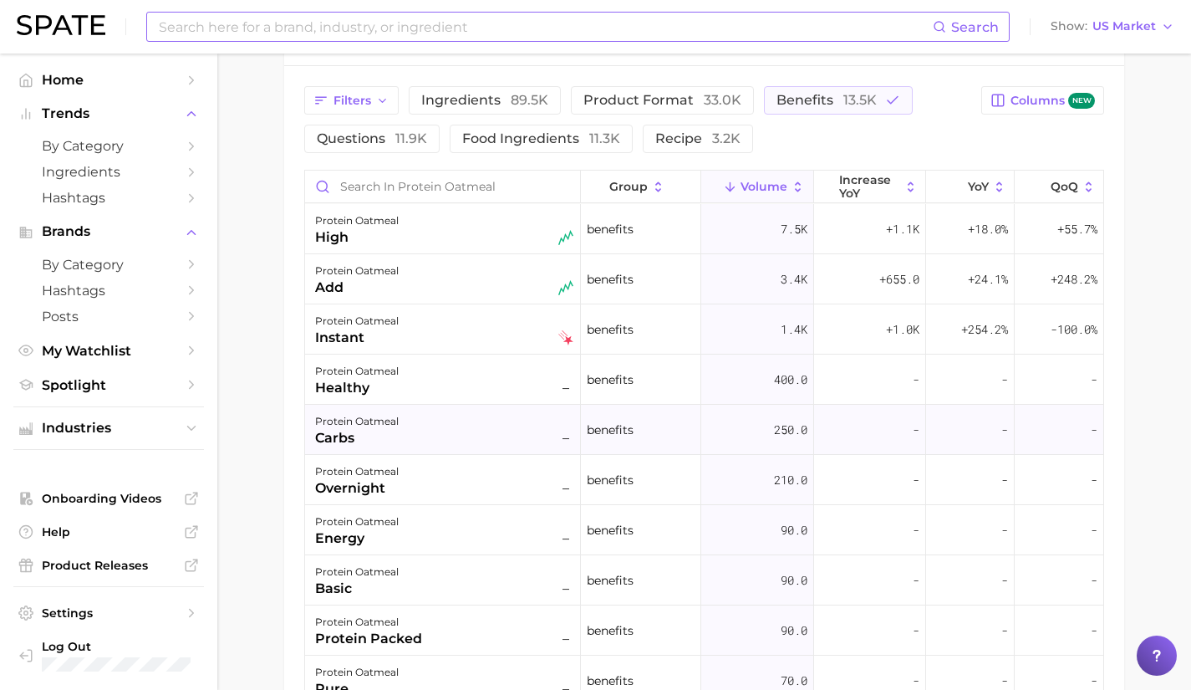
click at [482, 440] on div "protein oatmeal carbs –" at bounding box center [444, 429] width 258 height 37
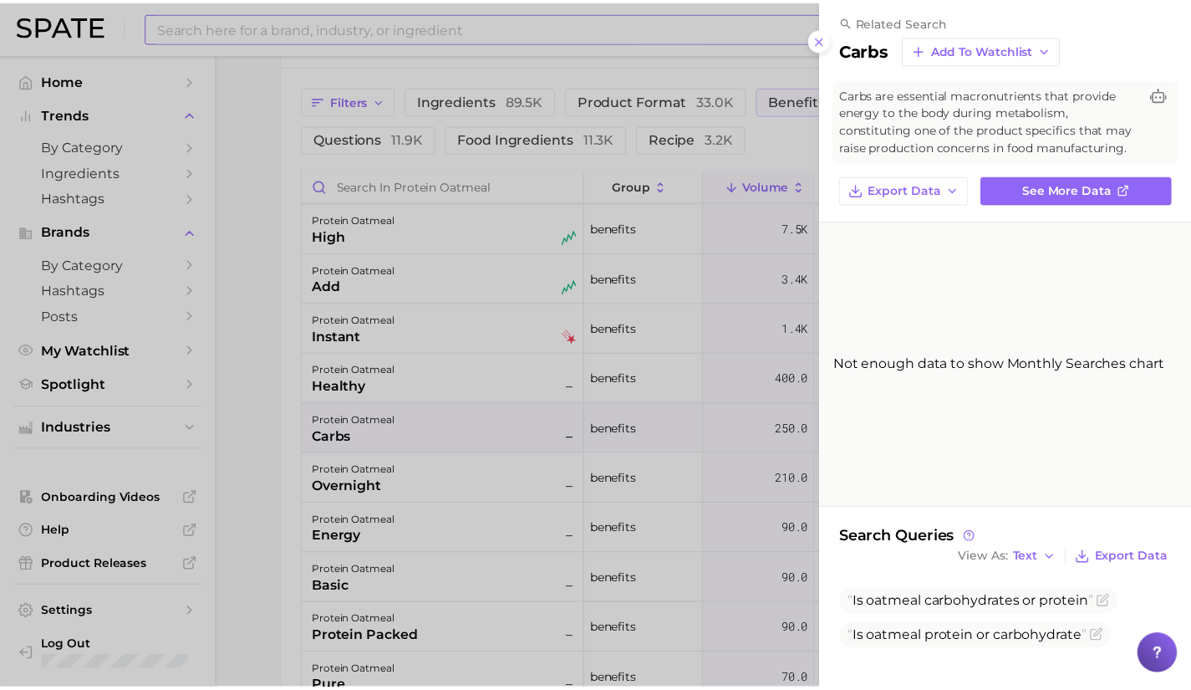
scroll to position [23, 0]
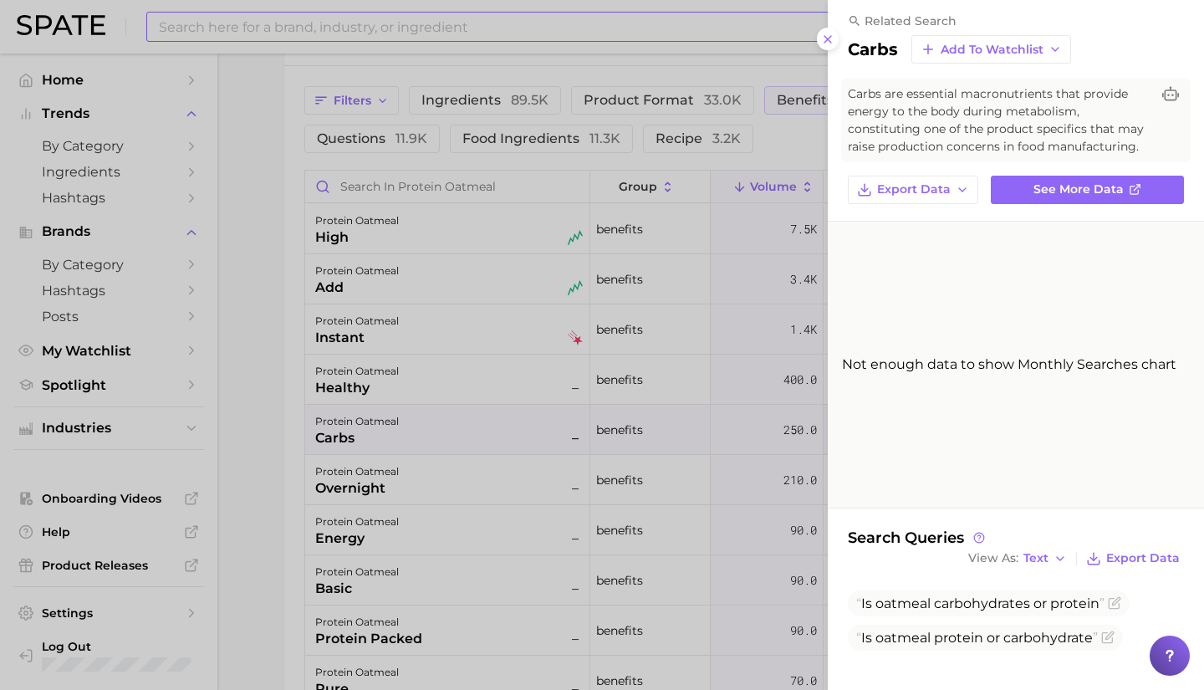
click at [380, 533] on div at bounding box center [602, 345] width 1204 height 690
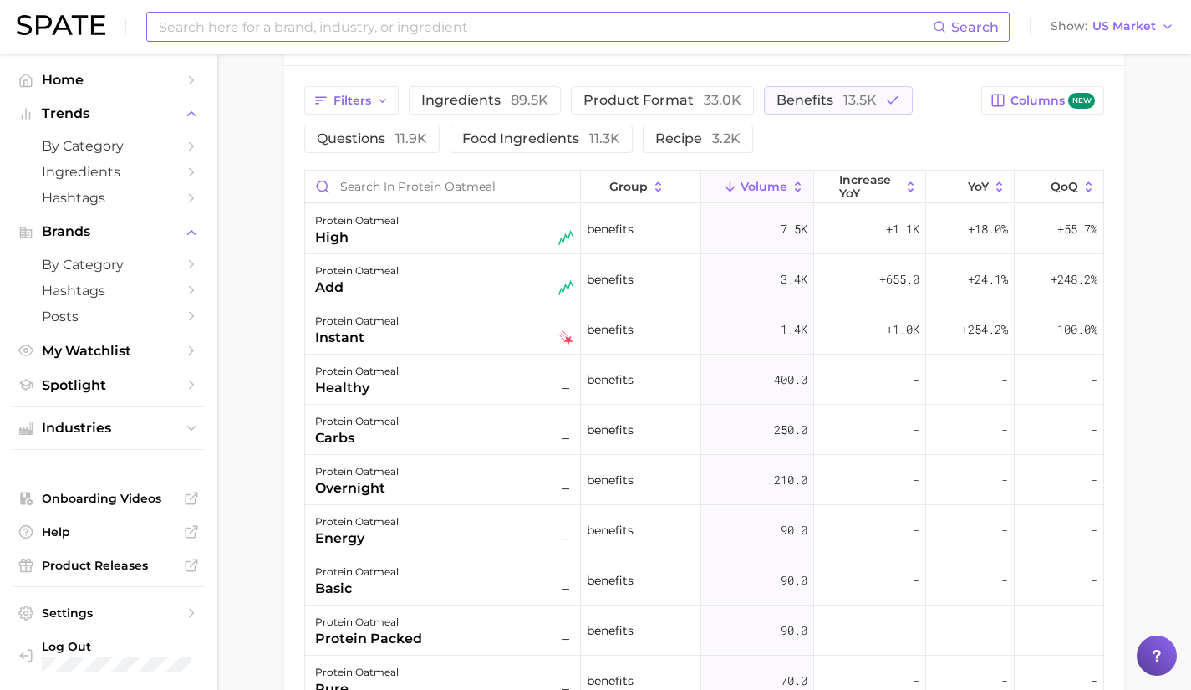
click at [380, 533] on div "energy" at bounding box center [357, 538] width 84 height 20
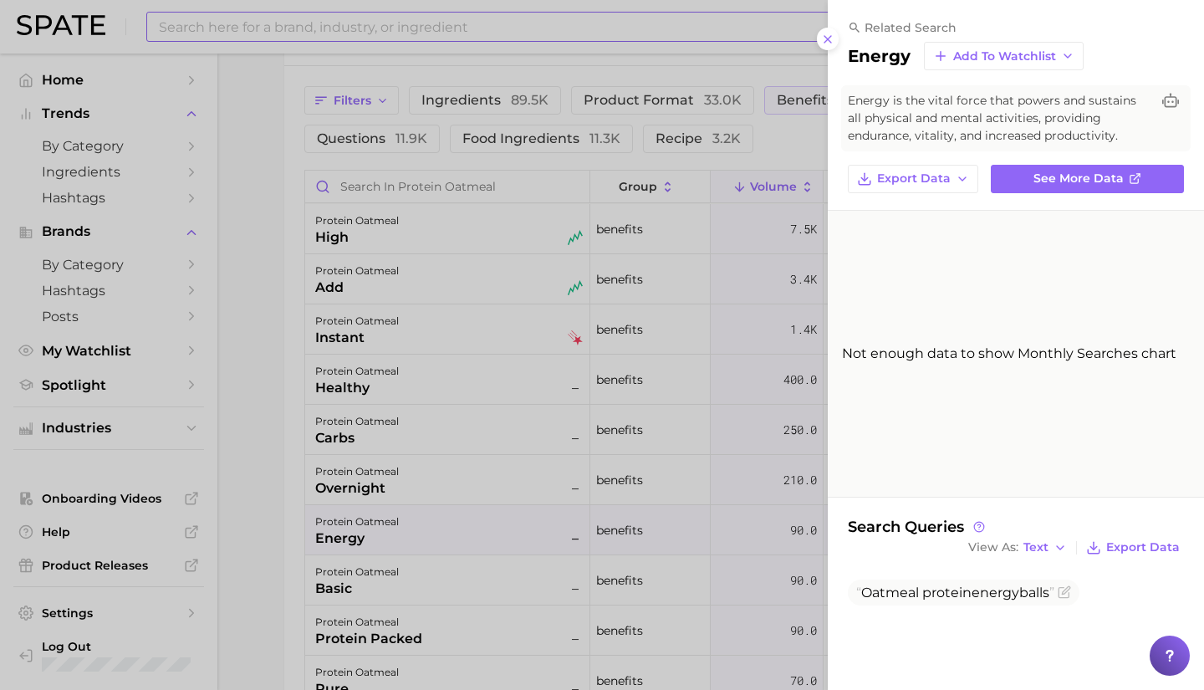
click at [431, 491] on div at bounding box center [602, 345] width 1204 height 690
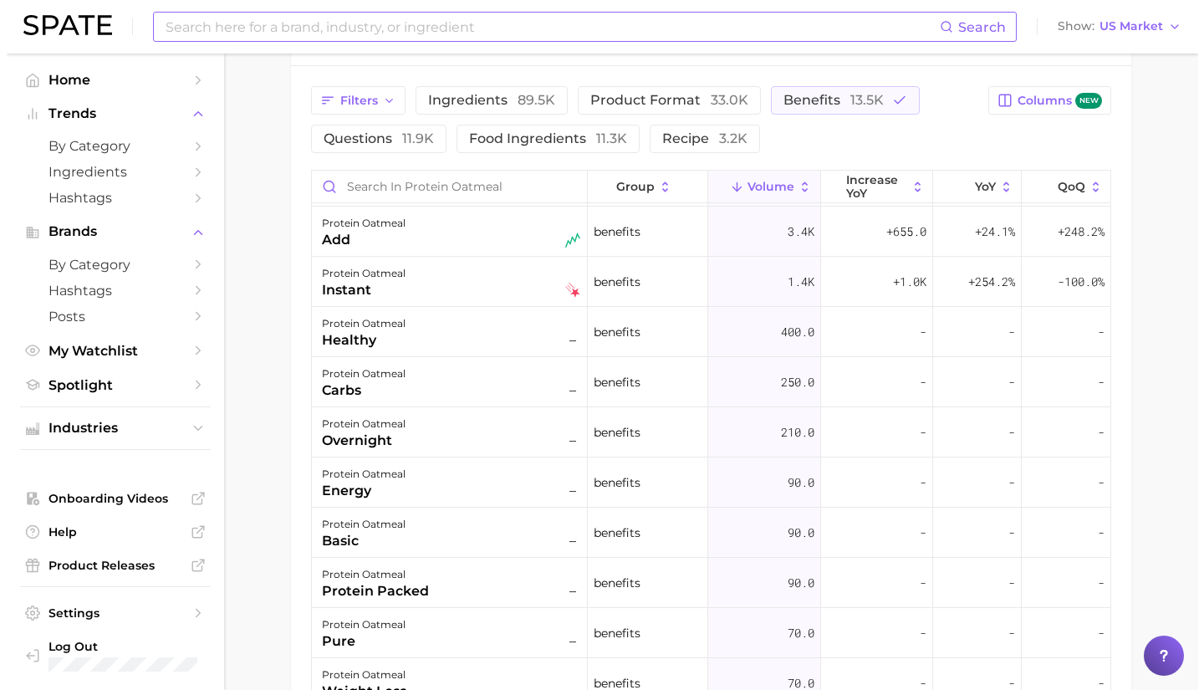
scroll to position [0, 0]
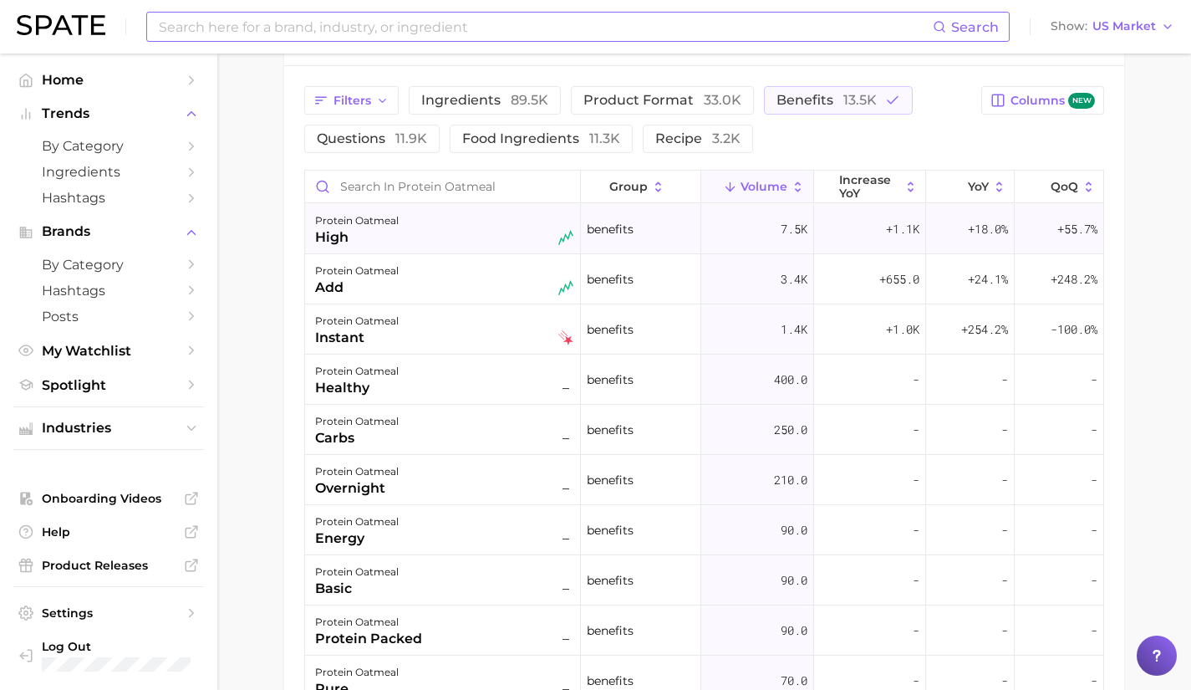
click at [456, 250] on div "protein oatmeal high" at bounding box center [443, 229] width 276 height 50
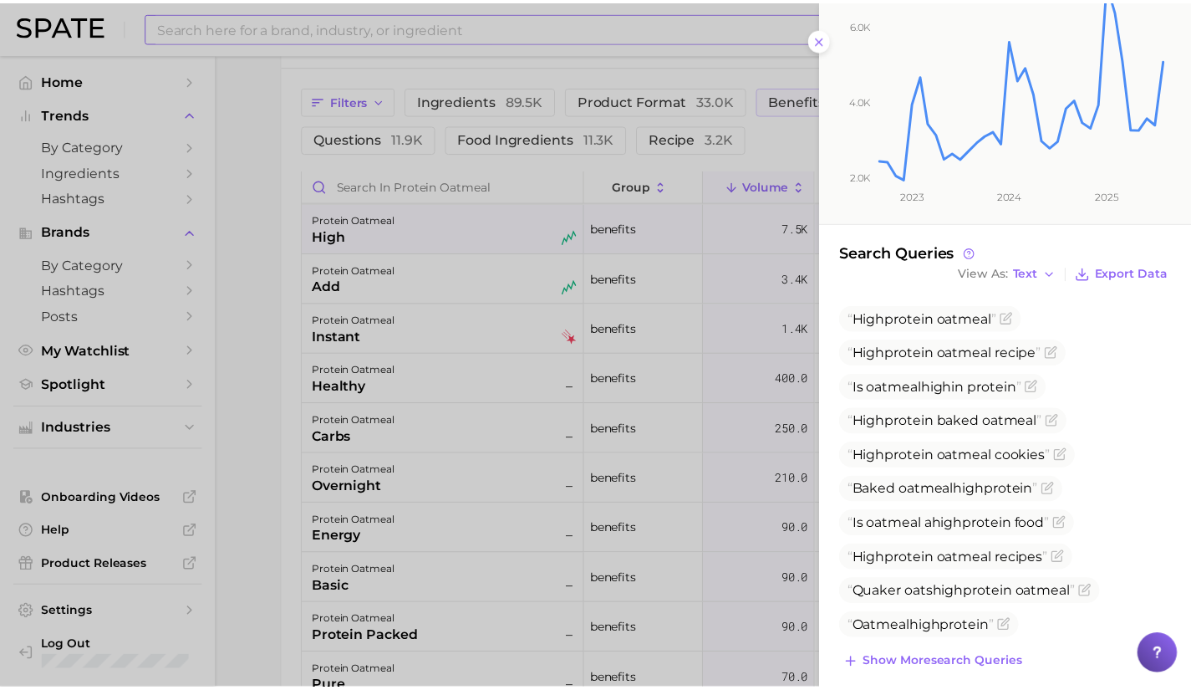
scroll to position [289, 0]
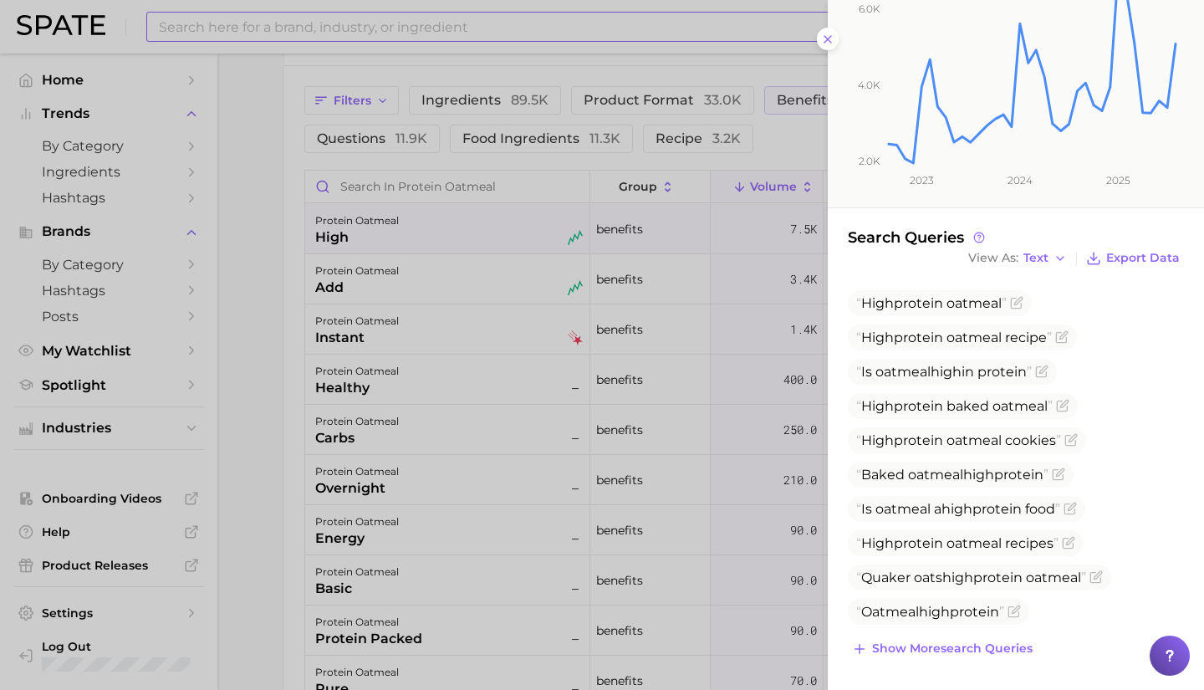
click at [480, 429] on div at bounding box center [602, 345] width 1204 height 690
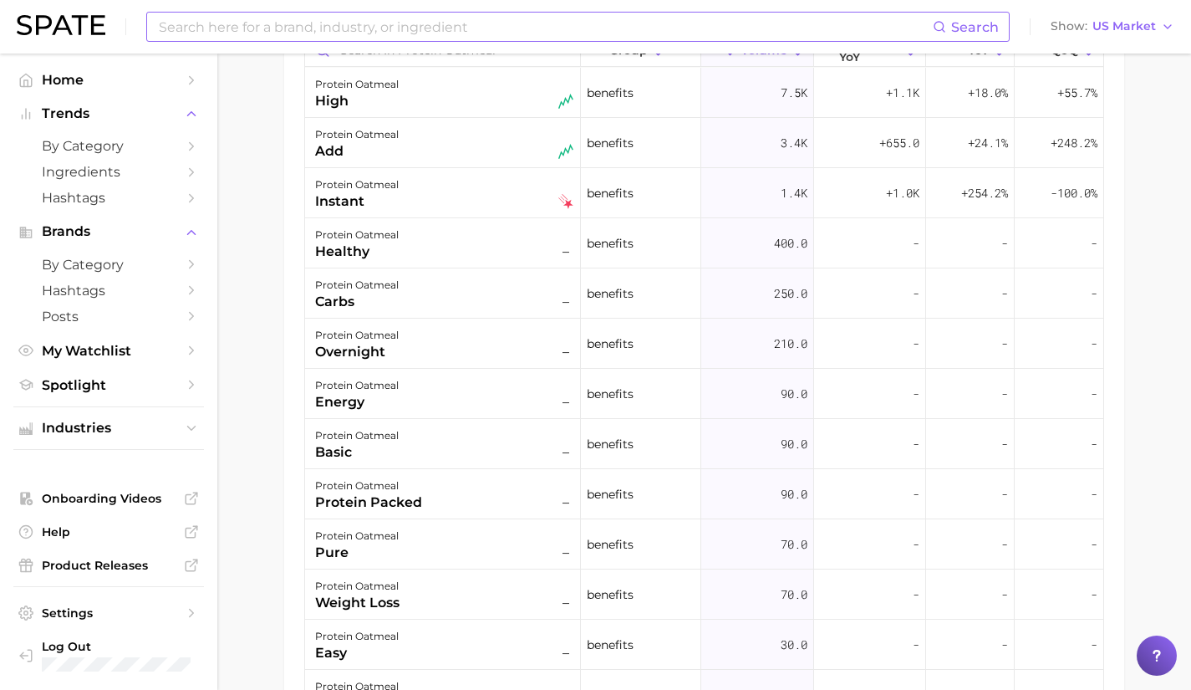
scroll to position [1058, 0]
click at [460, 549] on div "protein oatmeal pure –" at bounding box center [444, 545] width 258 height 37
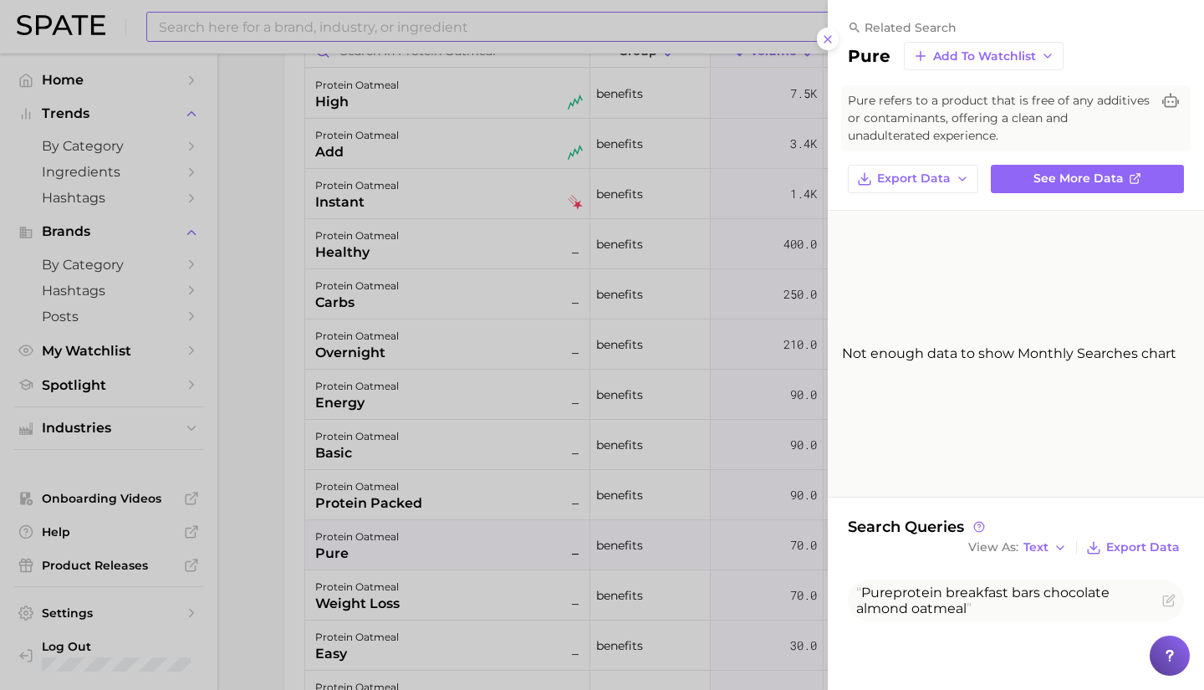
click at [467, 403] on div at bounding box center [602, 345] width 1204 height 690
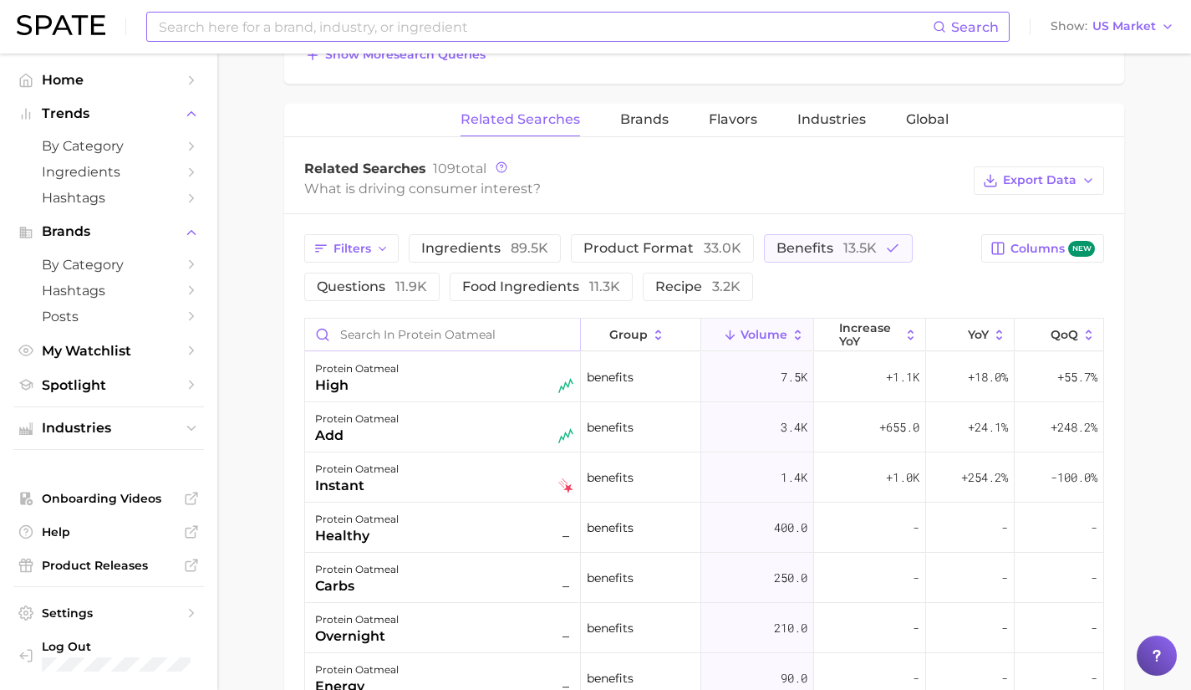
scroll to position [773, 0]
click at [809, 257] on span "benefits 13.5k" at bounding box center [827, 249] width 100 height 16
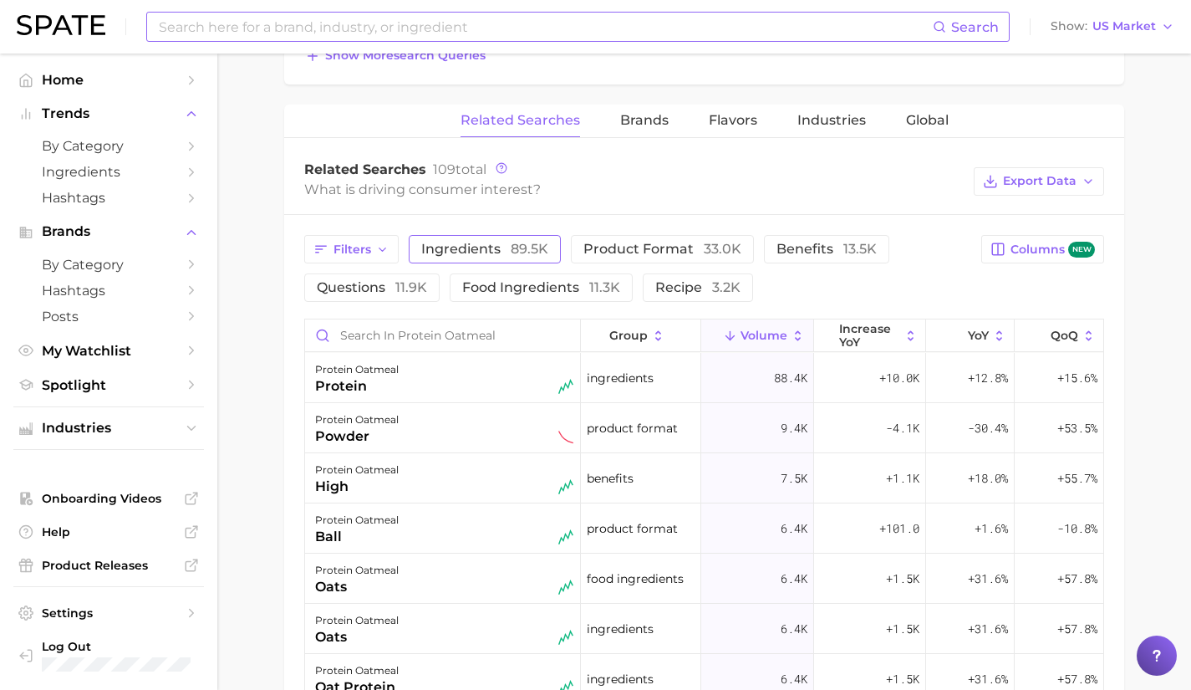
click at [482, 249] on span "ingredients 89.5k" at bounding box center [484, 249] width 127 height 16
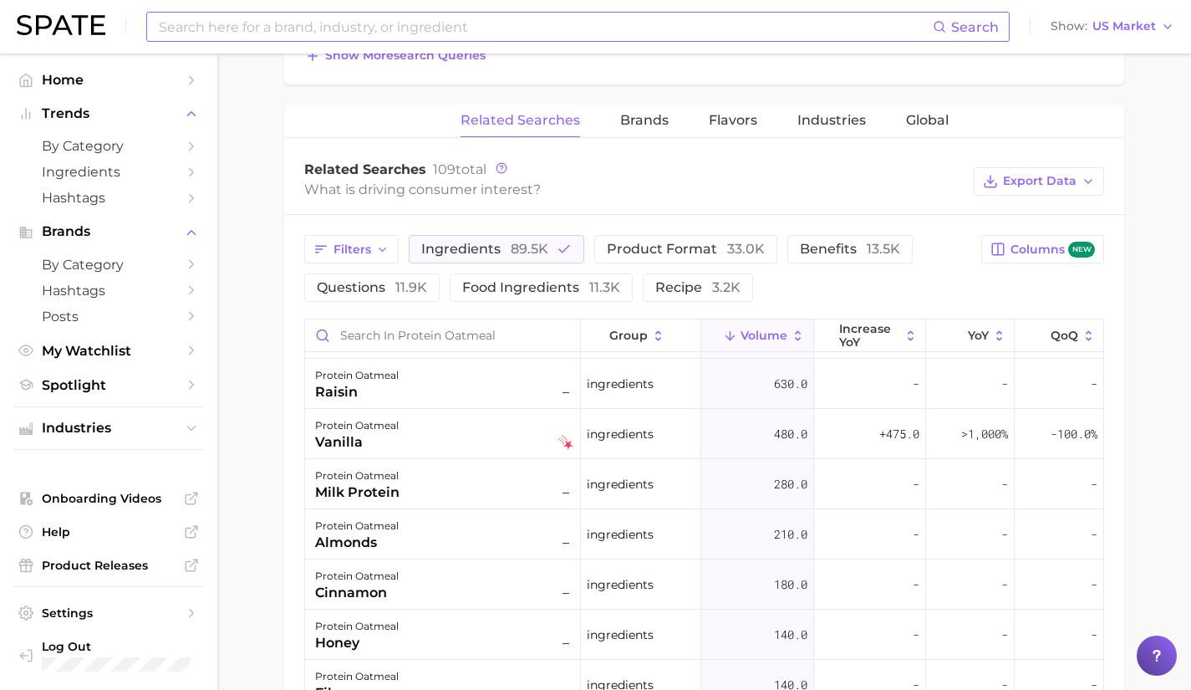
scroll to position [0, 0]
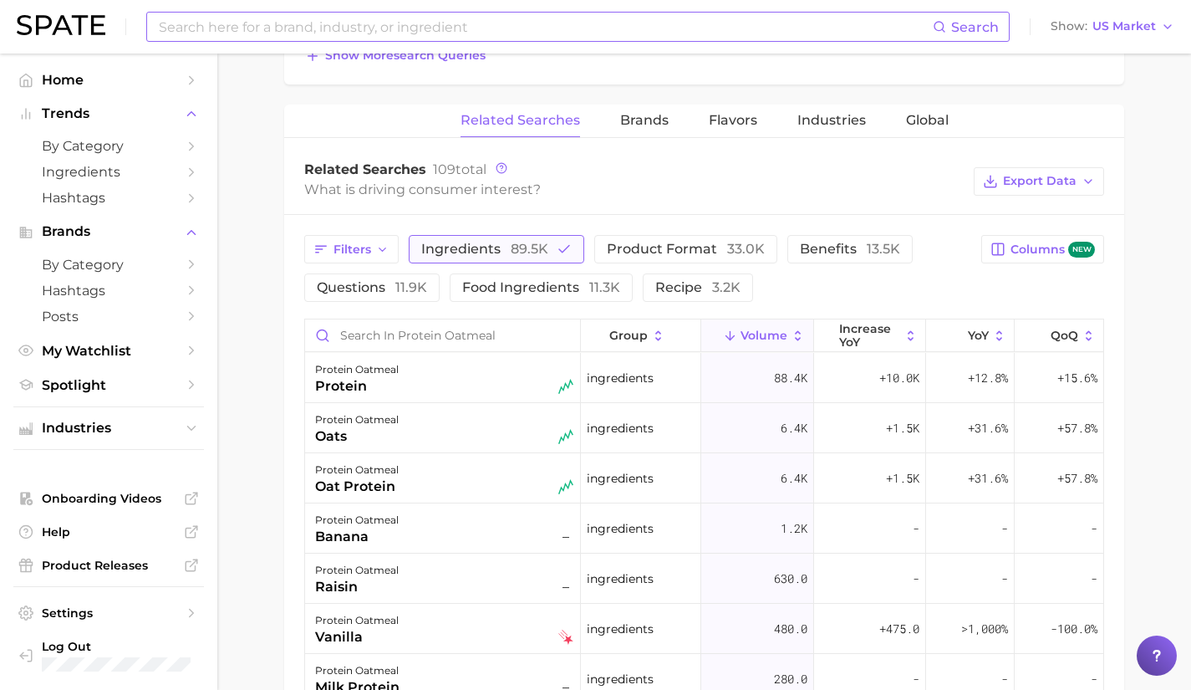
click at [498, 247] on span "ingredients 89.5k" at bounding box center [484, 249] width 127 height 16
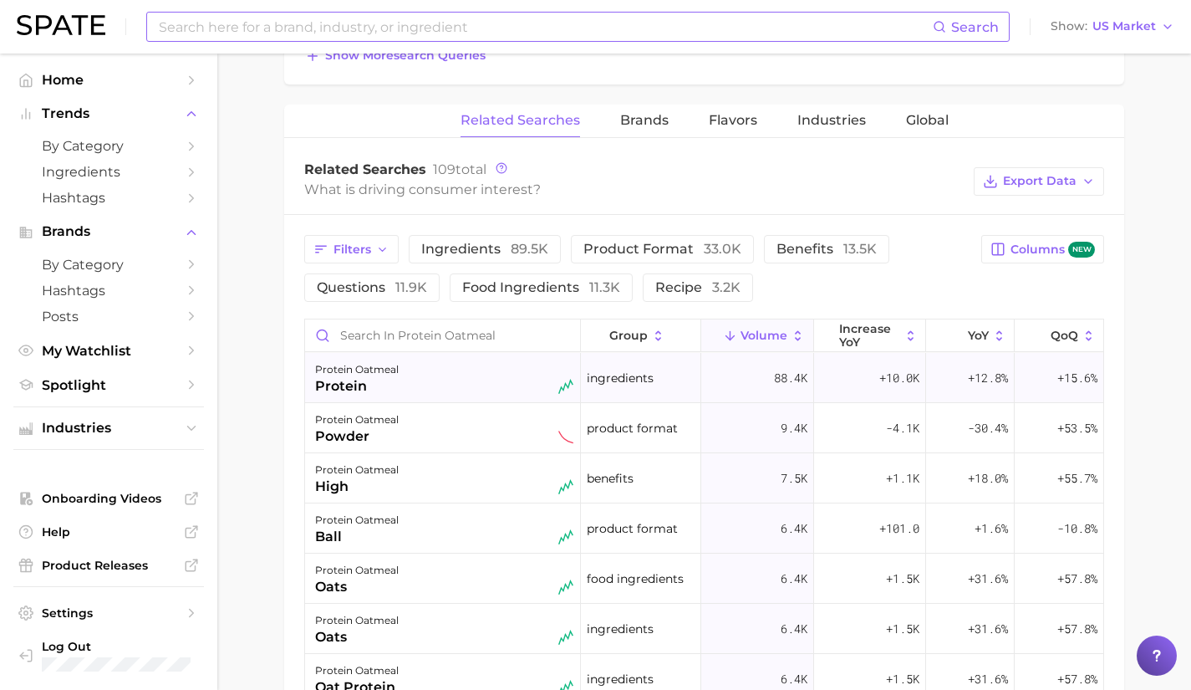
click at [469, 386] on div "protein oatmeal protein" at bounding box center [444, 377] width 258 height 37
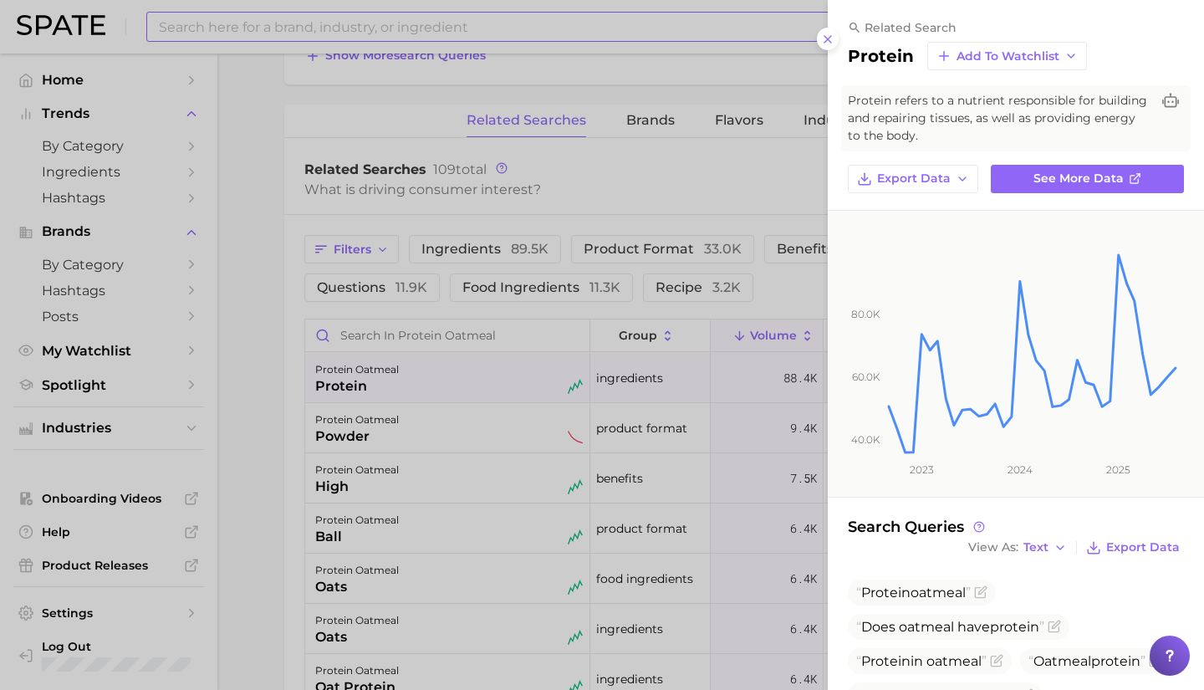
click at [469, 386] on div at bounding box center [602, 345] width 1204 height 690
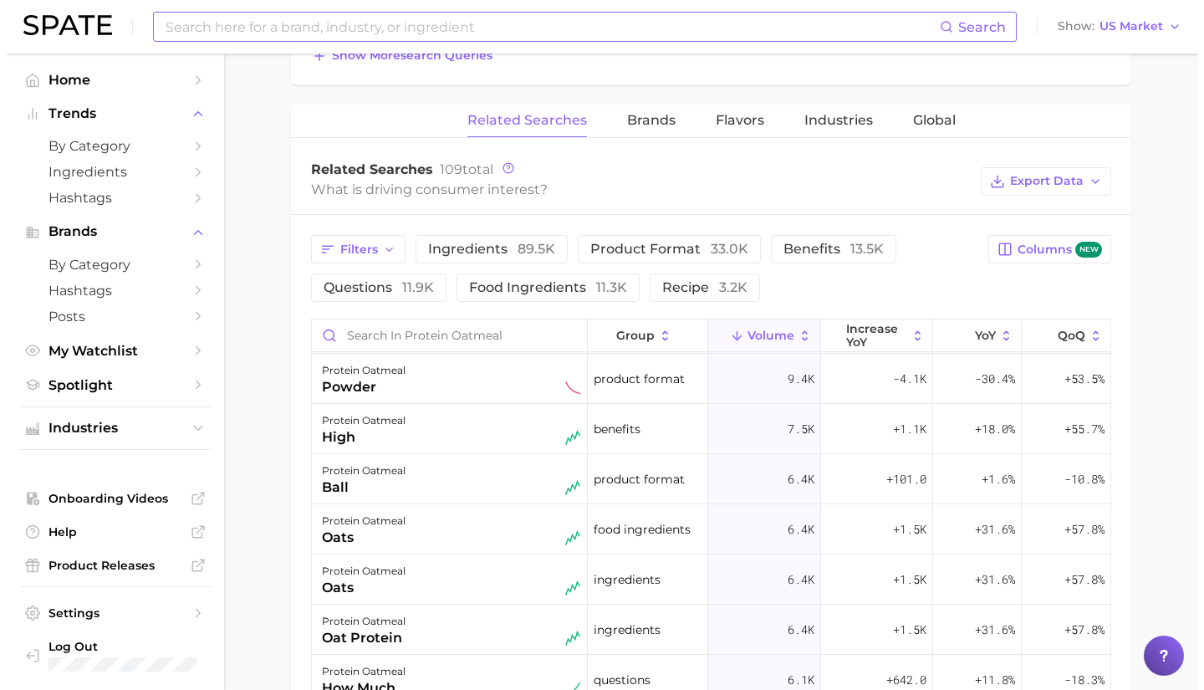
scroll to position [51, 0]
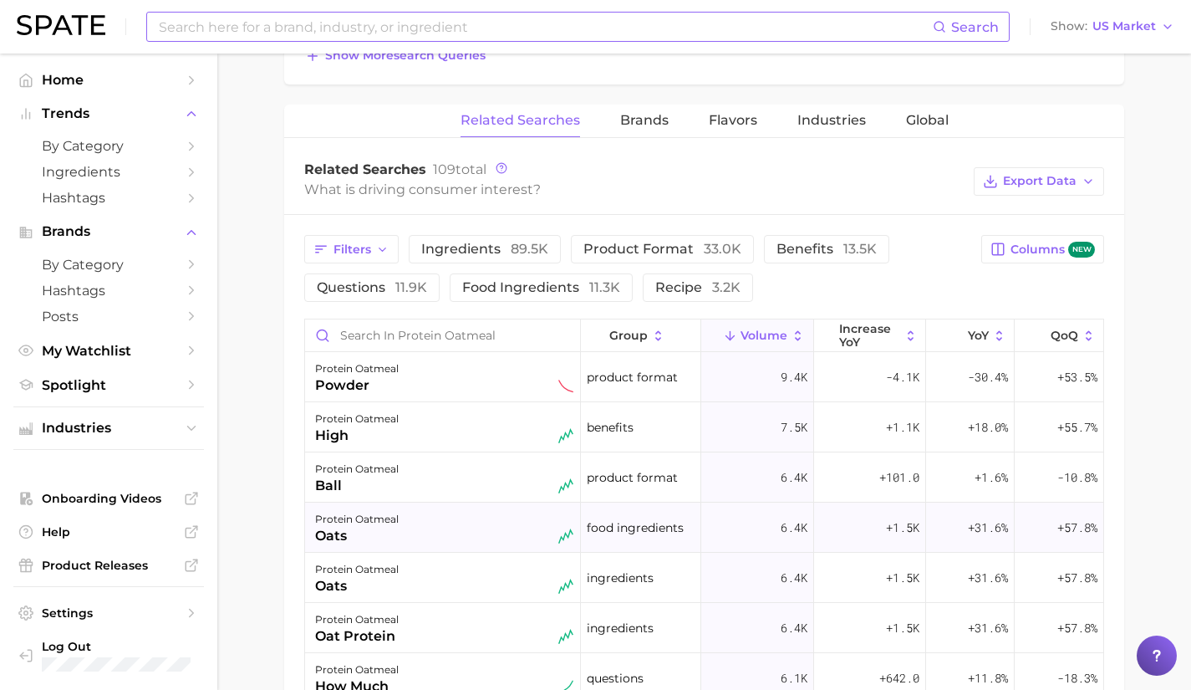
click at [430, 519] on div "protein oatmeal oats" at bounding box center [444, 527] width 258 height 37
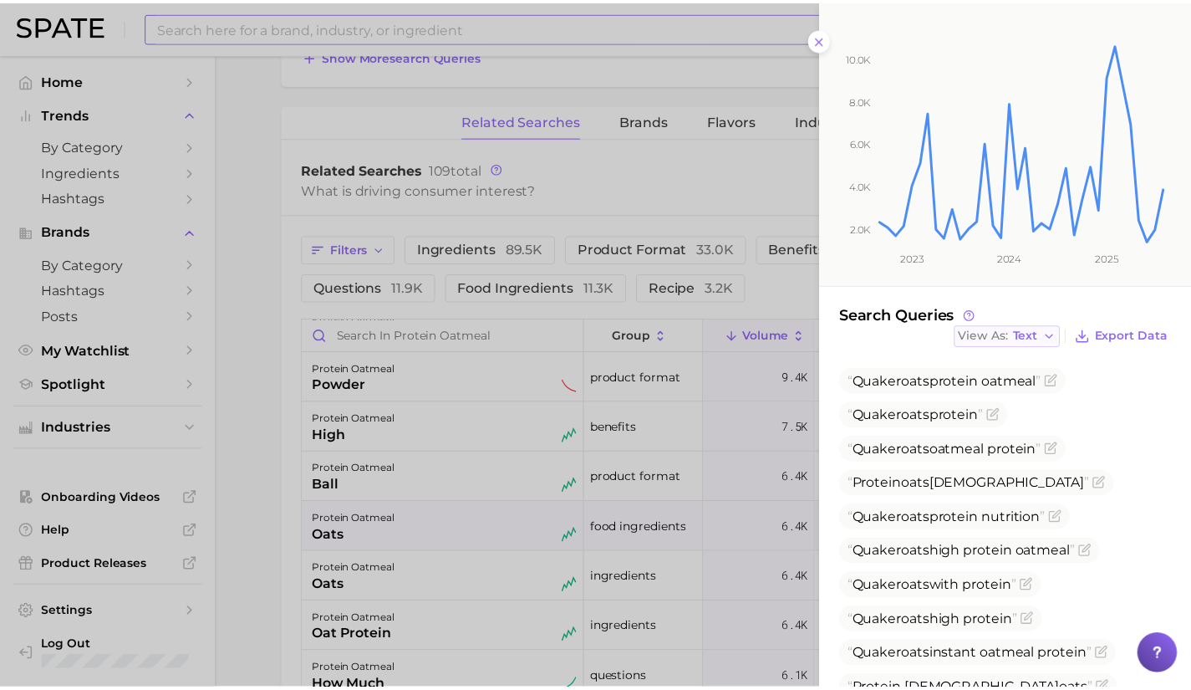
scroll to position [214, 0]
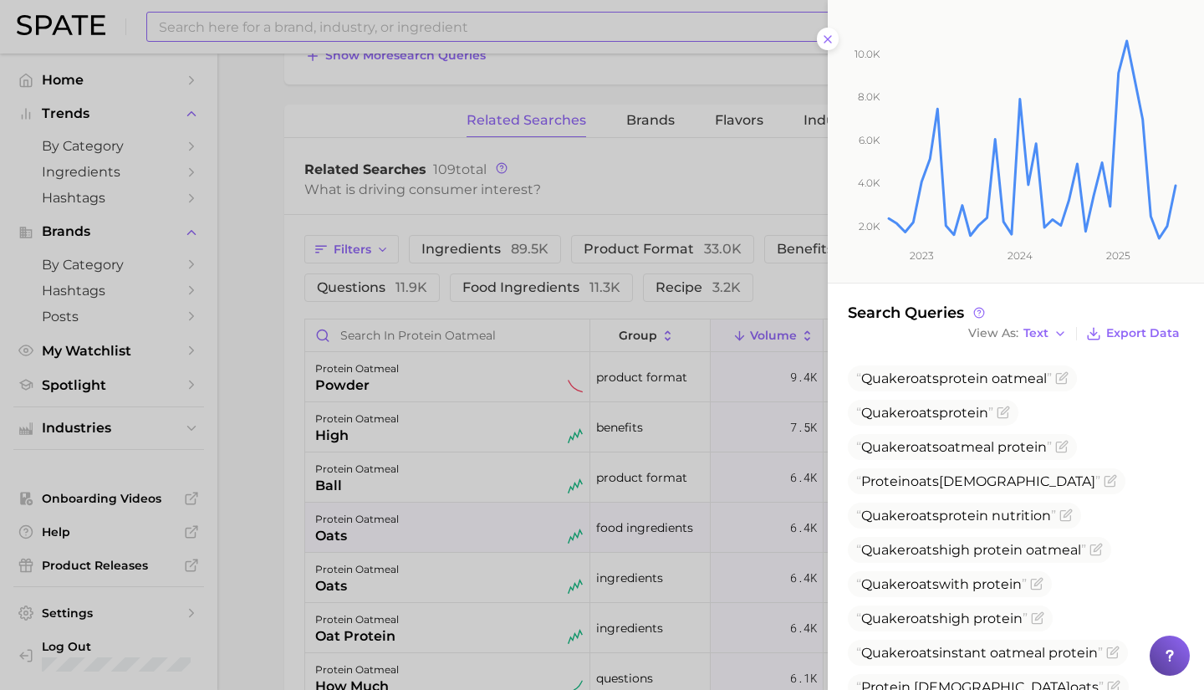
click at [459, 601] on div at bounding box center [602, 345] width 1204 height 690
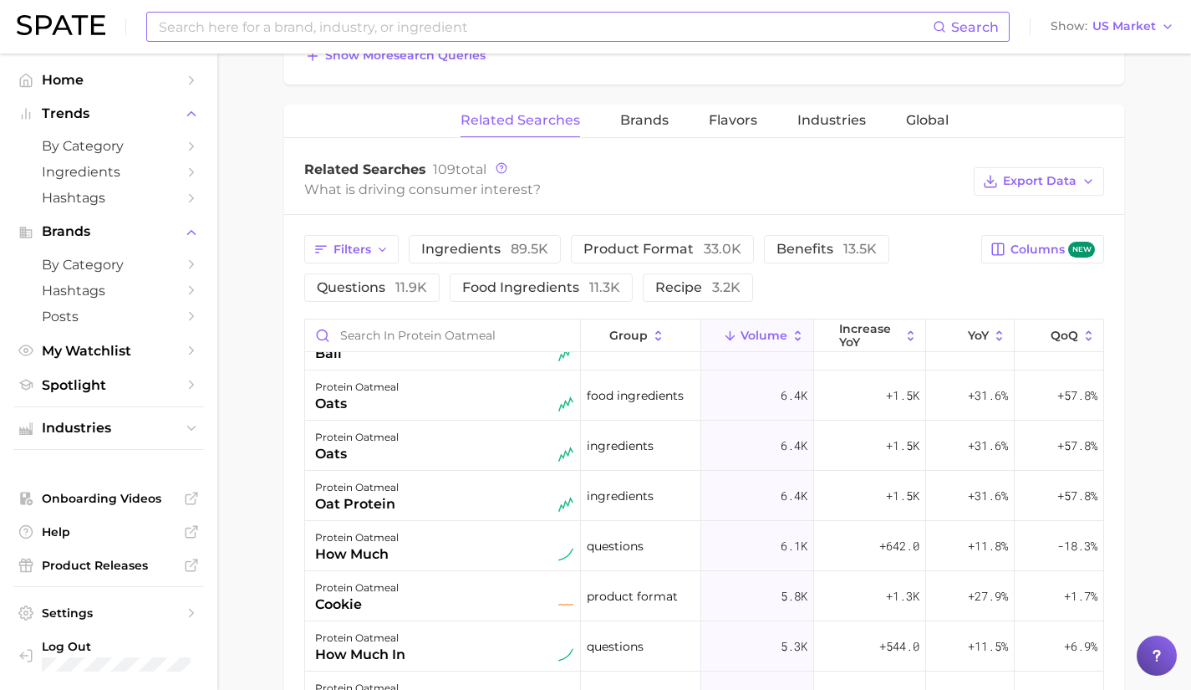
scroll to position [185, 0]
click at [453, 543] on div "protein oatmeal how much" at bounding box center [444, 544] width 258 height 37
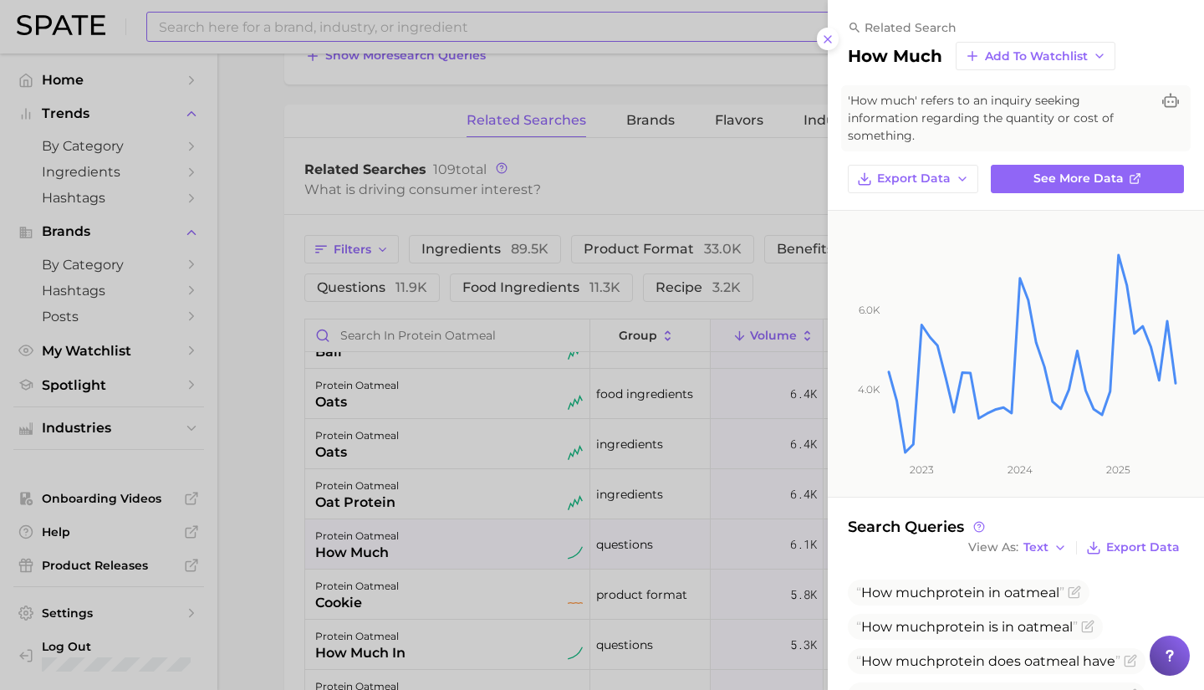
click at [462, 590] on div at bounding box center [602, 345] width 1204 height 690
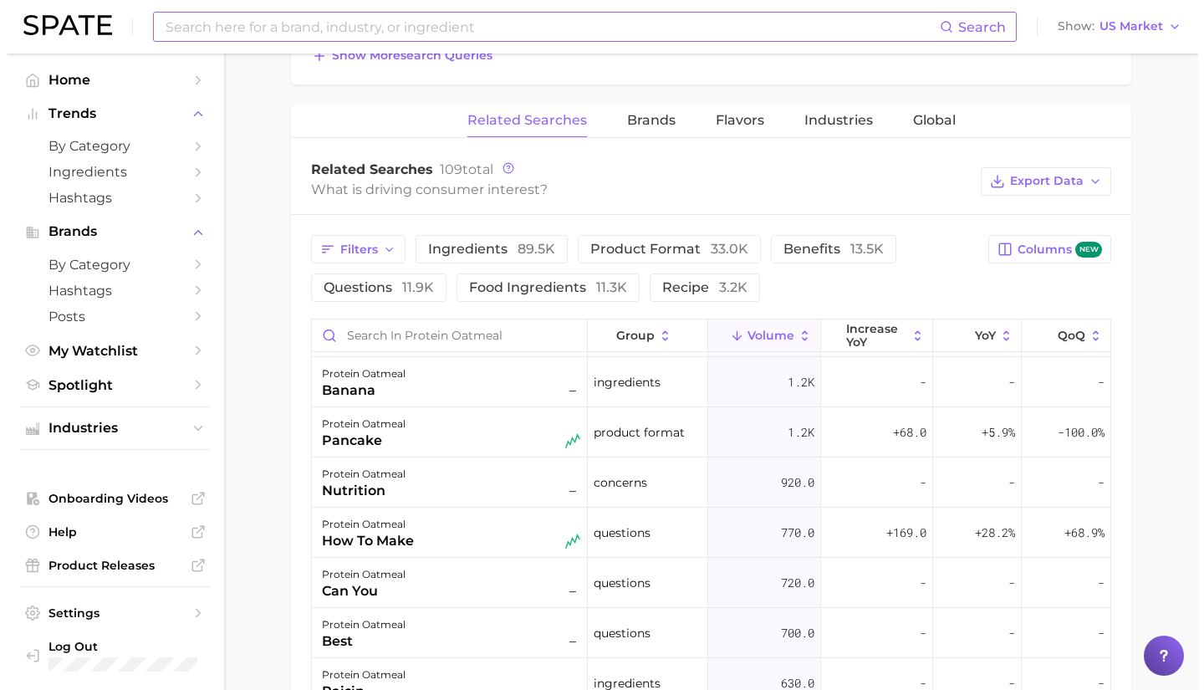
scroll to position [1110, 0]
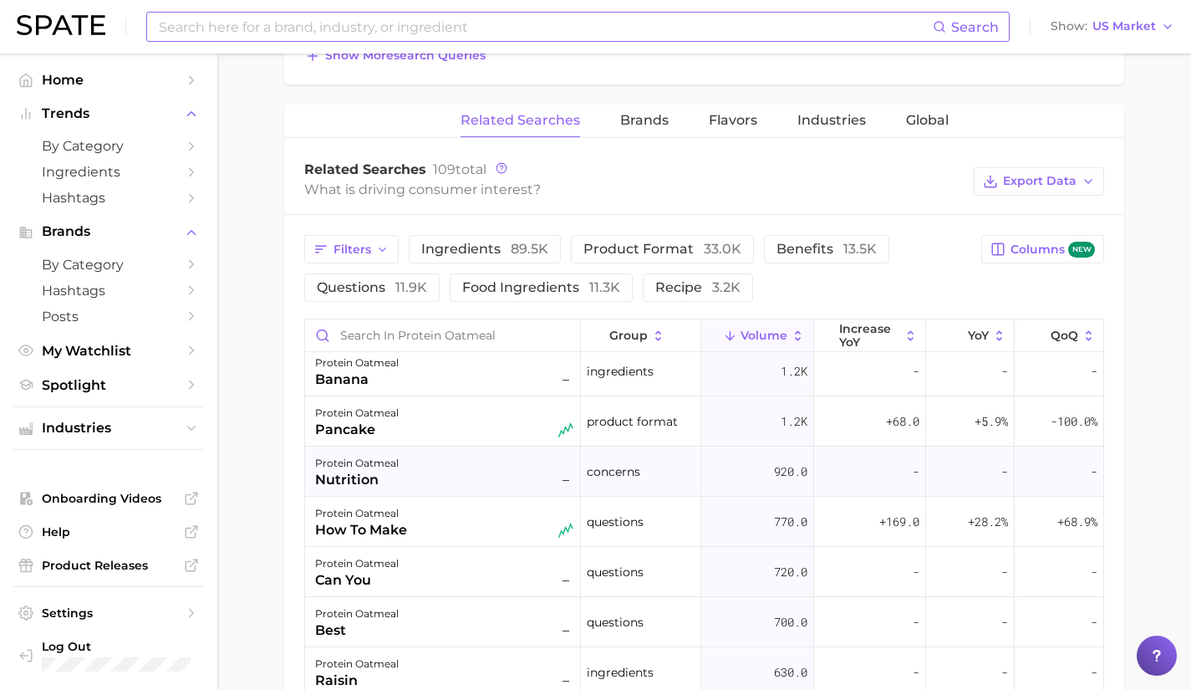
click at [473, 476] on div "protein oatmeal nutrition –" at bounding box center [444, 471] width 258 height 37
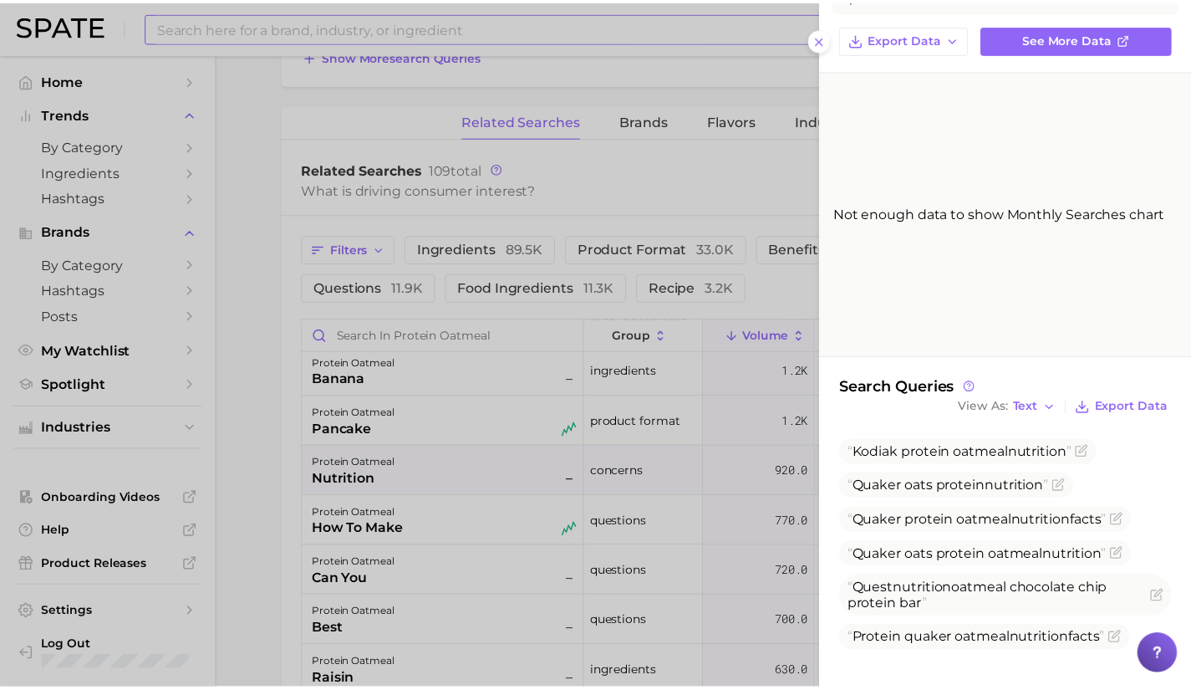
scroll to position [126, 0]
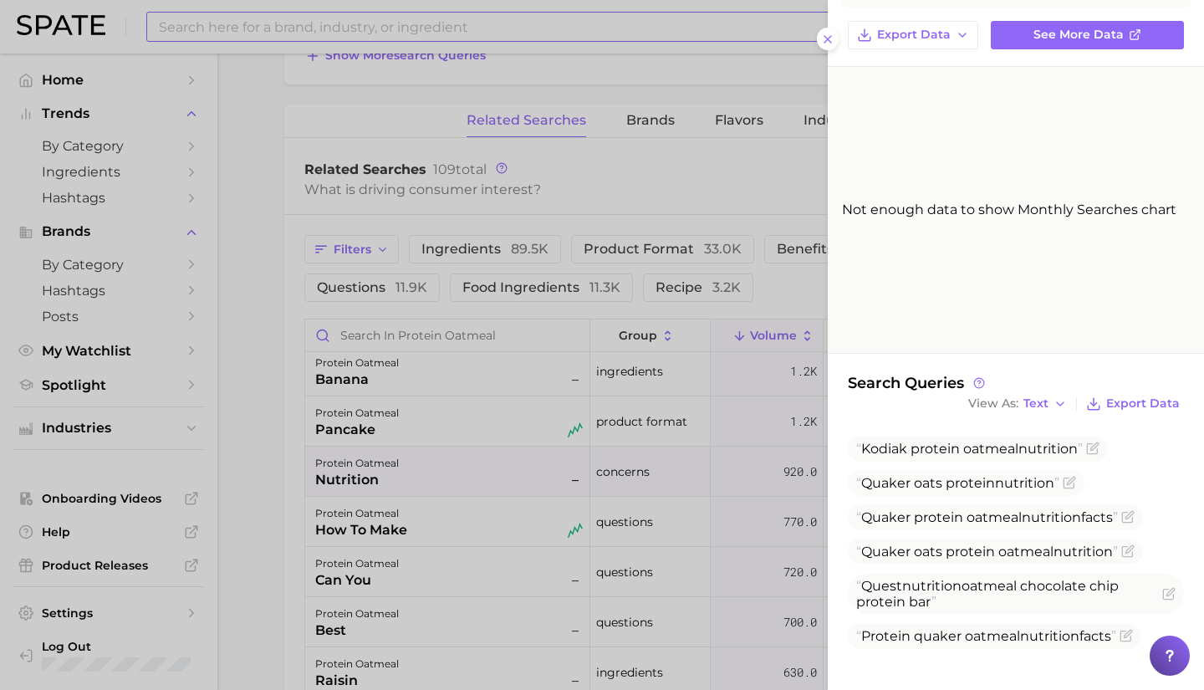
click at [415, 580] on div at bounding box center [602, 345] width 1204 height 690
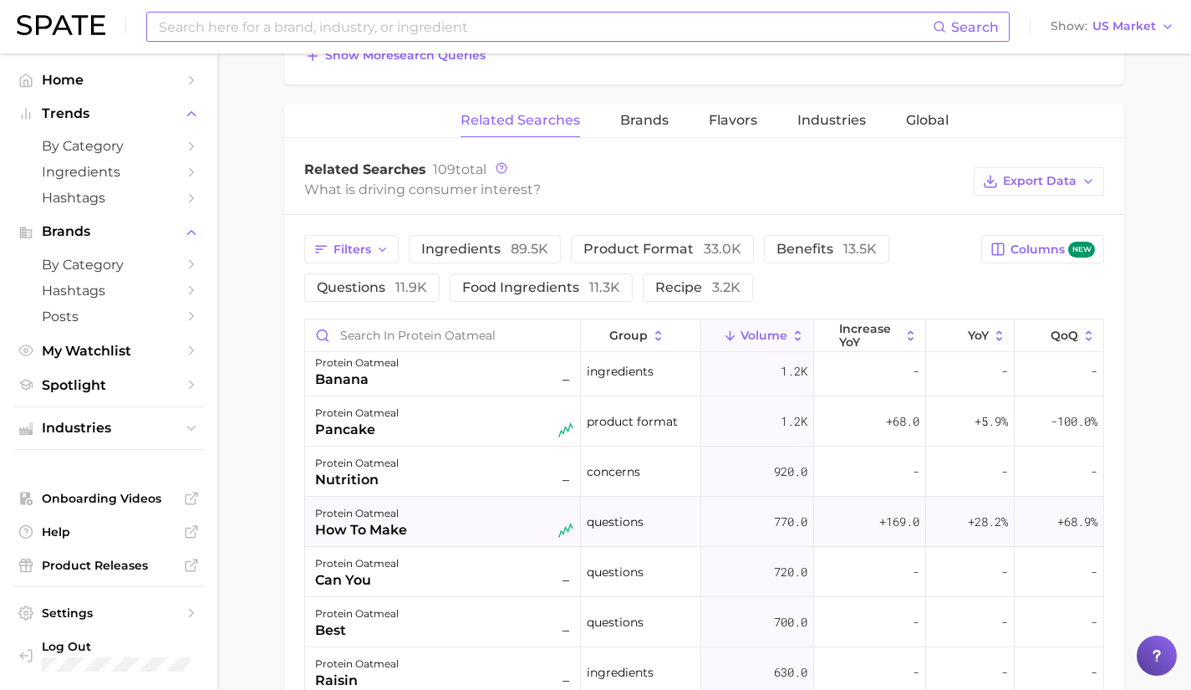
click at [414, 514] on div "protein oatmeal how to make" at bounding box center [444, 521] width 258 height 37
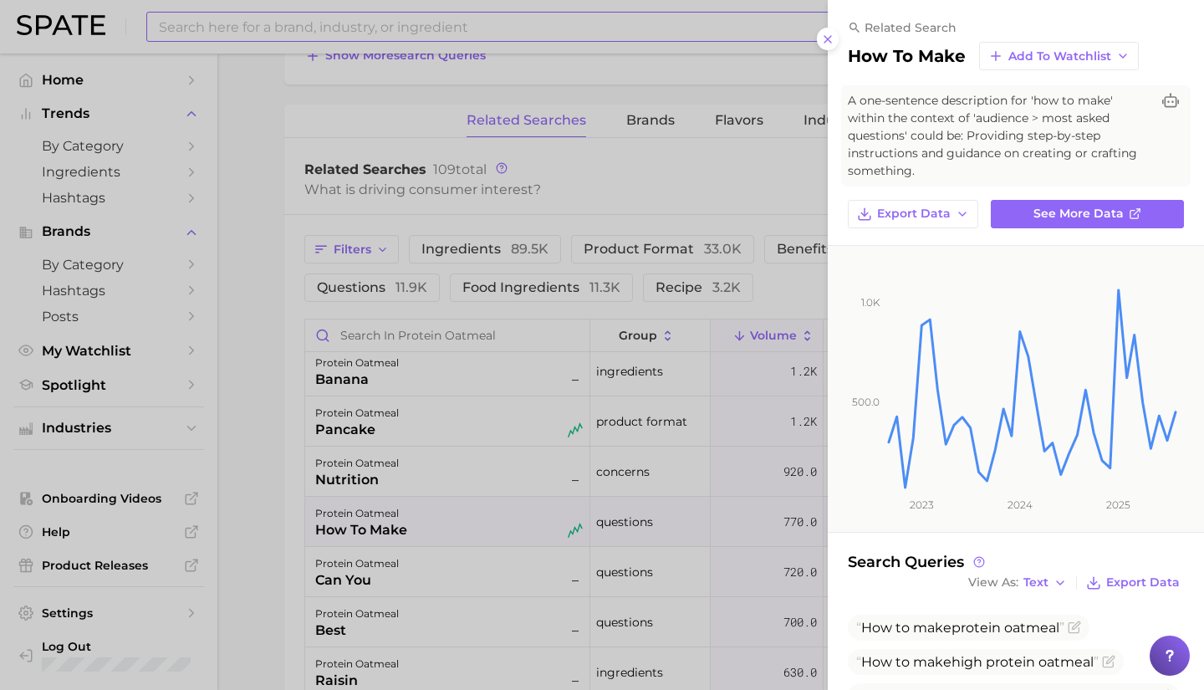
click at [431, 558] on div at bounding box center [602, 345] width 1204 height 690
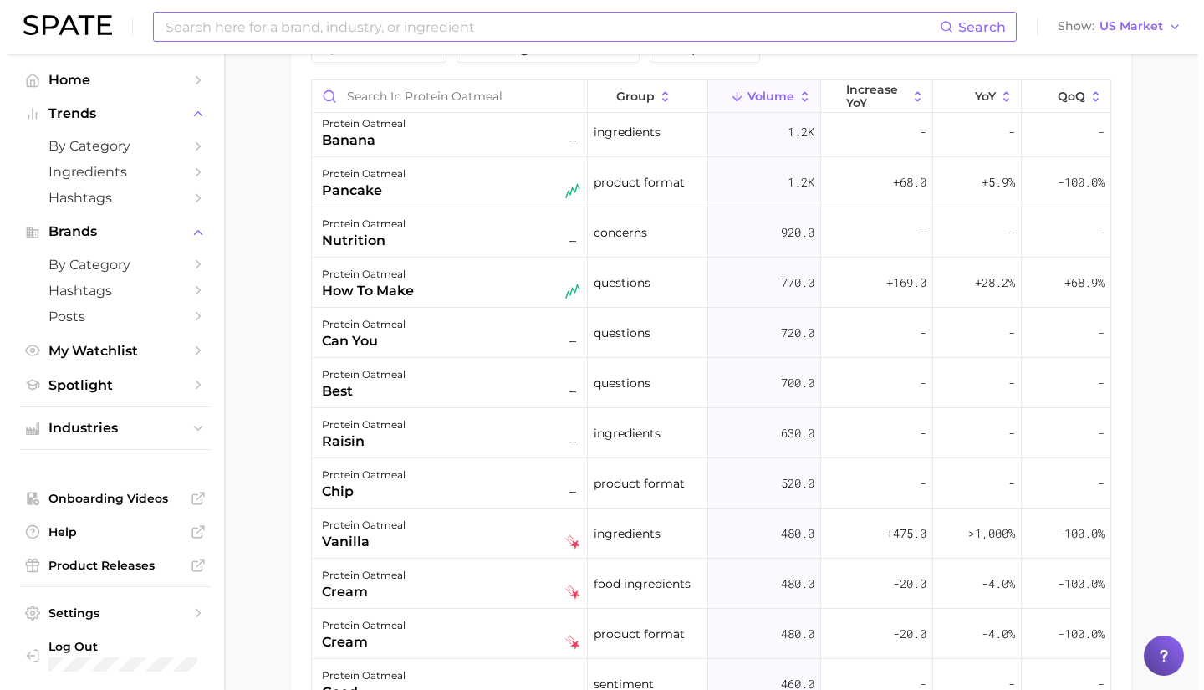
scroll to position [1014, 0]
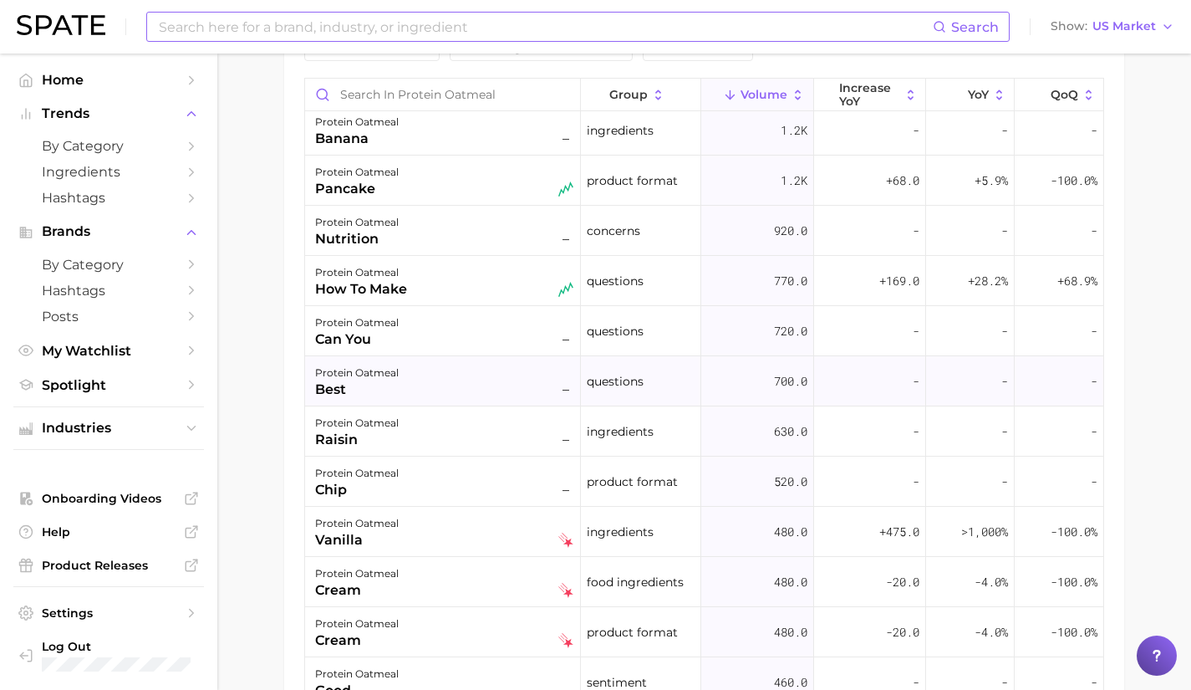
click at [437, 390] on div "protein oatmeal best –" at bounding box center [444, 381] width 258 height 37
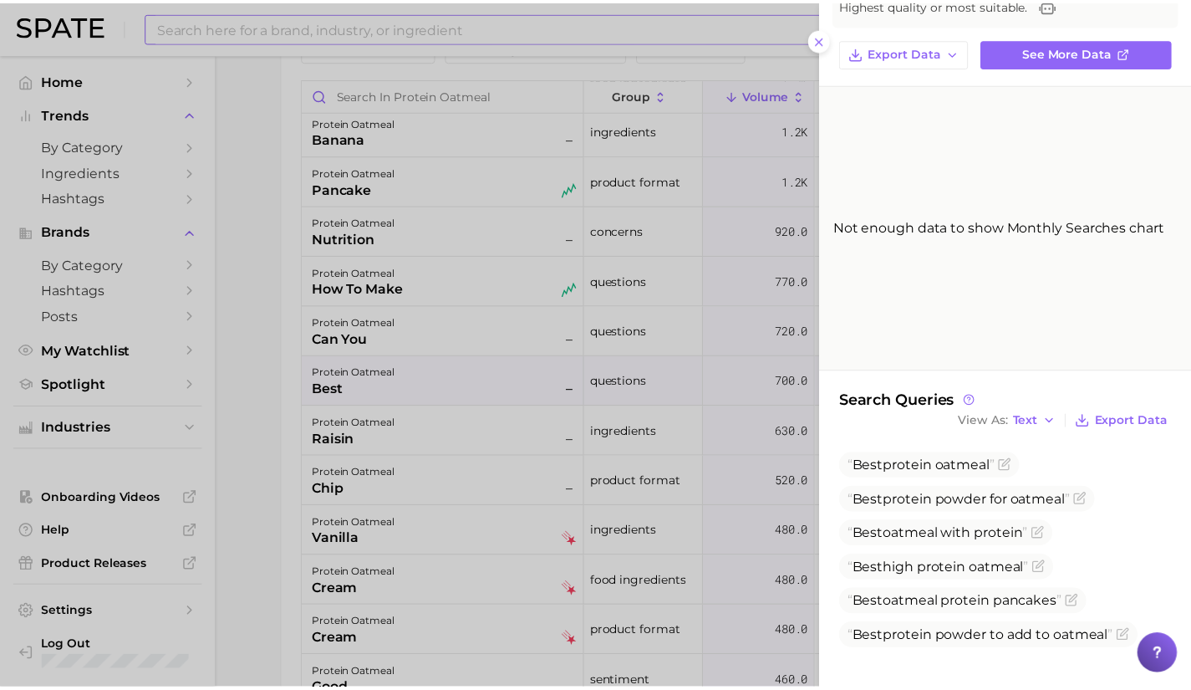
scroll to position [96, 0]
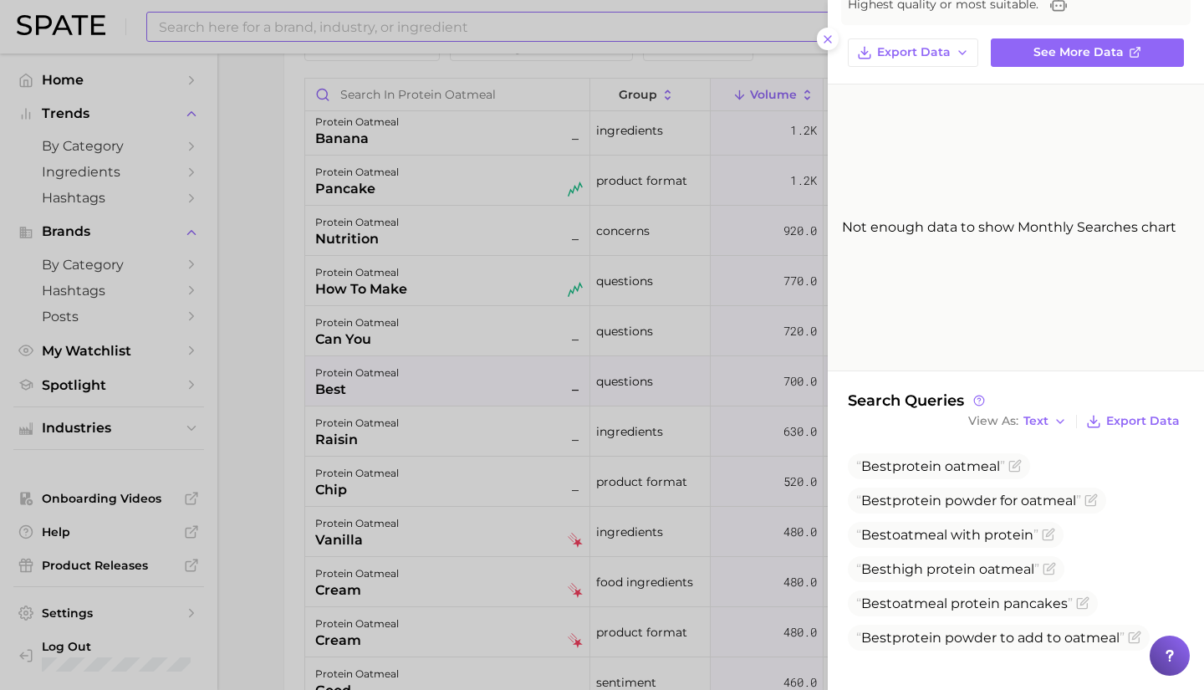
click at [500, 371] on div at bounding box center [602, 345] width 1204 height 690
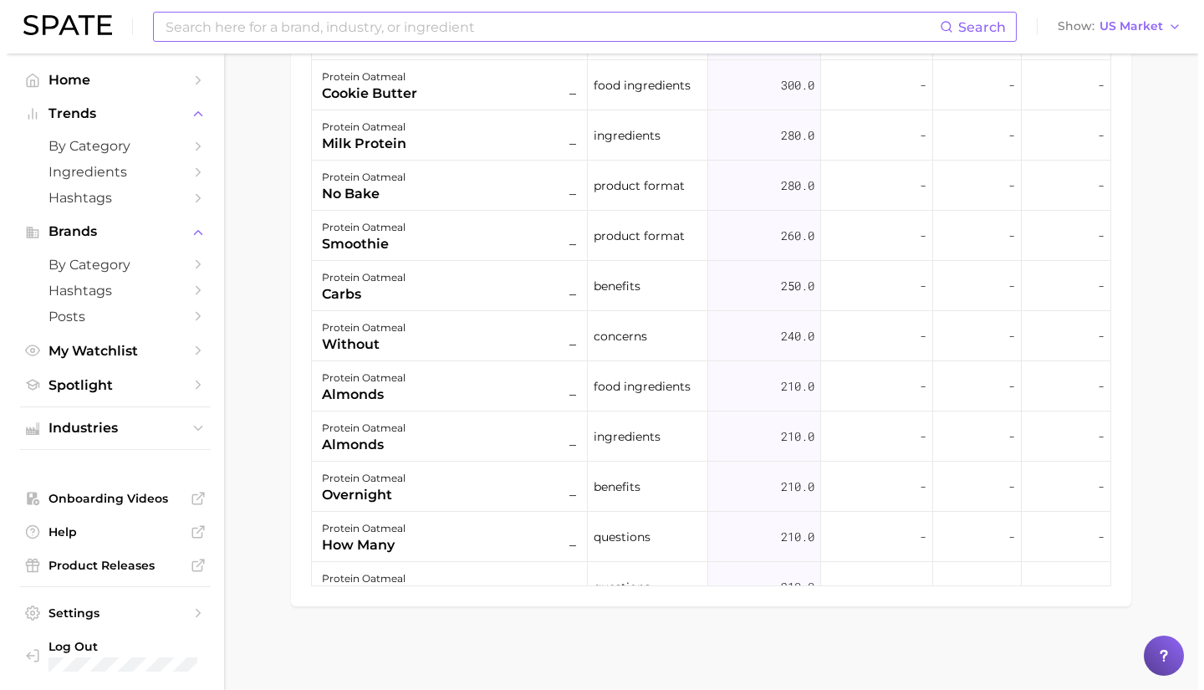
scroll to position [1928, 0]
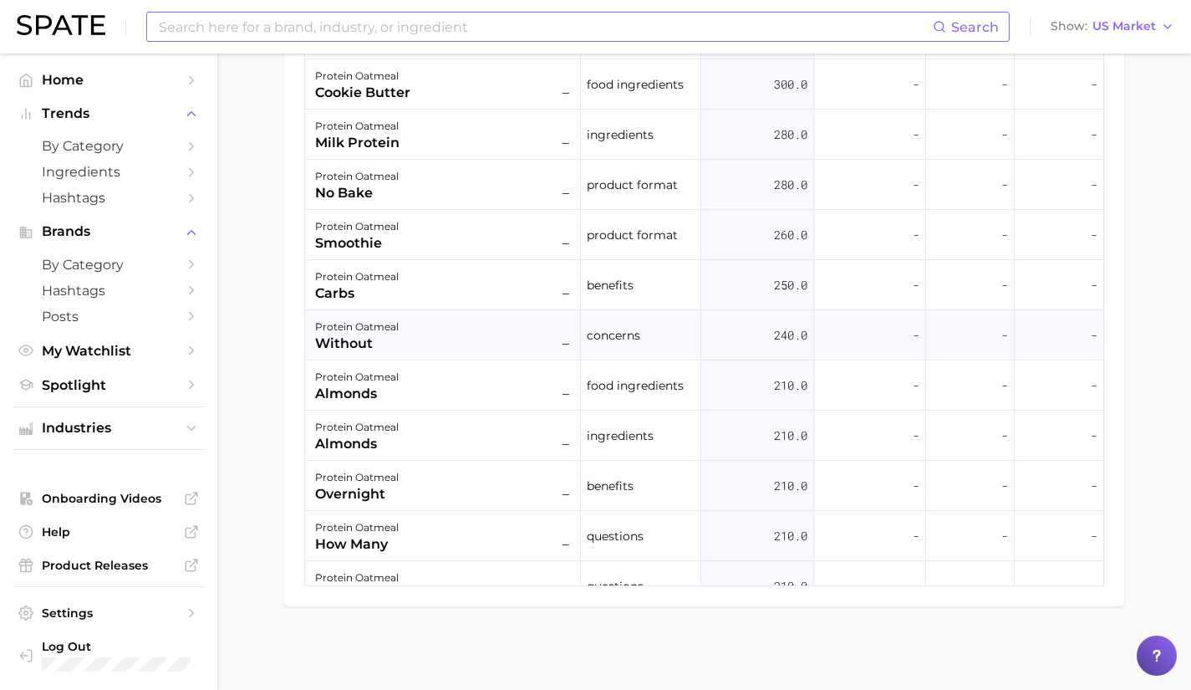
click at [451, 338] on div "protein oatmeal without –" at bounding box center [444, 335] width 258 height 37
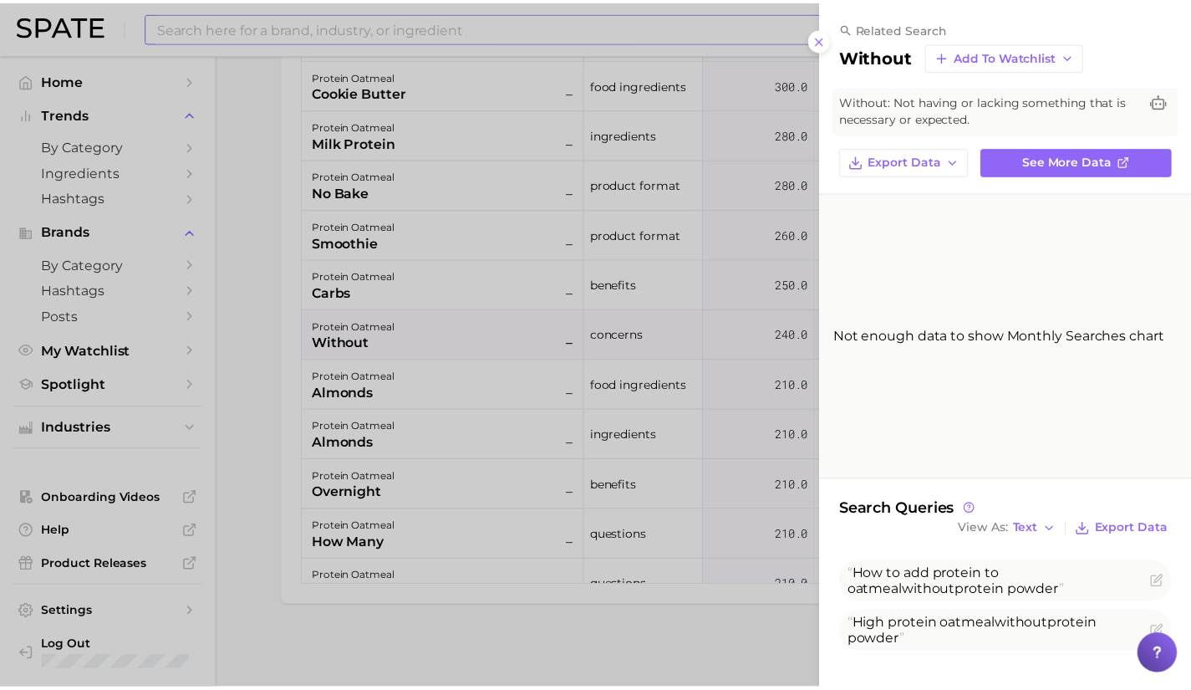
scroll to position [3, 0]
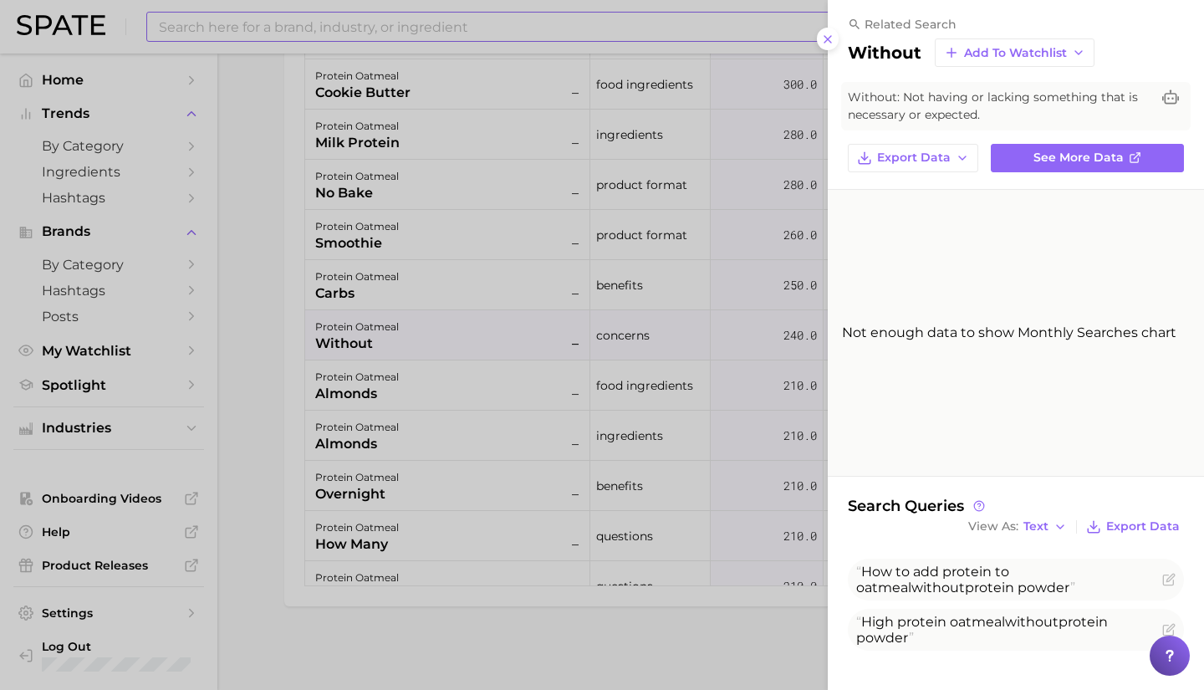
click at [418, 421] on div at bounding box center [602, 345] width 1204 height 690
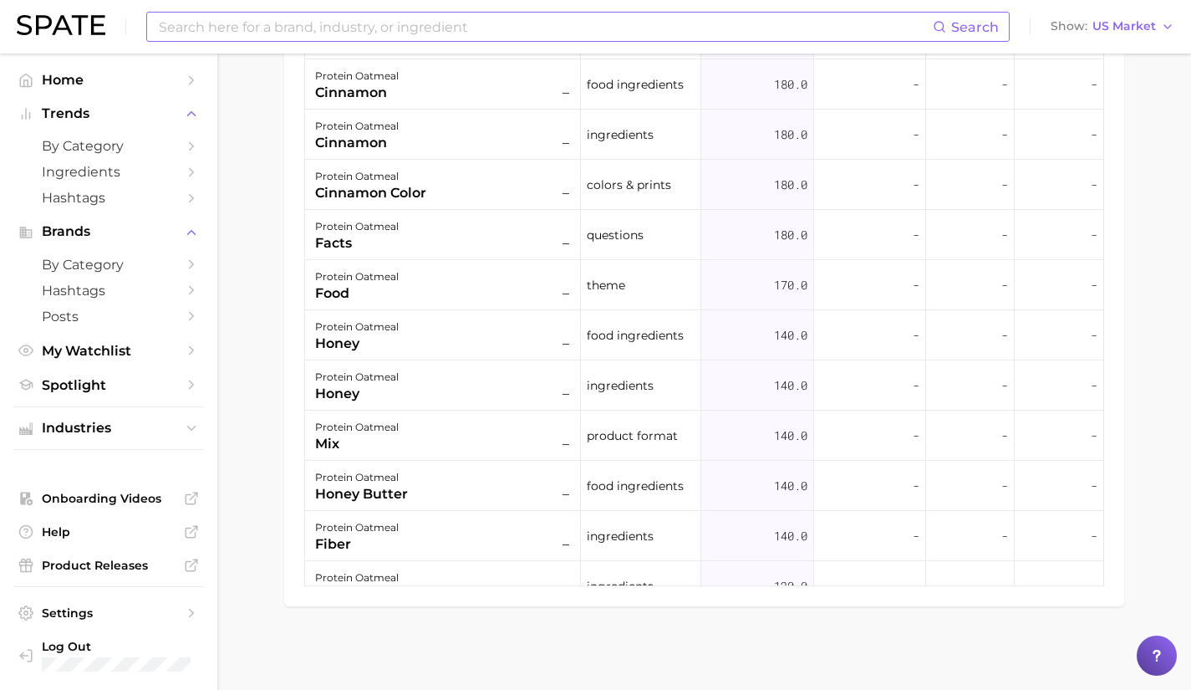
scroll to position [3052, 0]
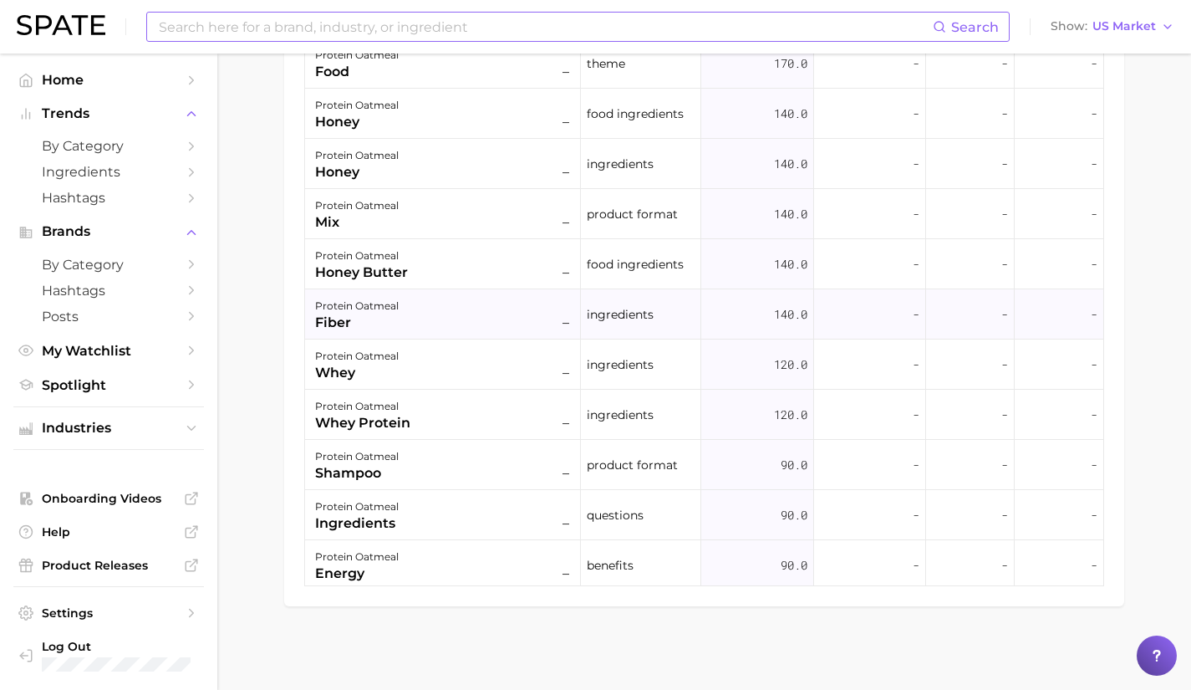
click at [426, 323] on div "protein oatmeal fiber –" at bounding box center [444, 314] width 258 height 37
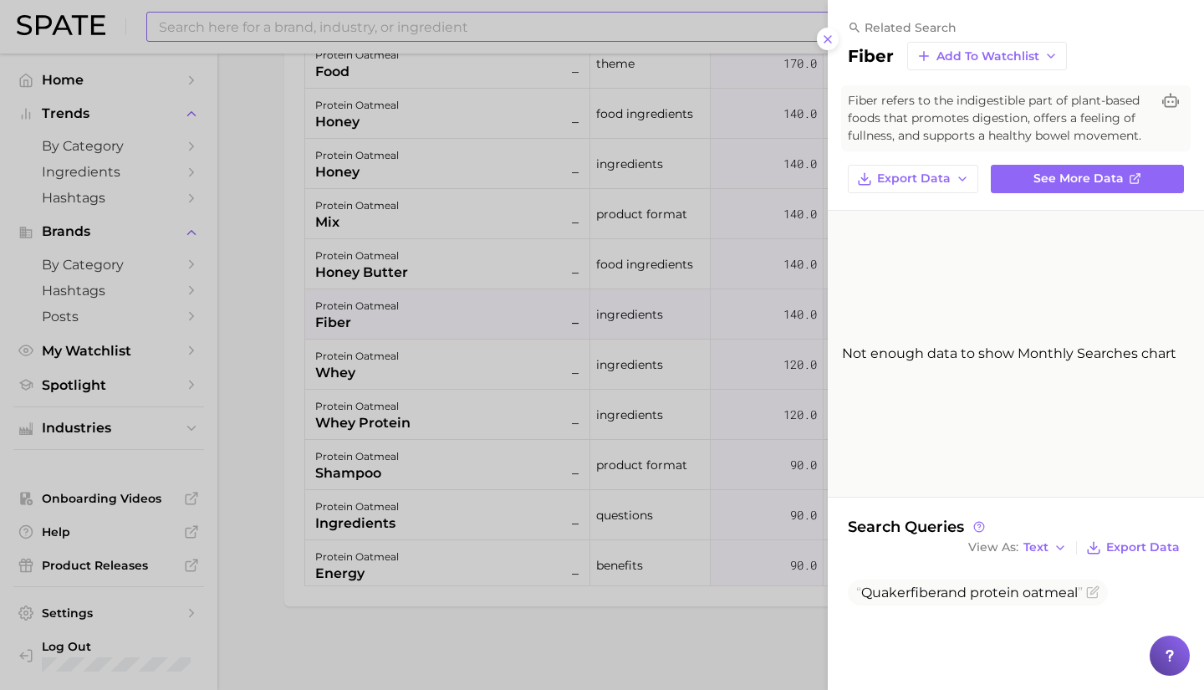
click at [533, 313] on div at bounding box center [602, 345] width 1204 height 690
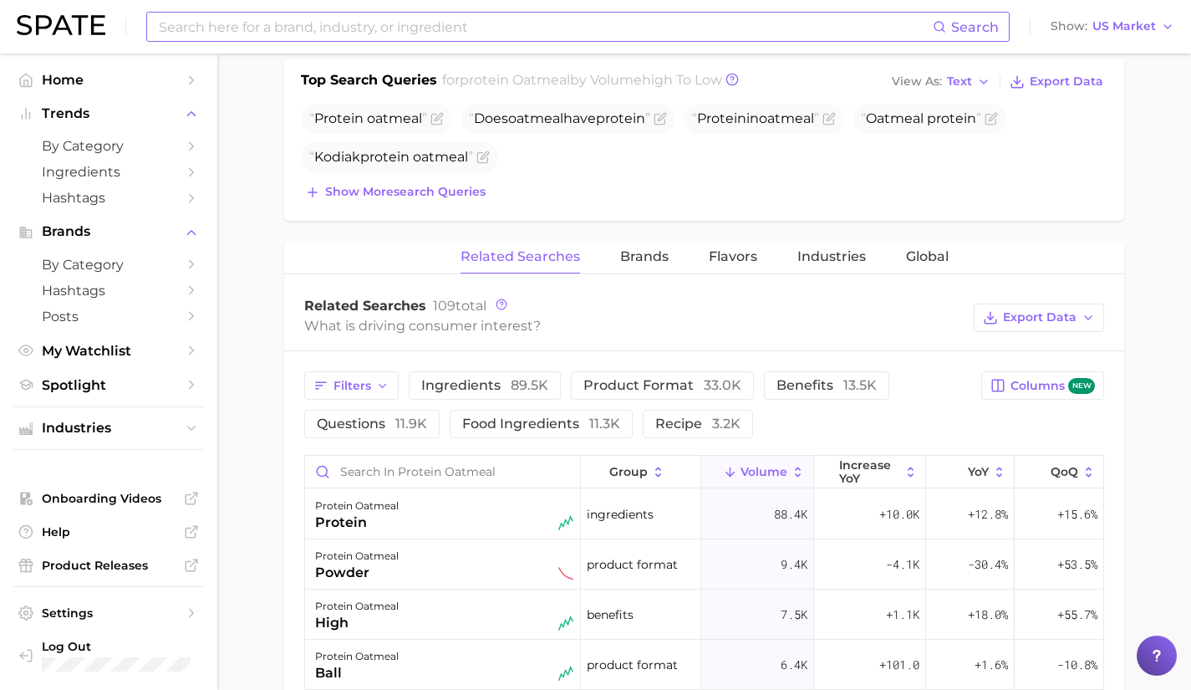
scroll to position [647, 0]
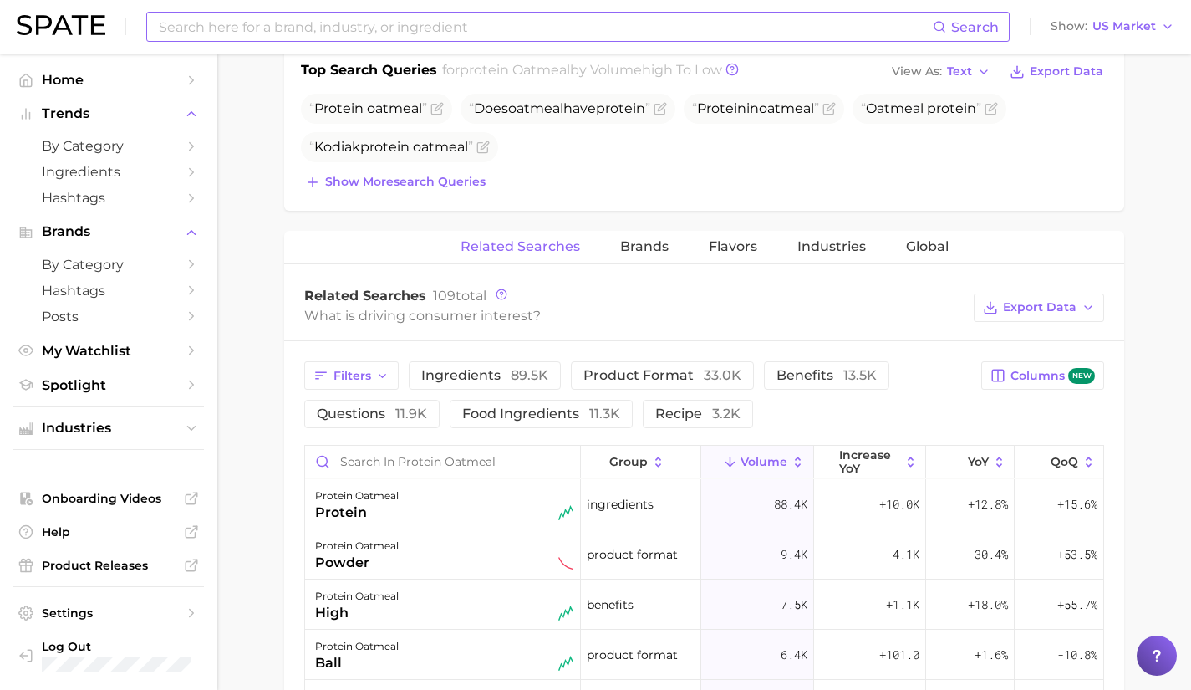
drag, startPoint x: 1028, startPoint y: 426, endPoint x: 798, endPoint y: 347, distance: 243.0
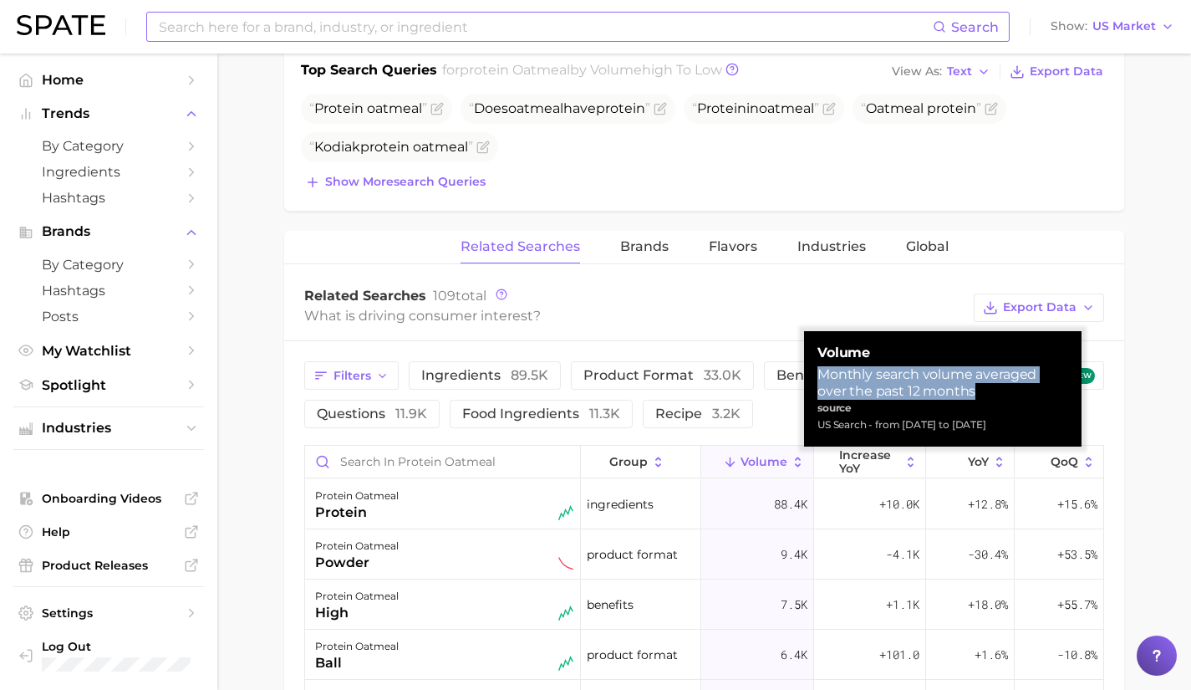
drag, startPoint x: 954, startPoint y: 390, endPoint x: 816, endPoint y: 375, distance: 138.8
click at [816, 375] on div "volume Monthly search volume averaged over the past 12 months source US Search …" at bounding box center [943, 388] width 278 height 115
copy div "Monthly search volume averaged over the past 12 months"
